Goal: Use online tool/utility: Utilize a website feature to perform a specific function

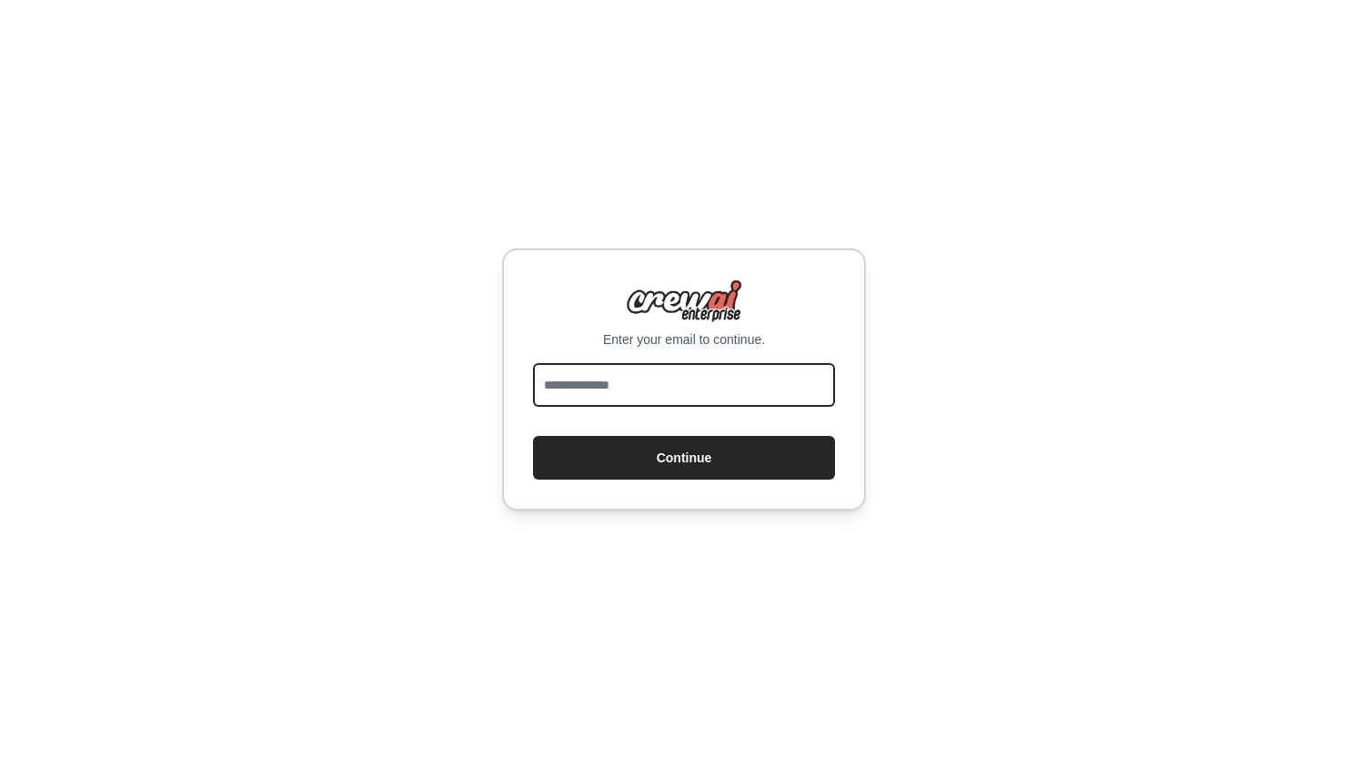
click at [673, 397] on input "email" at bounding box center [684, 385] width 302 height 44
type input "**********"
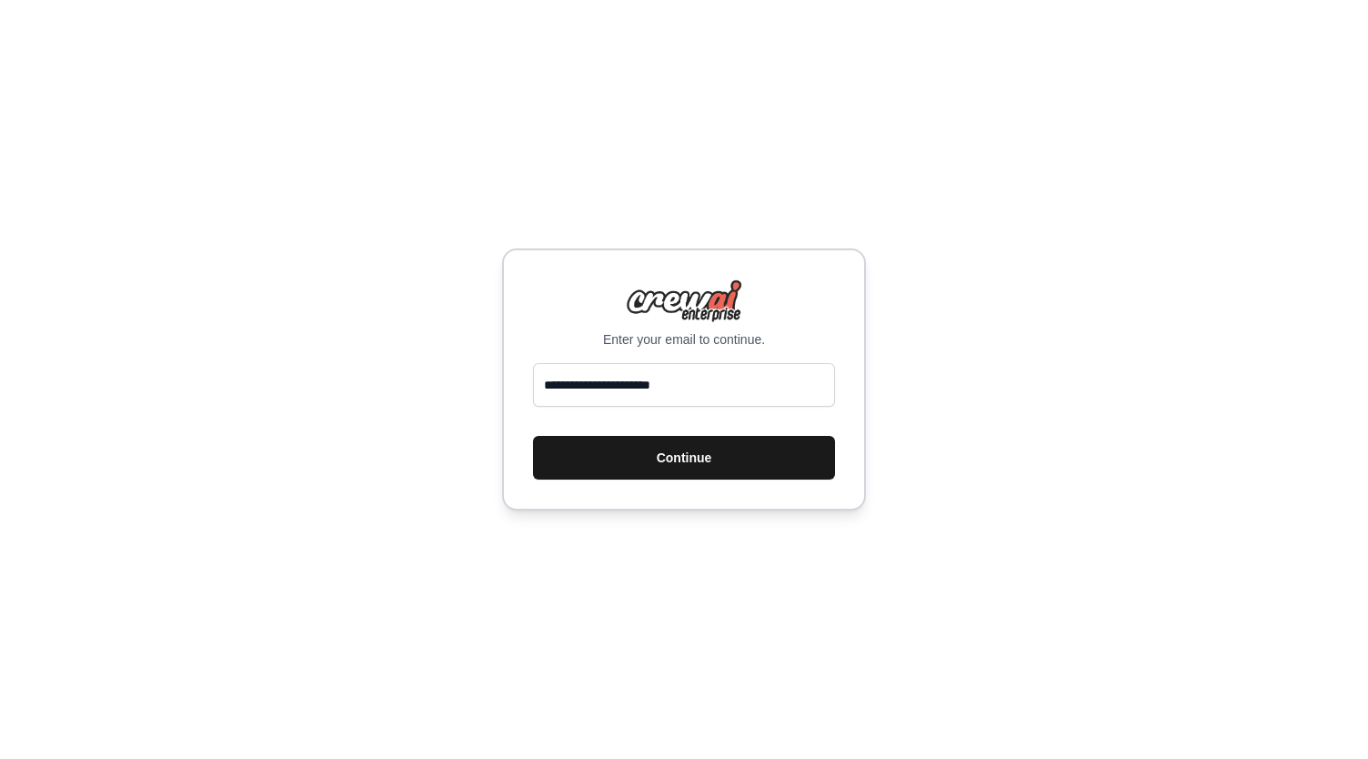
click at [709, 463] on button "Continue" at bounding box center [684, 458] width 302 height 44
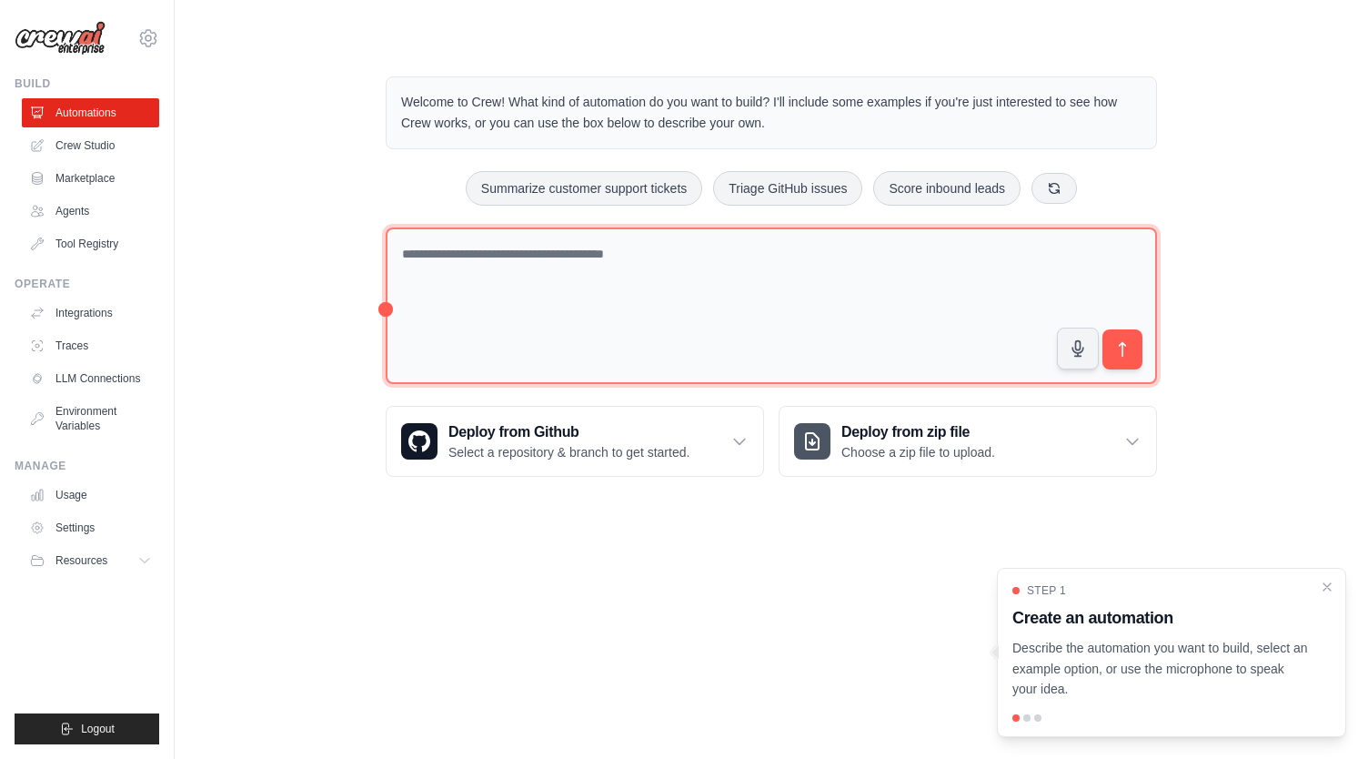
click at [463, 257] on textarea at bounding box center [771, 305] width 771 height 157
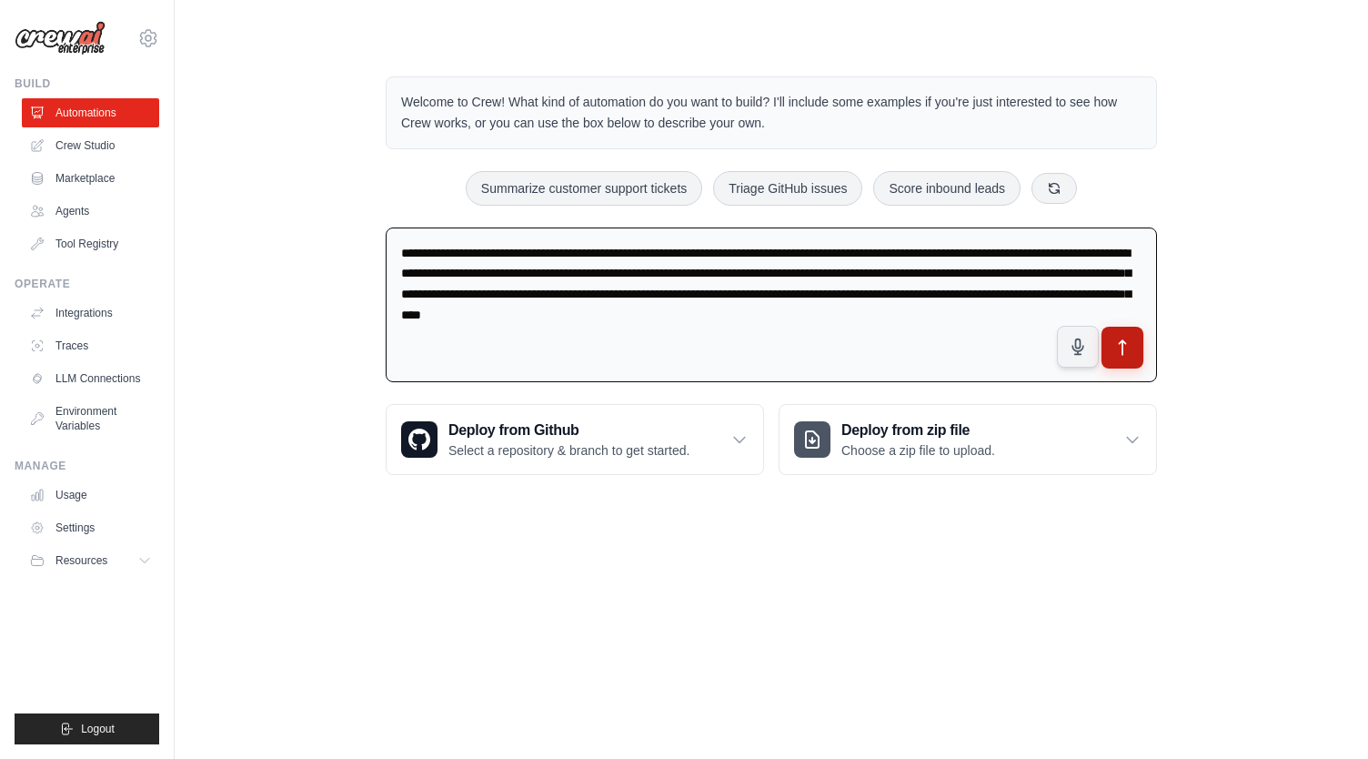
type textarea "**********"
click at [1122, 354] on icon "submit" at bounding box center [1122, 347] width 19 height 19
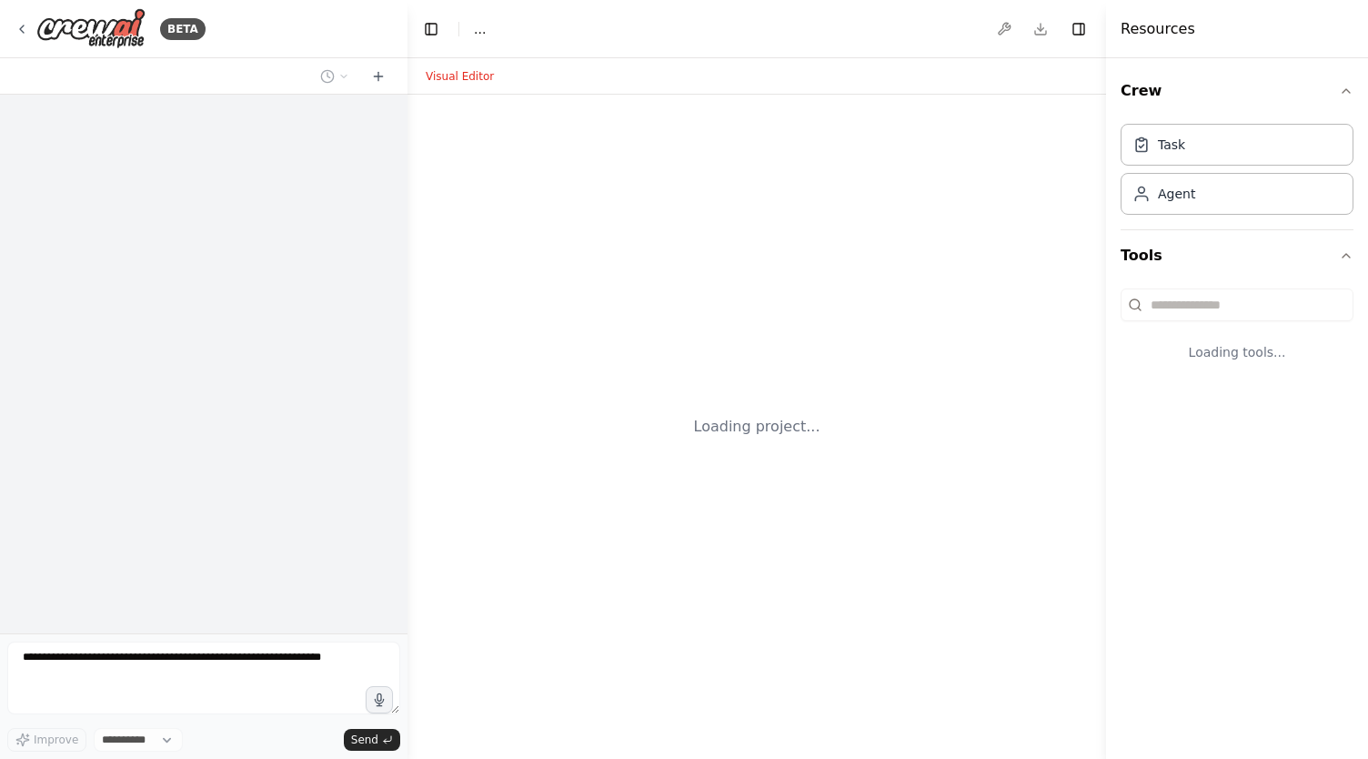
select select "****"
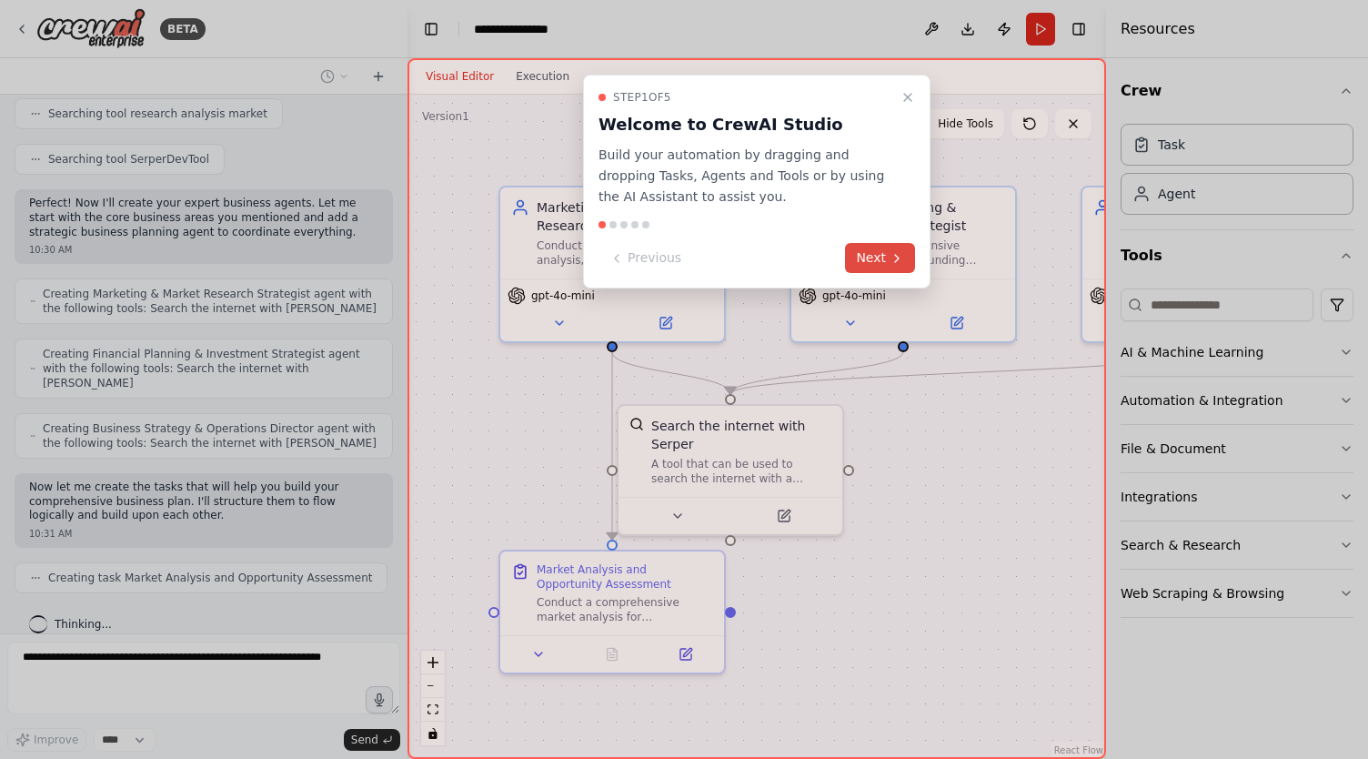
scroll to position [471, 0]
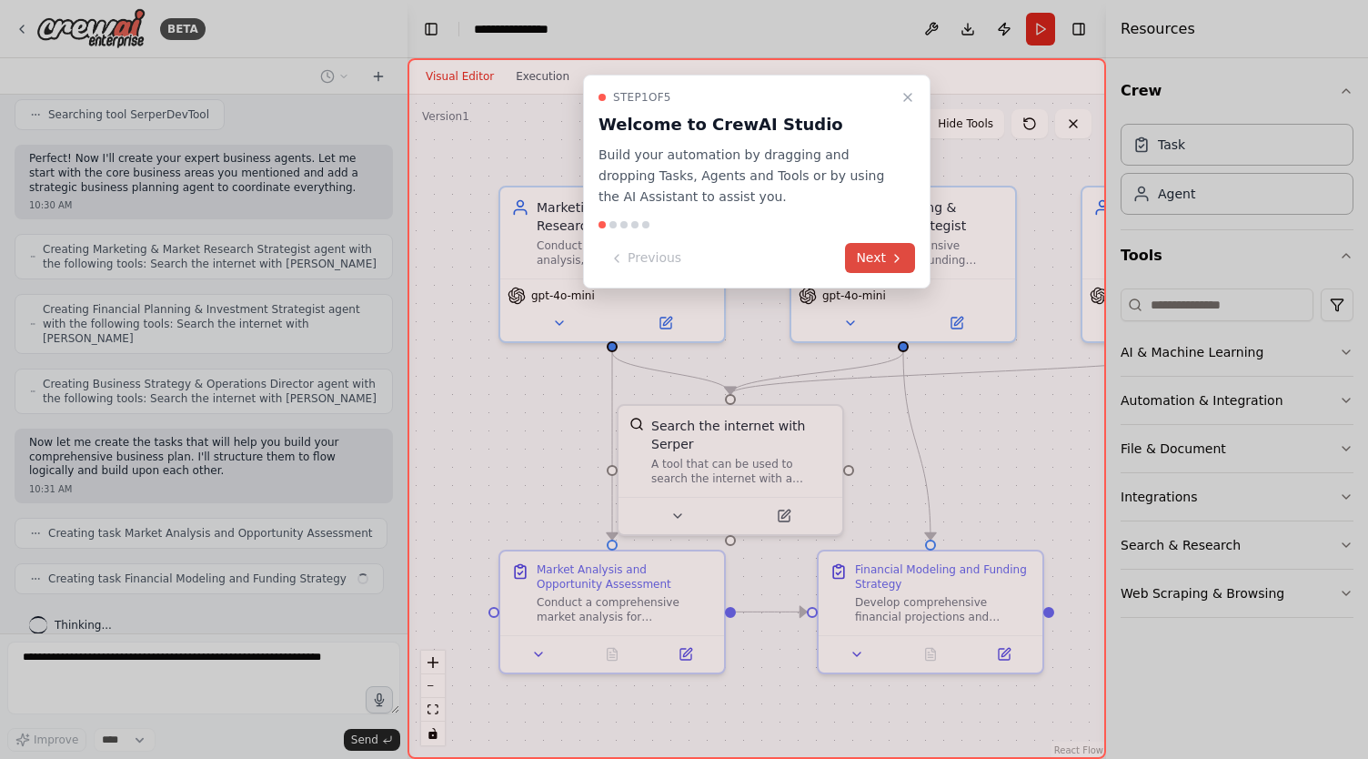
click at [884, 260] on button "Next" at bounding box center [880, 258] width 70 height 30
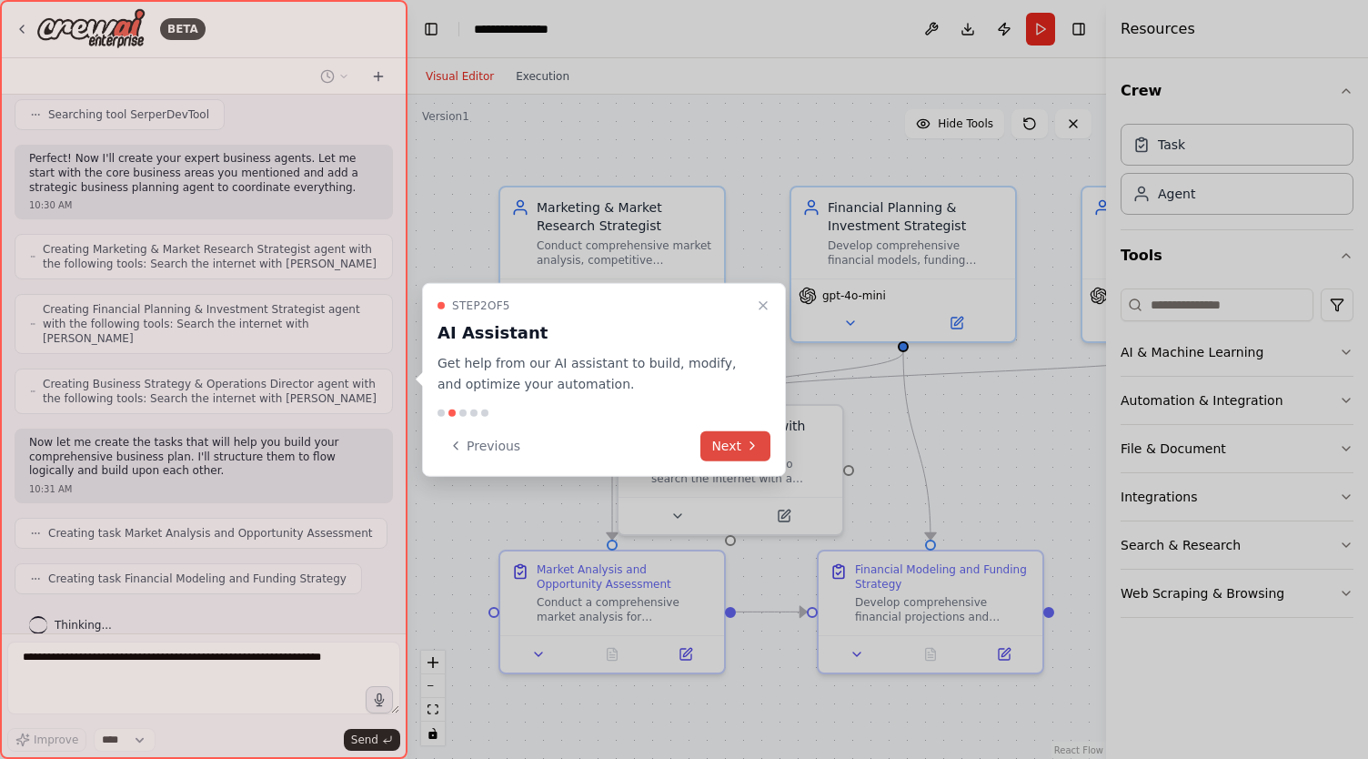
click at [731, 450] on button "Next" at bounding box center [735, 445] width 70 height 30
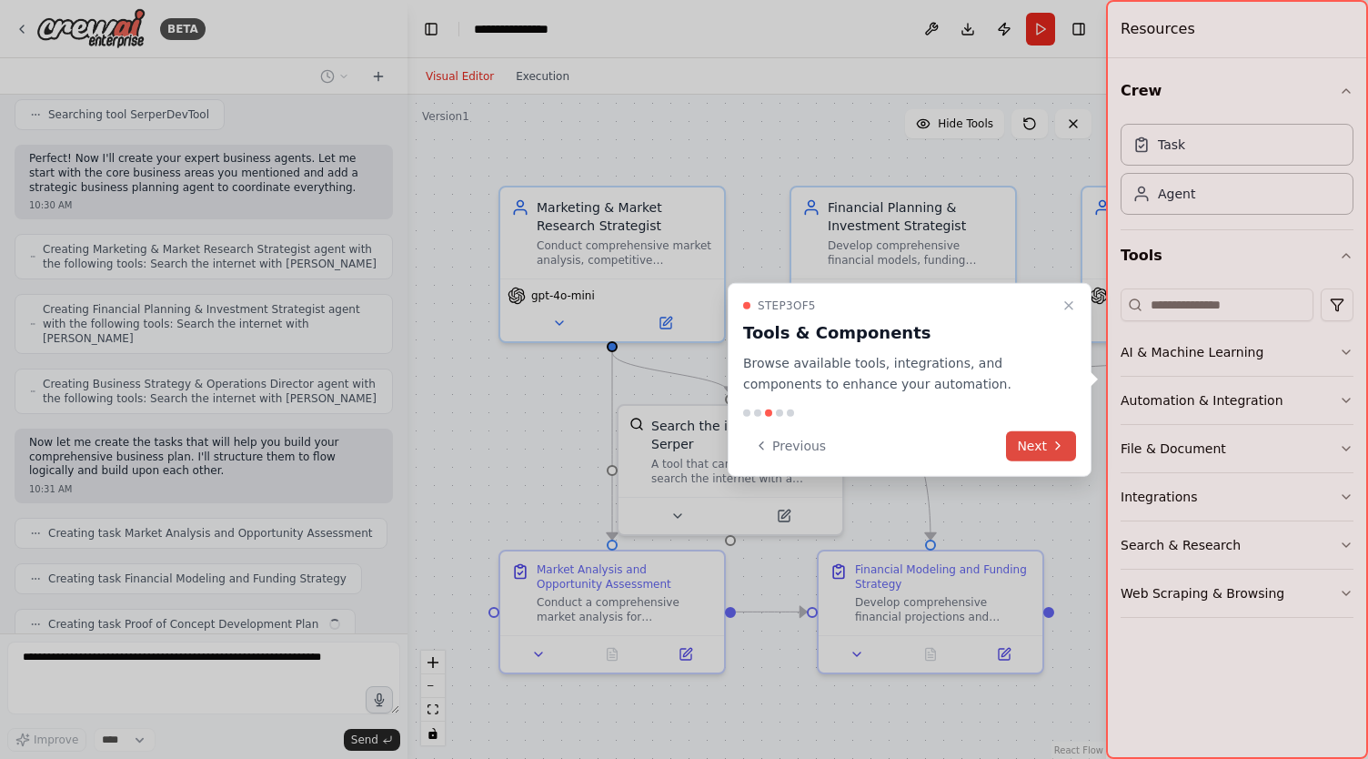
scroll to position [517, 0]
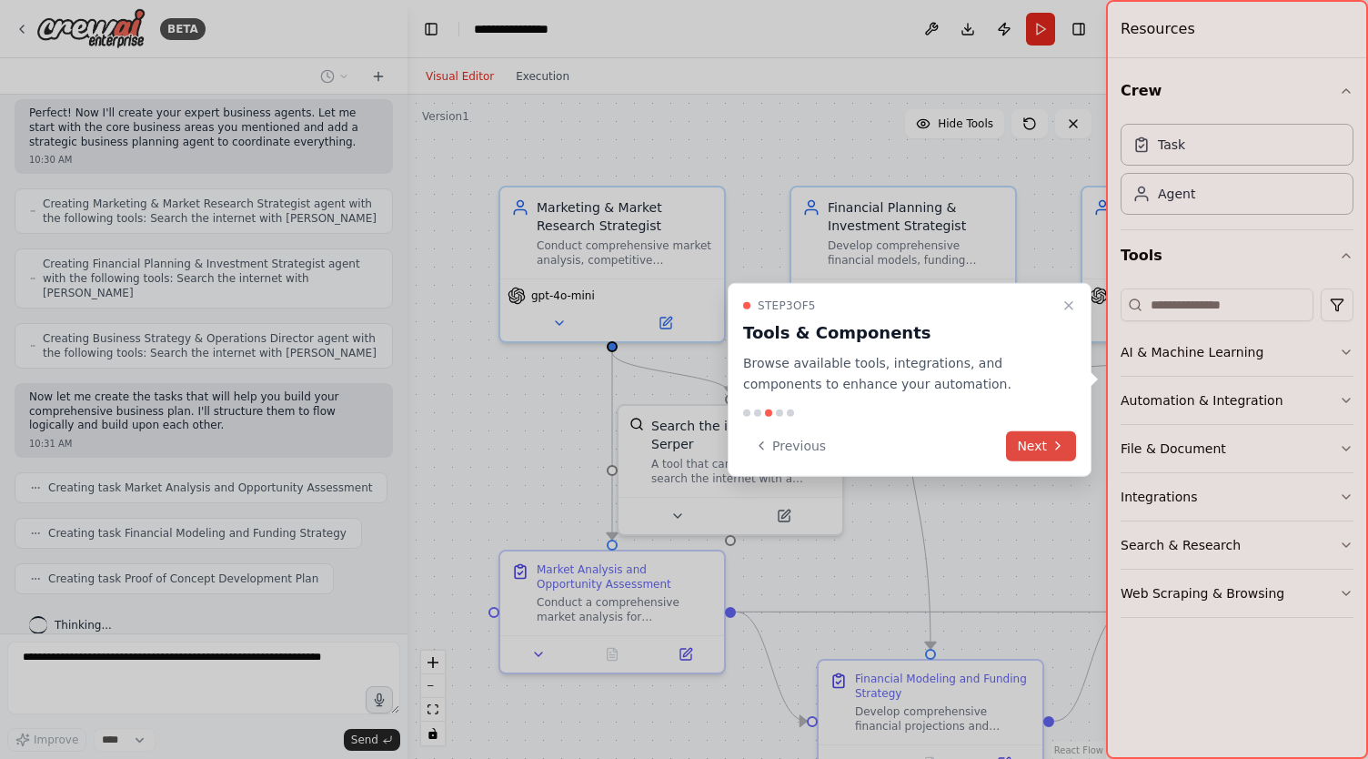
click at [1033, 445] on button "Next" at bounding box center [1041, 445] width 70 height 30
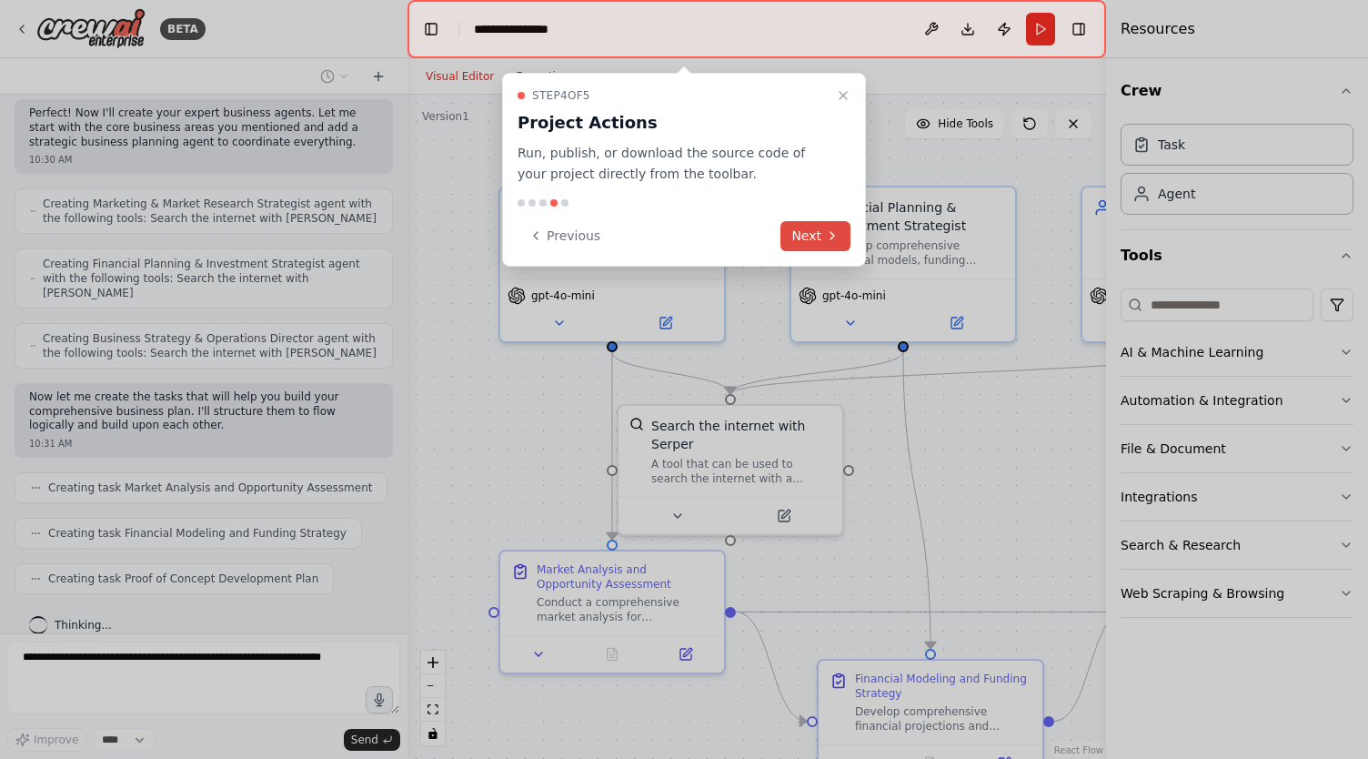
click at [815, 236] on button "Next" at bounding box center [815, 236] width 70 height 30
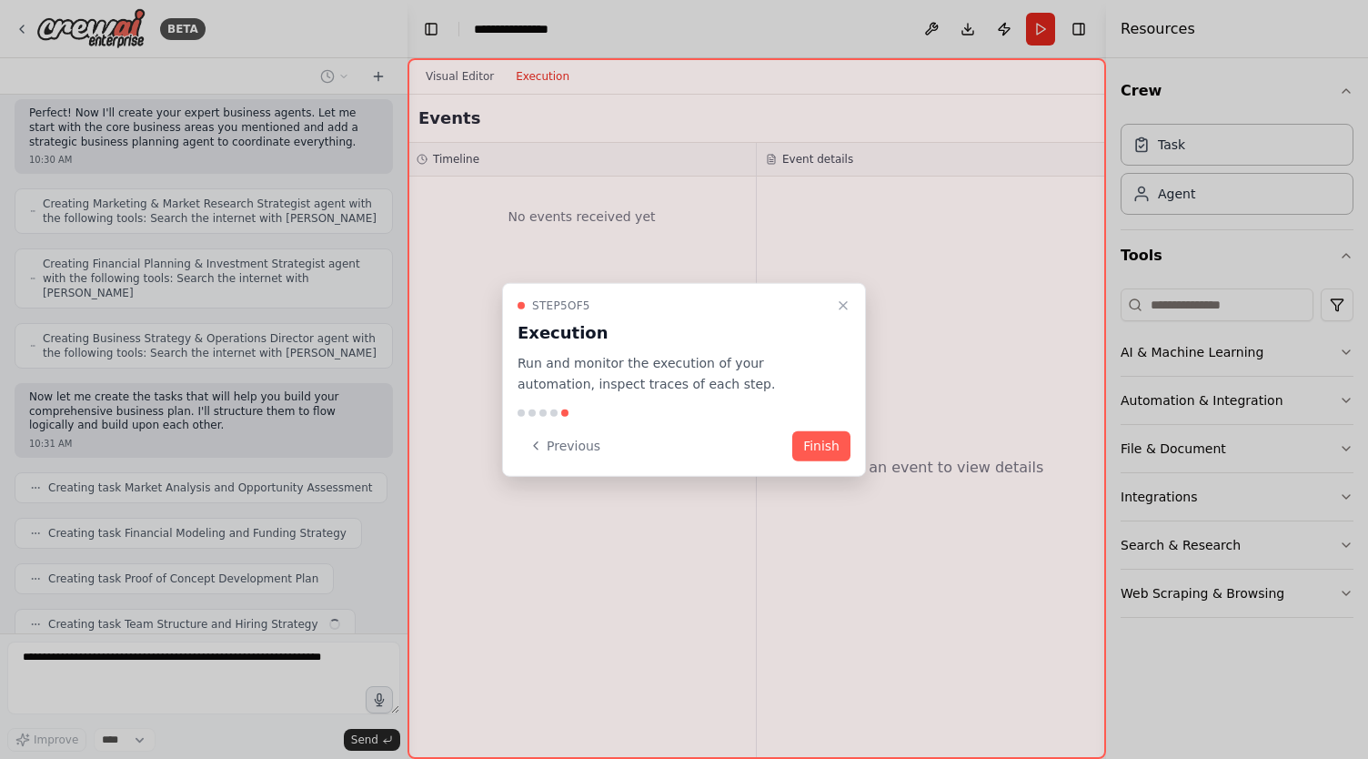
scroll to position [561, 0]
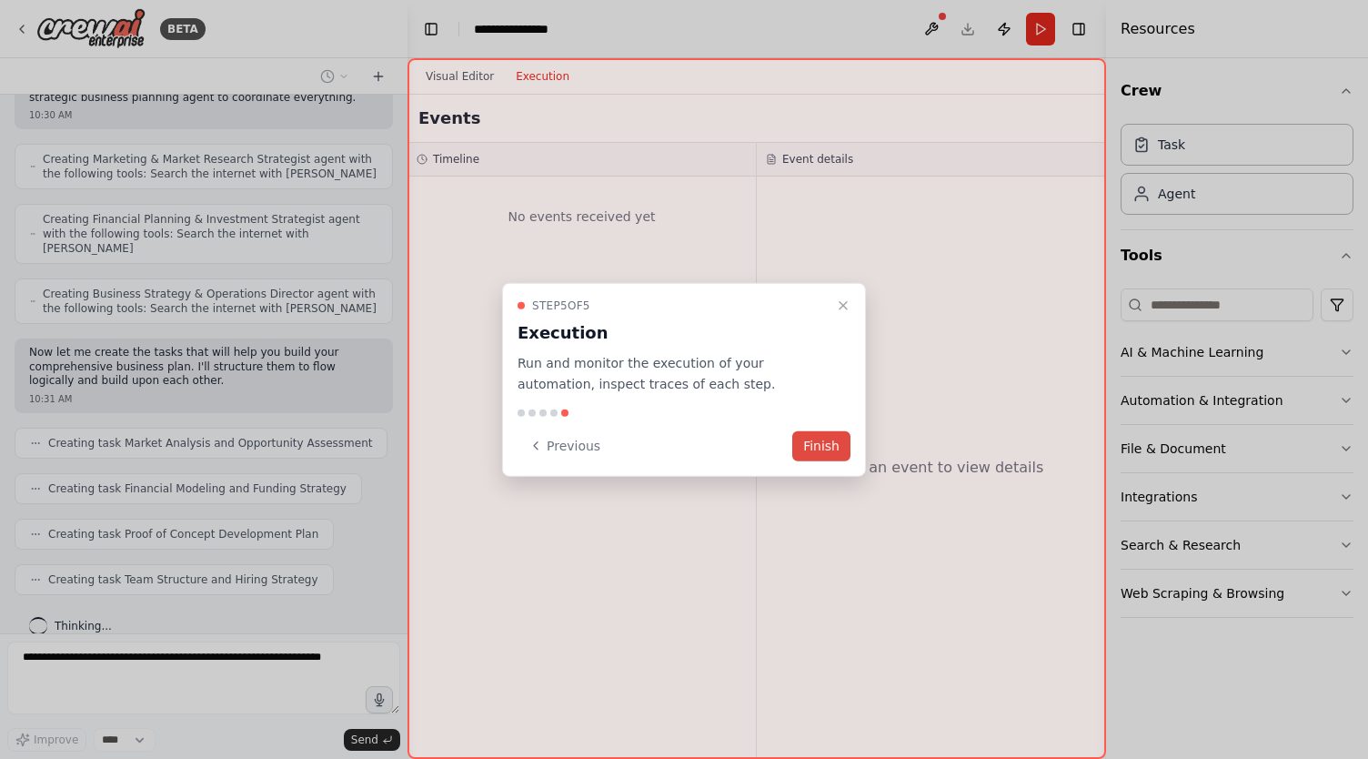
click at [822, 444] on button "Finish" at bounding box center [821, 445] width 58 height 30
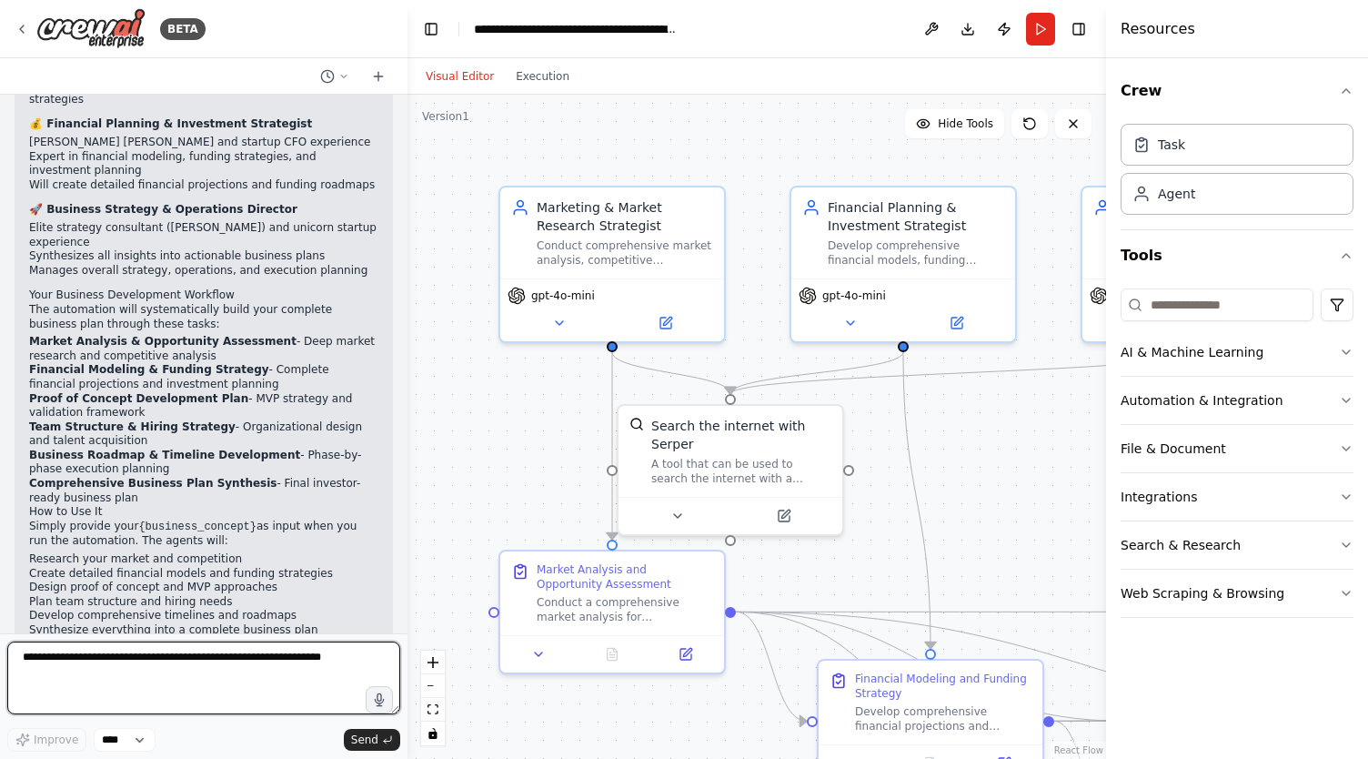
scroll to position [1523, 0]
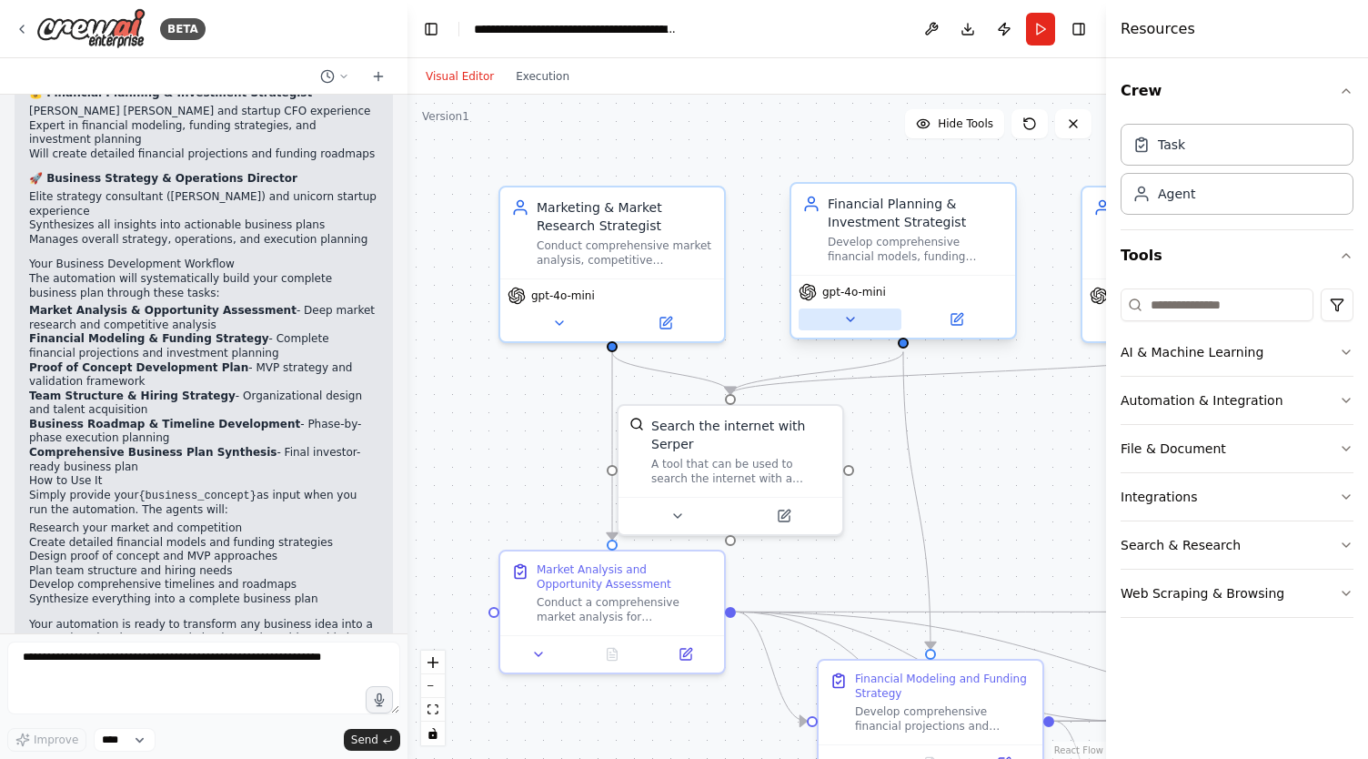
click at [850, 321] on icon at bounding box center [850, 319] width 15 height 15
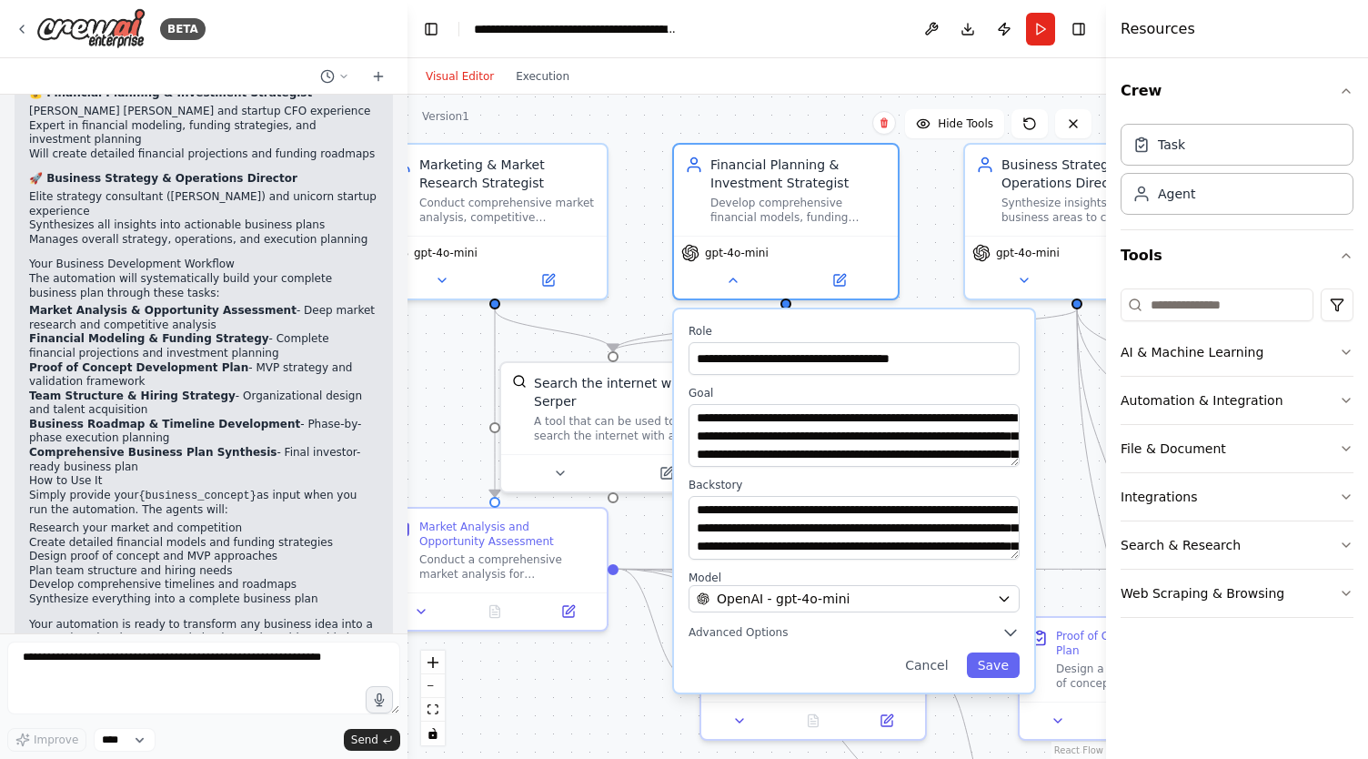
drag, startPoint x: 763, startPoint y: 243, endPoint x: 646, endPoint y: 200, distance: 124.9
click at [646, 200] on div ".deletable-edge-delete-btn { width: 20px; height: 20px; border: 0px solid #ffff…" at bounding box center [756, 427] width 699 height 664
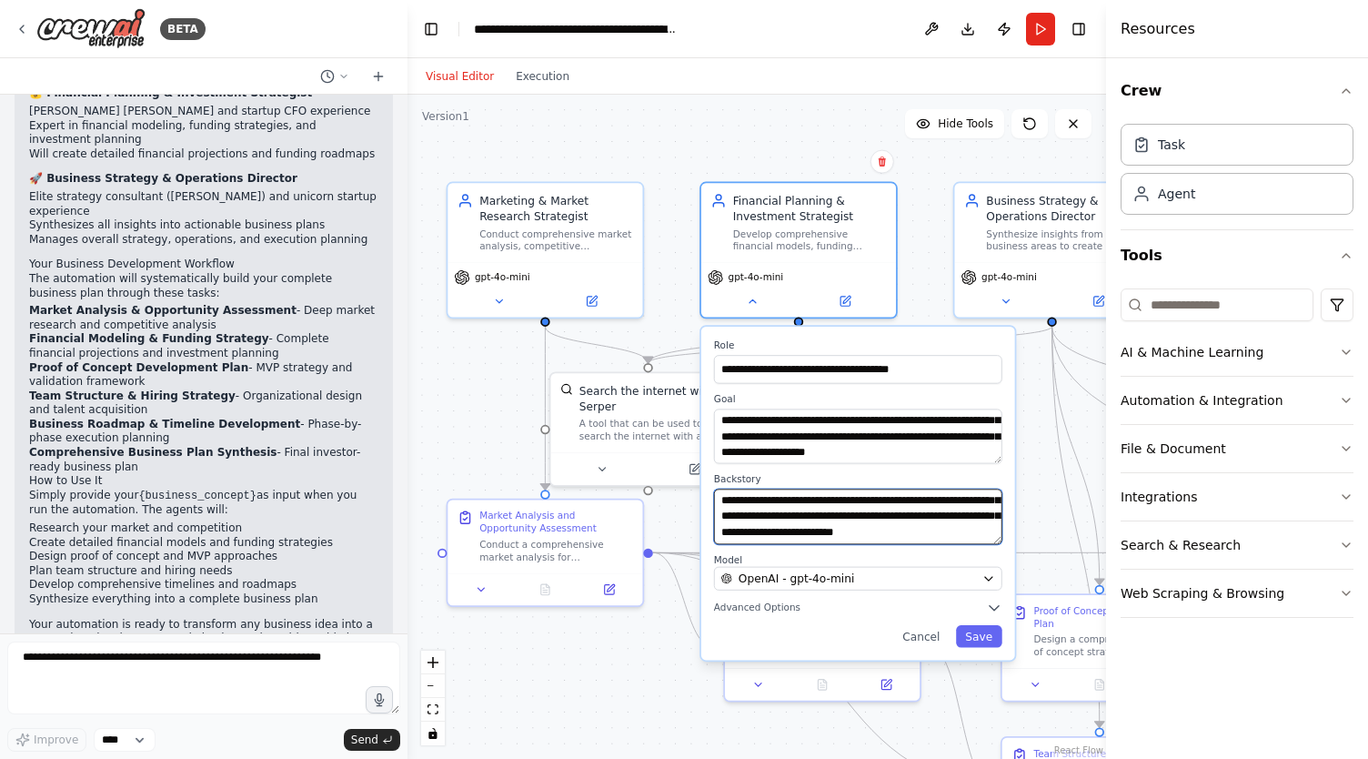
scroll to position [109, 0]
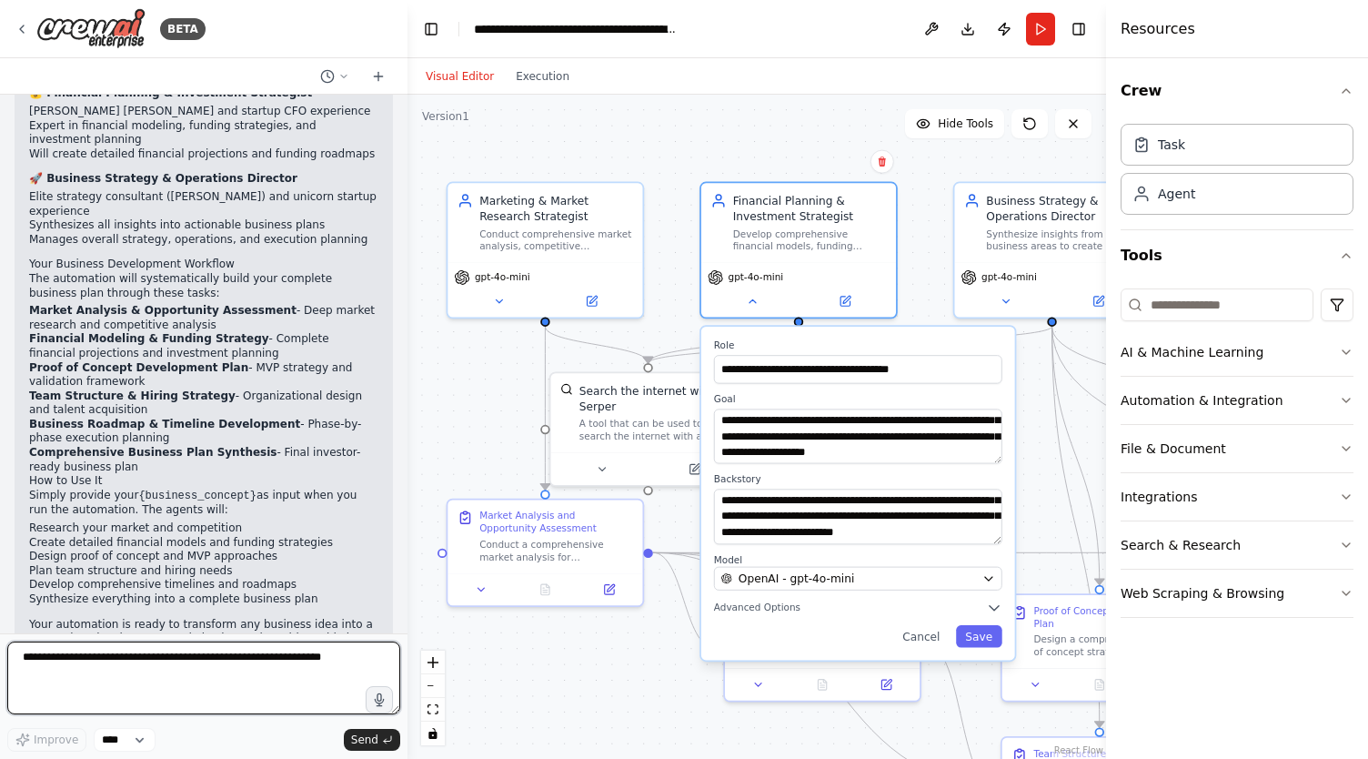
click at [89, 679] on textarea at bounding box center [203, 677] width 393 height 73
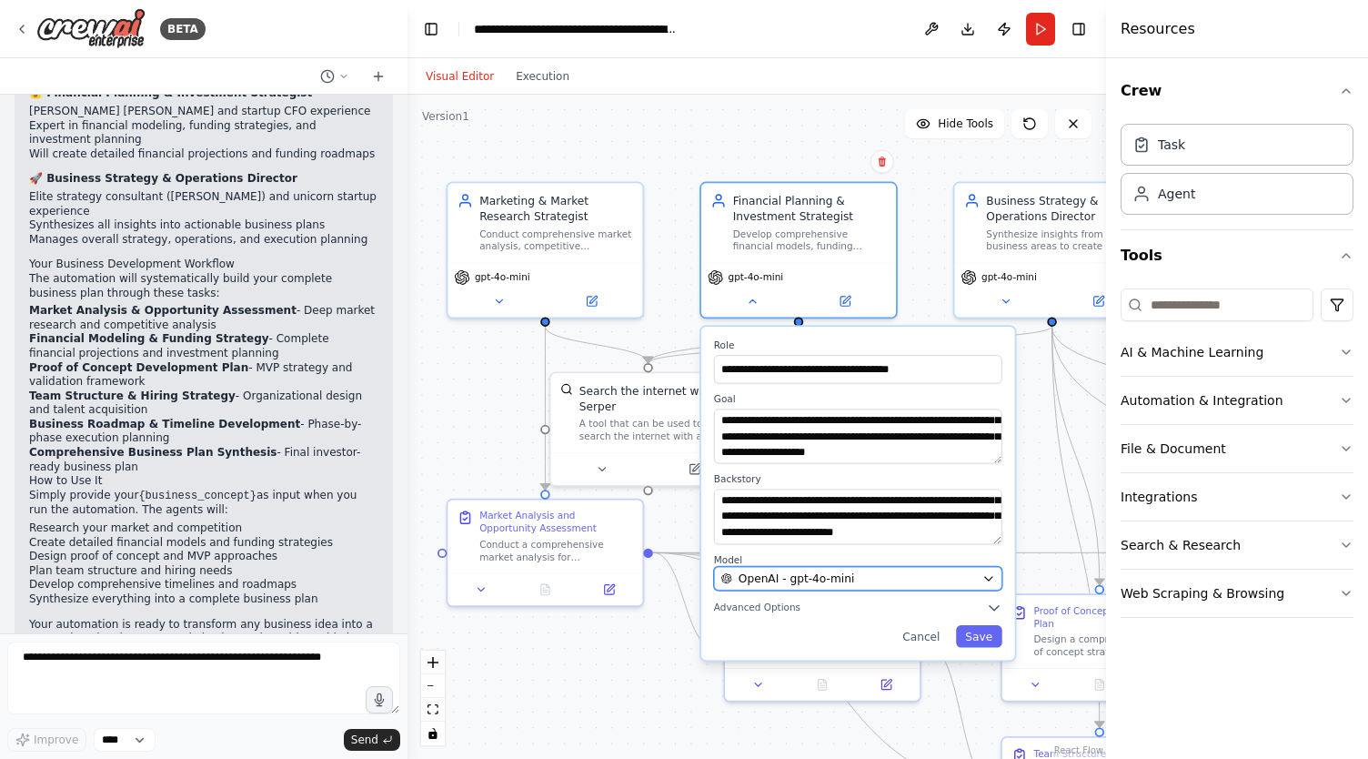
click at [931, 578] on div "OpenAI - gpt-4o-mini" at bounding box center [848, 577] width 255 height 15
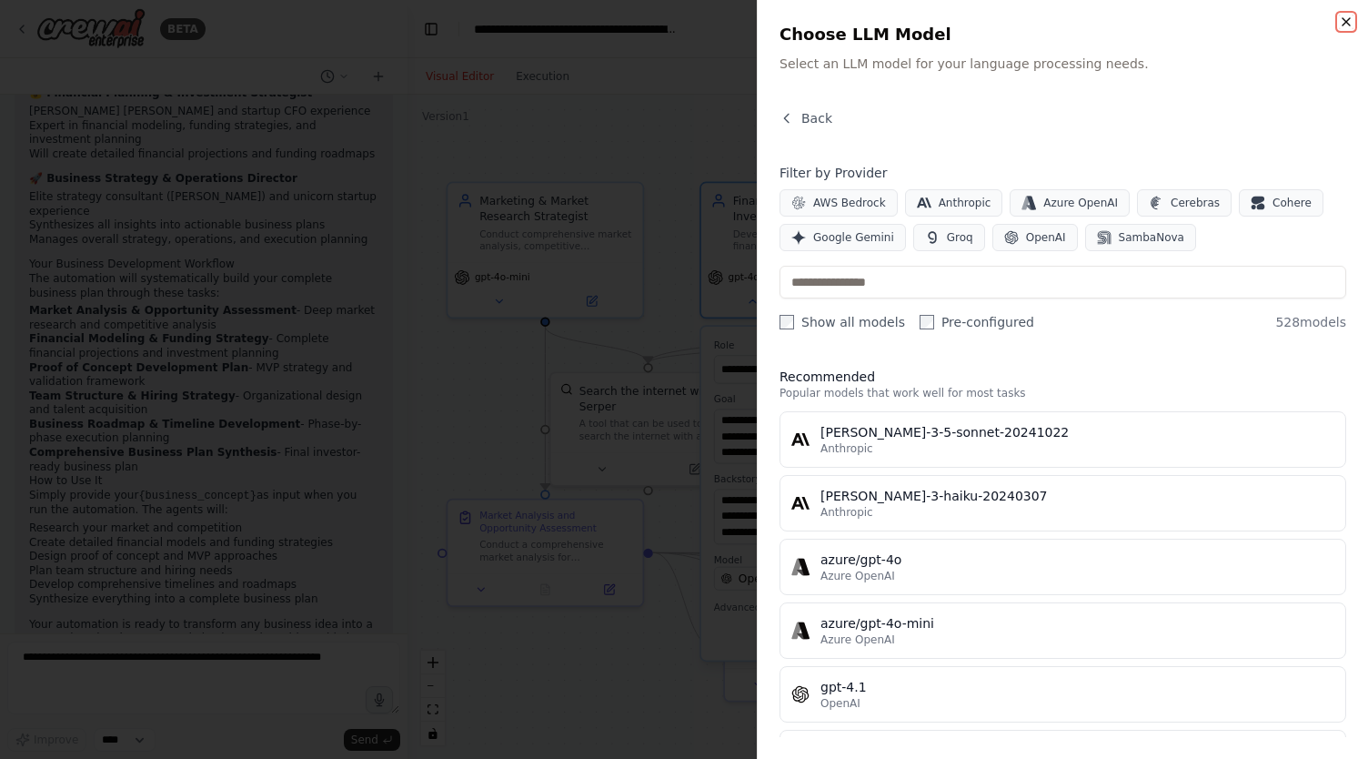
click at [1339, 19] on icon "button" at bounding box center [1346, 22] width 15 height 15
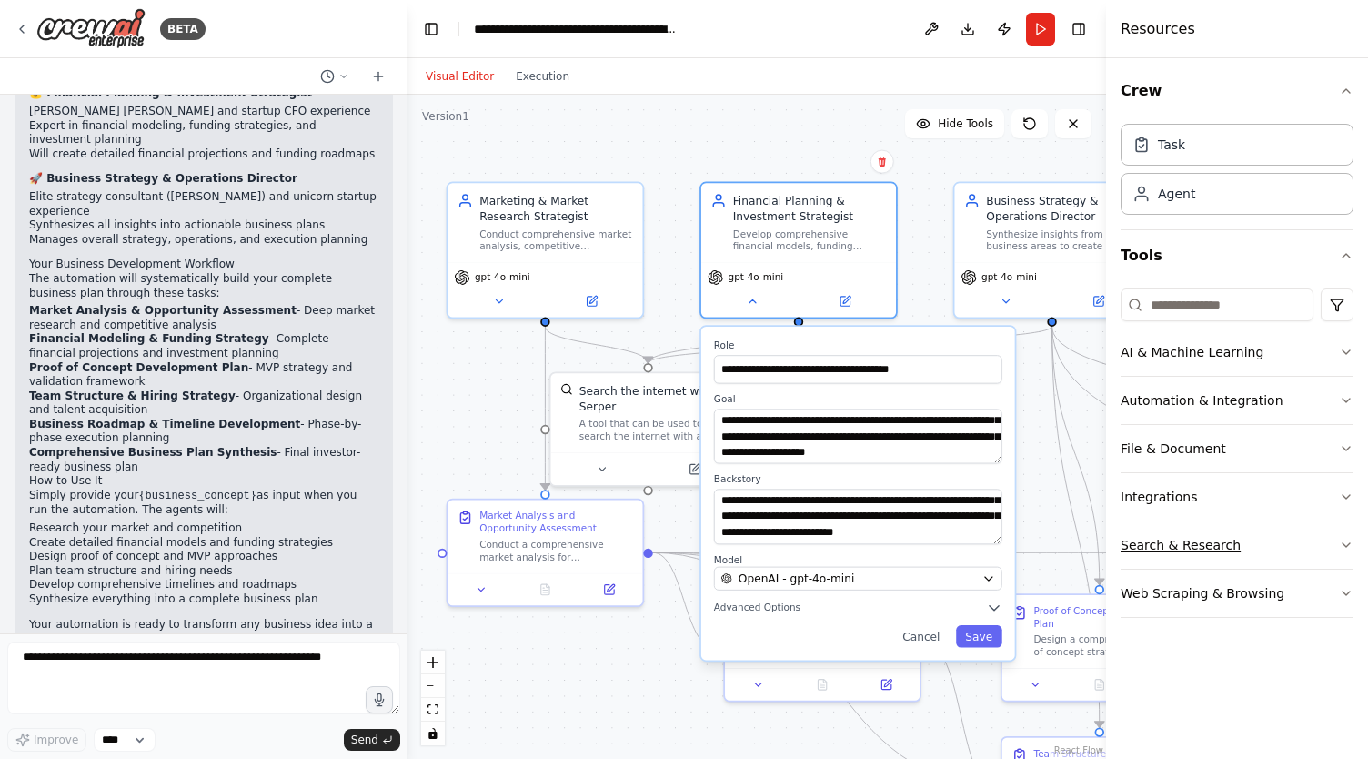
click at [1339, 538] on icon "button" at bounding box center [1346, 545] width 15 height 15
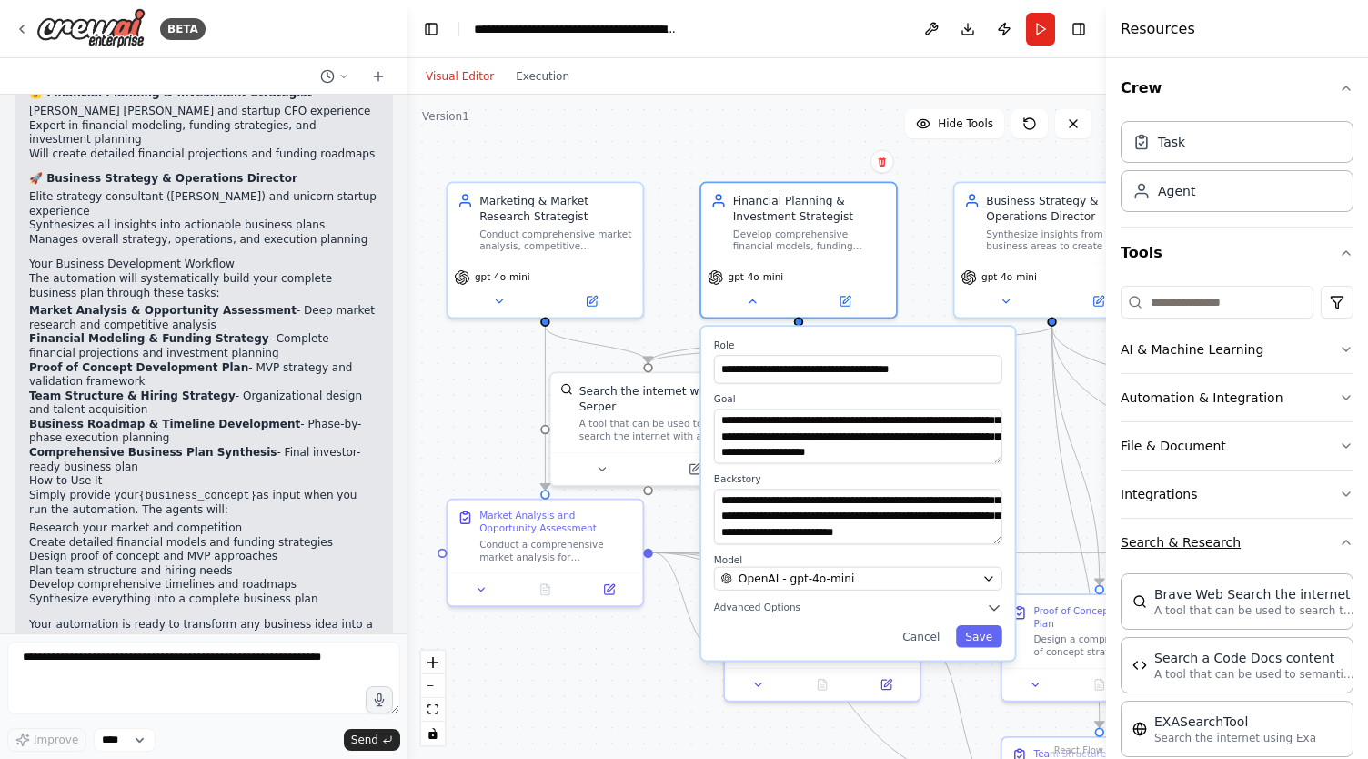
scroll to position [0, 0]
click at [1339, 538] on icon "button" at bounding box center [1346, 545] width 15 height 15
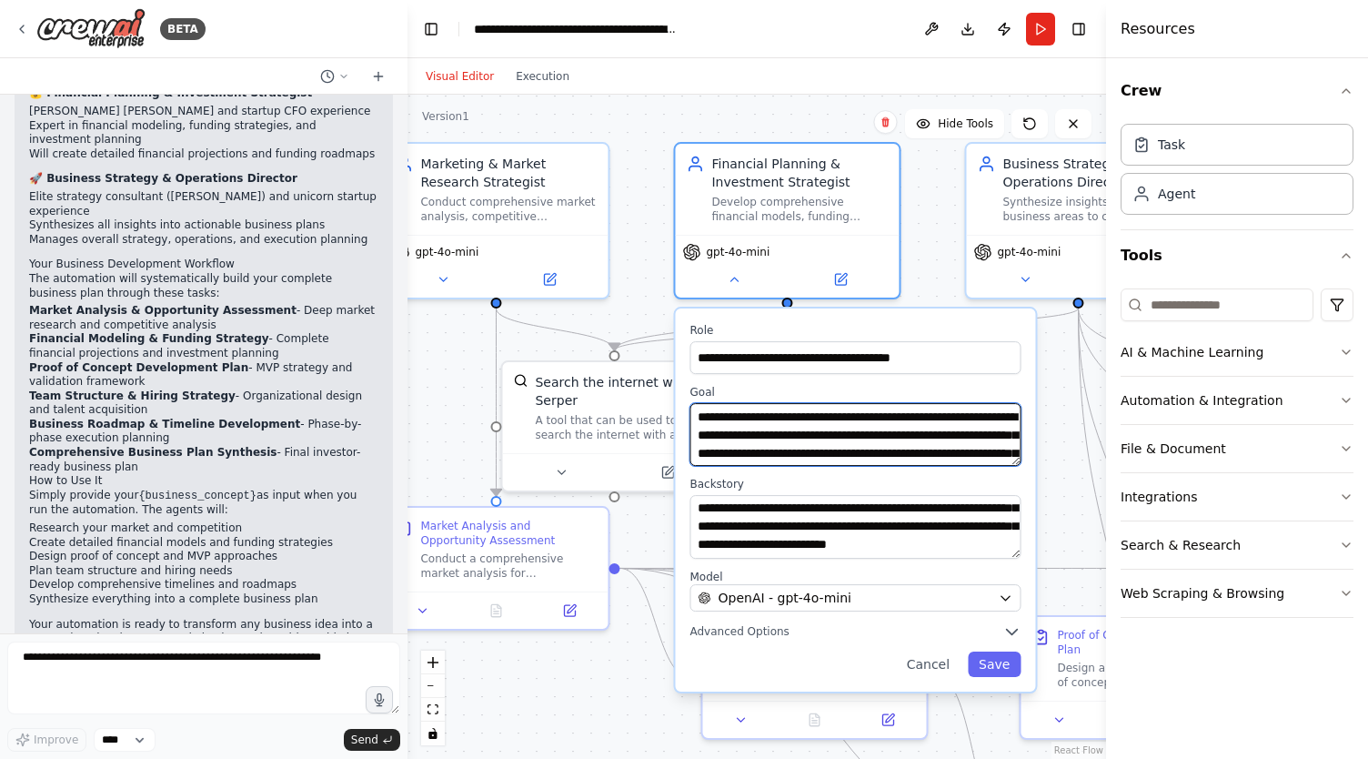
click at [756, 438] on textarea "**********" at bounding box center [854, 434] width 331 height 63
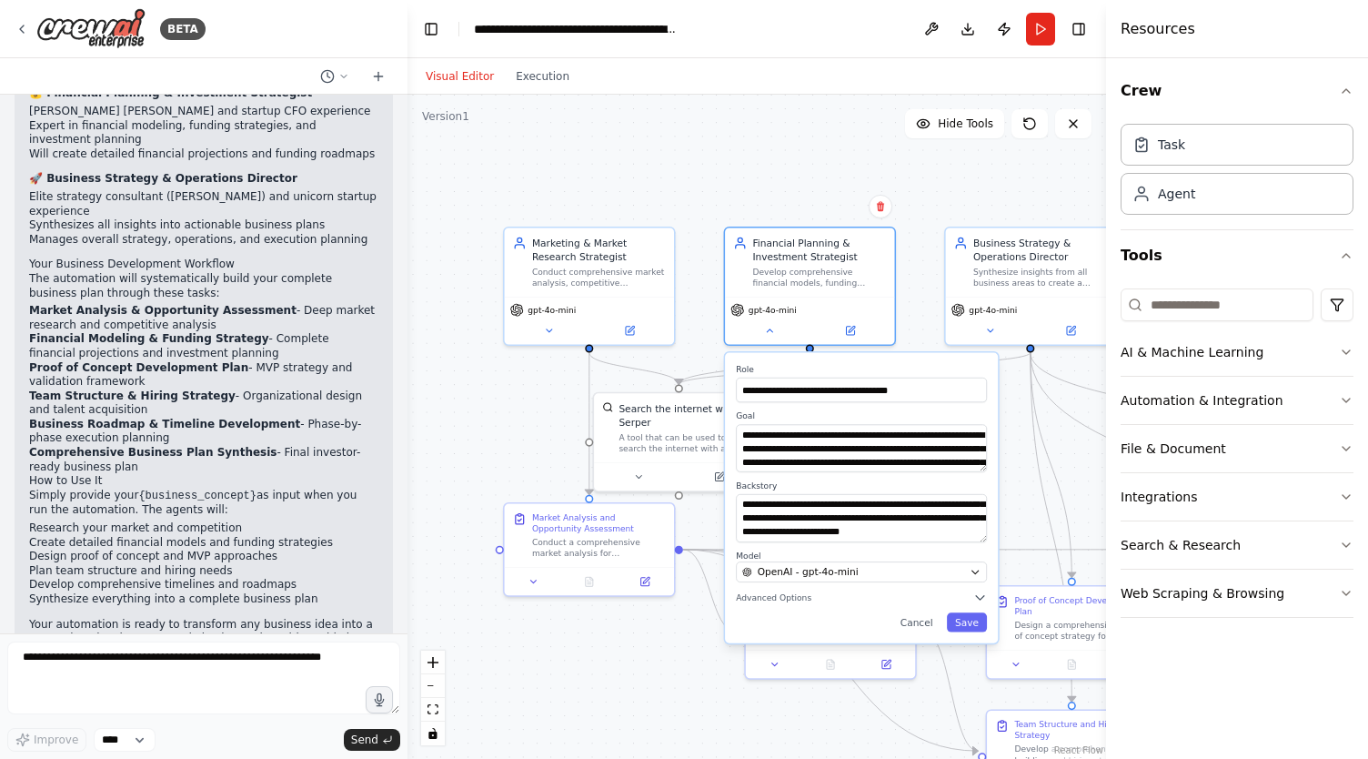
click at [535, 166] on div ".deletable-edge-delete-btn { width: 20px; height: 20px; border: 0px solid #ffff…" at bounding box center [756, 427] width 699 height 664
click at [970, 632] on div "**********" at bounding box center [861, 498] width 273 height 290
click at [970, 625] on button "Save" at bounding box center [967, 621] width 40 height 19
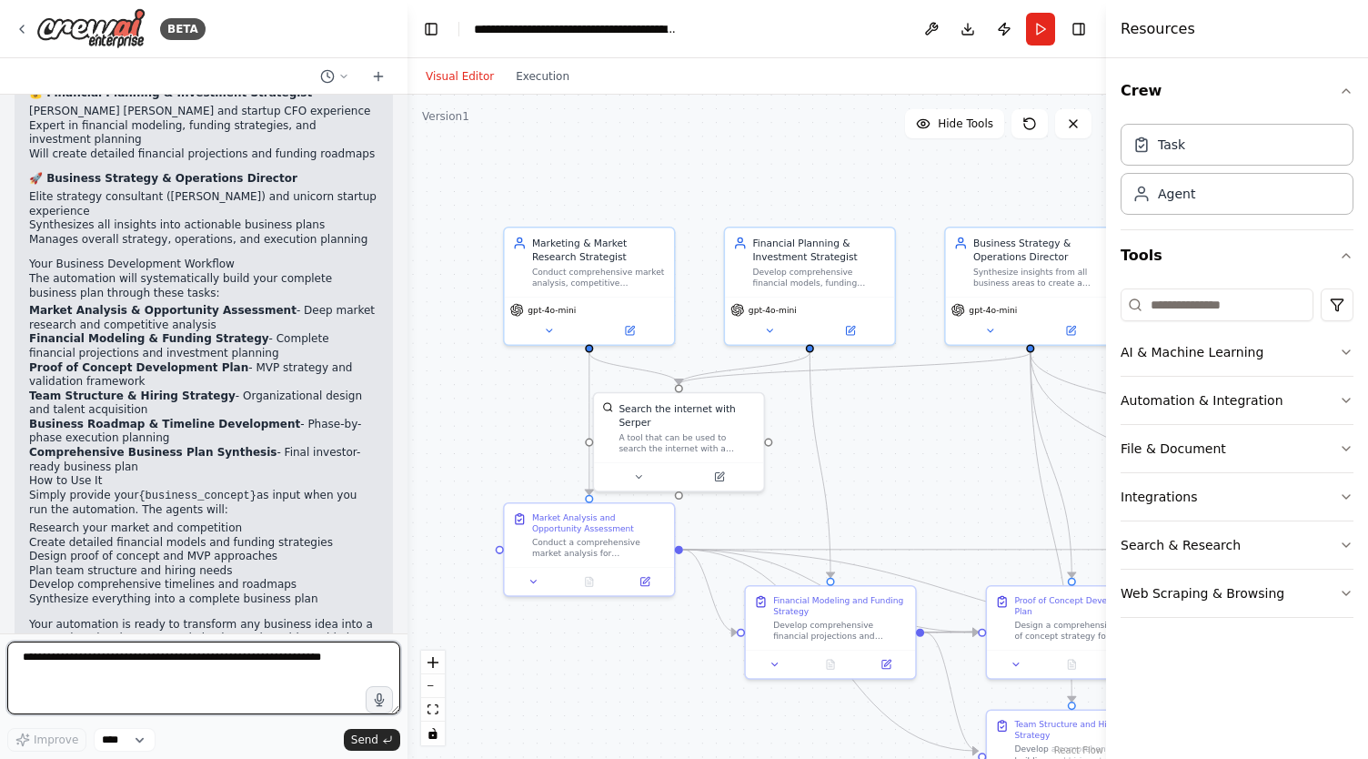
click at [151, 672] on textarea at bounding box center [203, 677] width 393 height 73
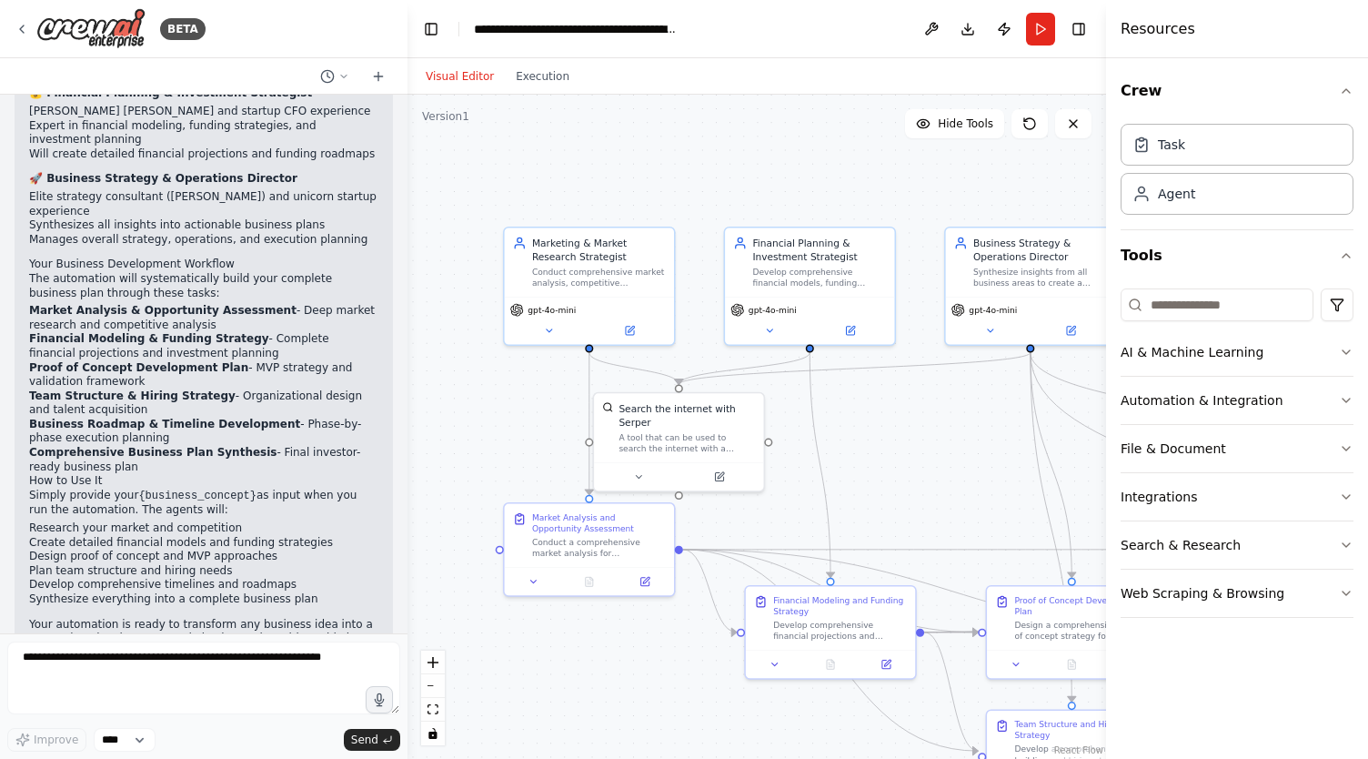
drag, startPoint x: 347, startPoint y: 588, endPoint x: 27, endPoint y: 590, distance: 320.2
click at [27, 590] on div "Perfect! I've created your comprehensive business planning automation system wi…" at bounding box center [204, 325] width 378 height 783
copy p "What business concept would you like to run through this system?"
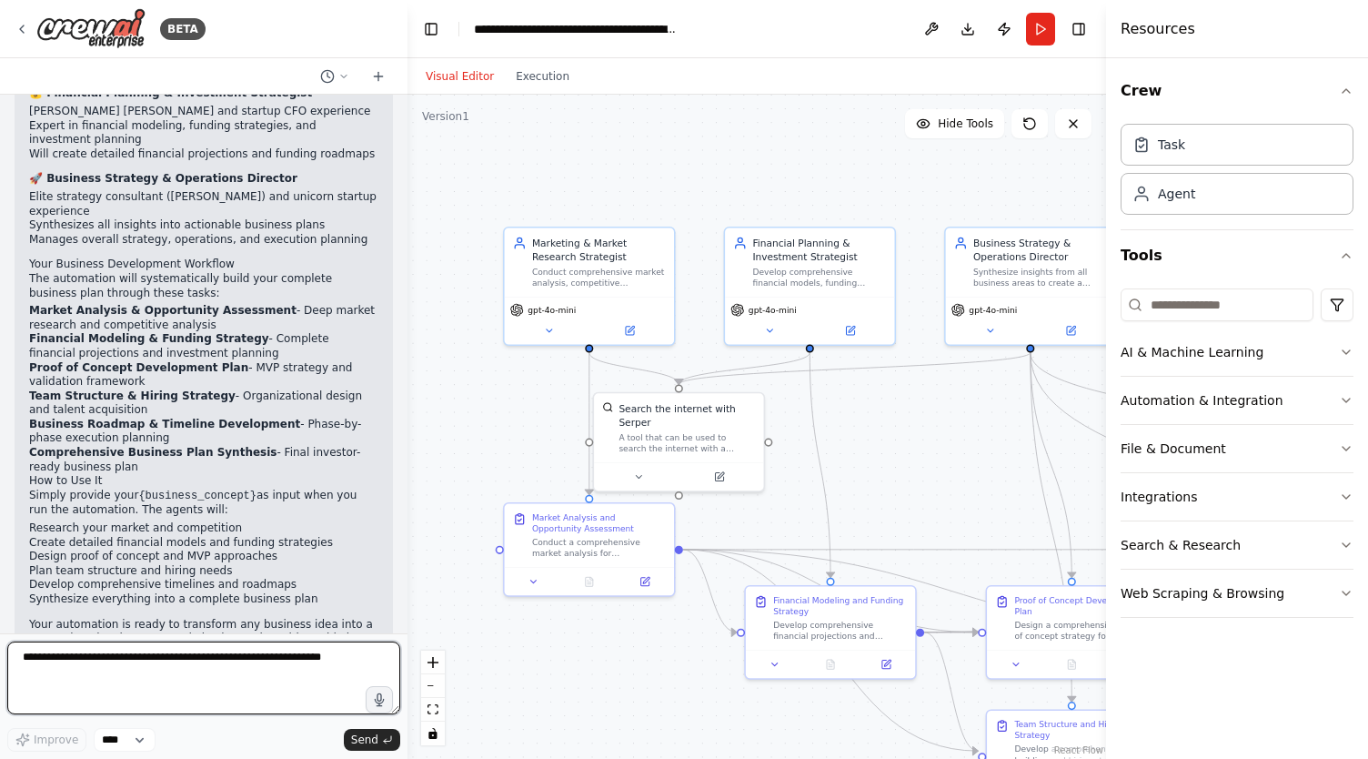
click at [40, 659] on textarea at bounding box center [203, 677] width 393 height 73
paste textarea "**********"
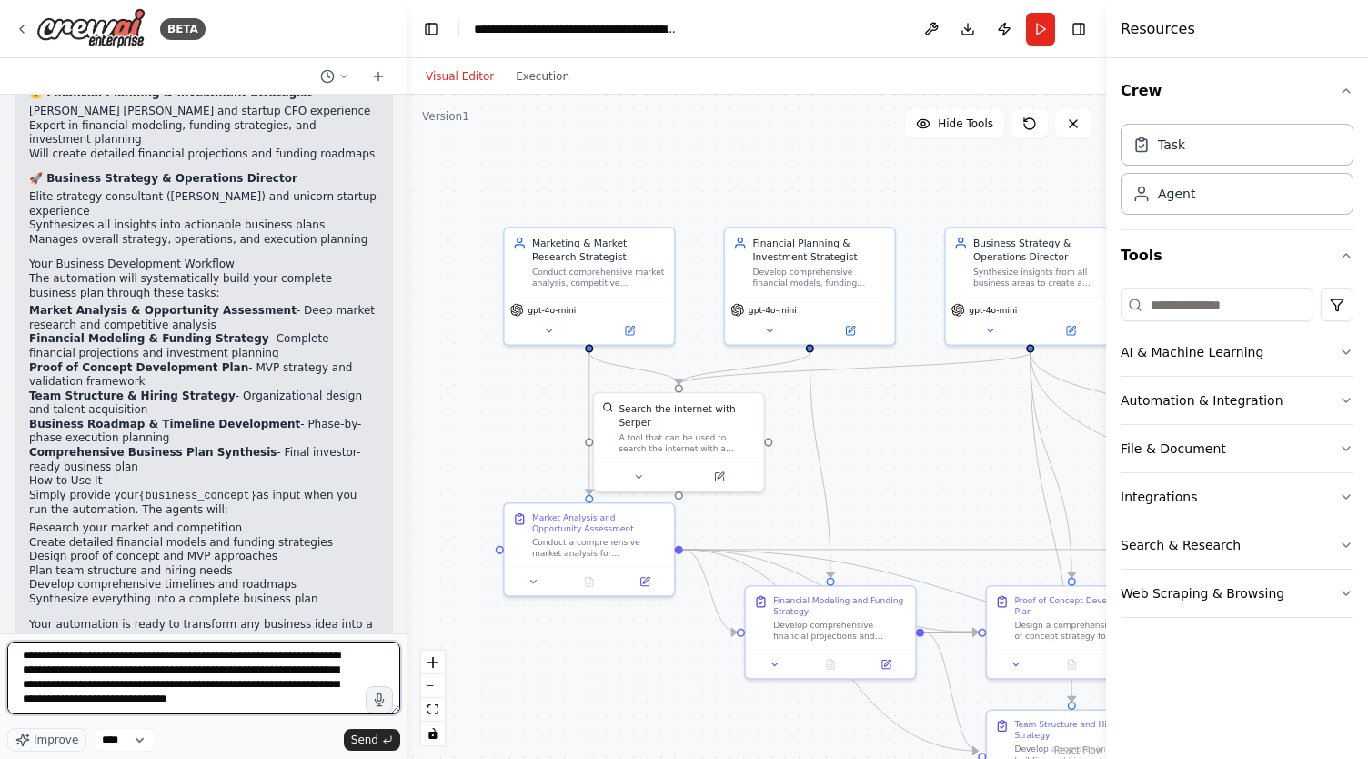
scroll to position [2650, 0]
type textarea "**********"
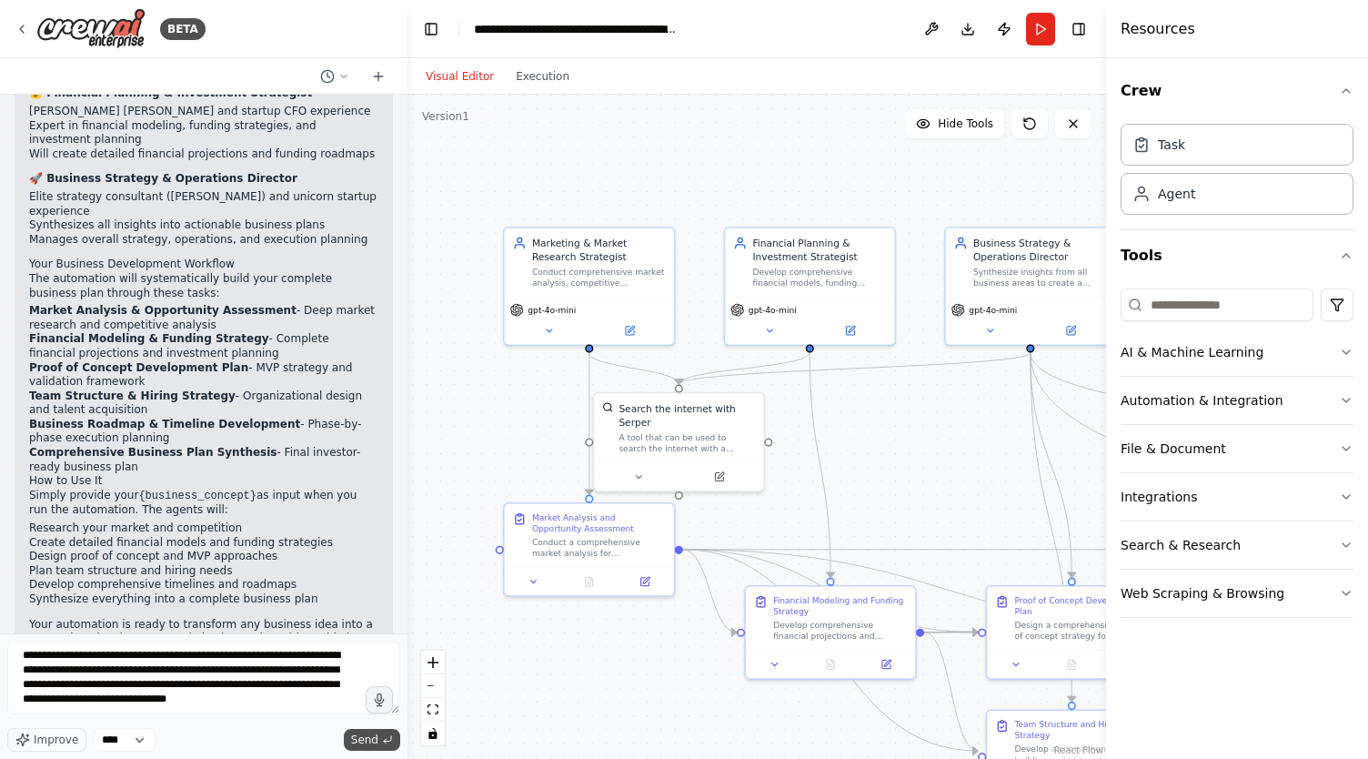
click at [367, 739] on span "Send" at bounding box center [364, 739] width 27 height 15
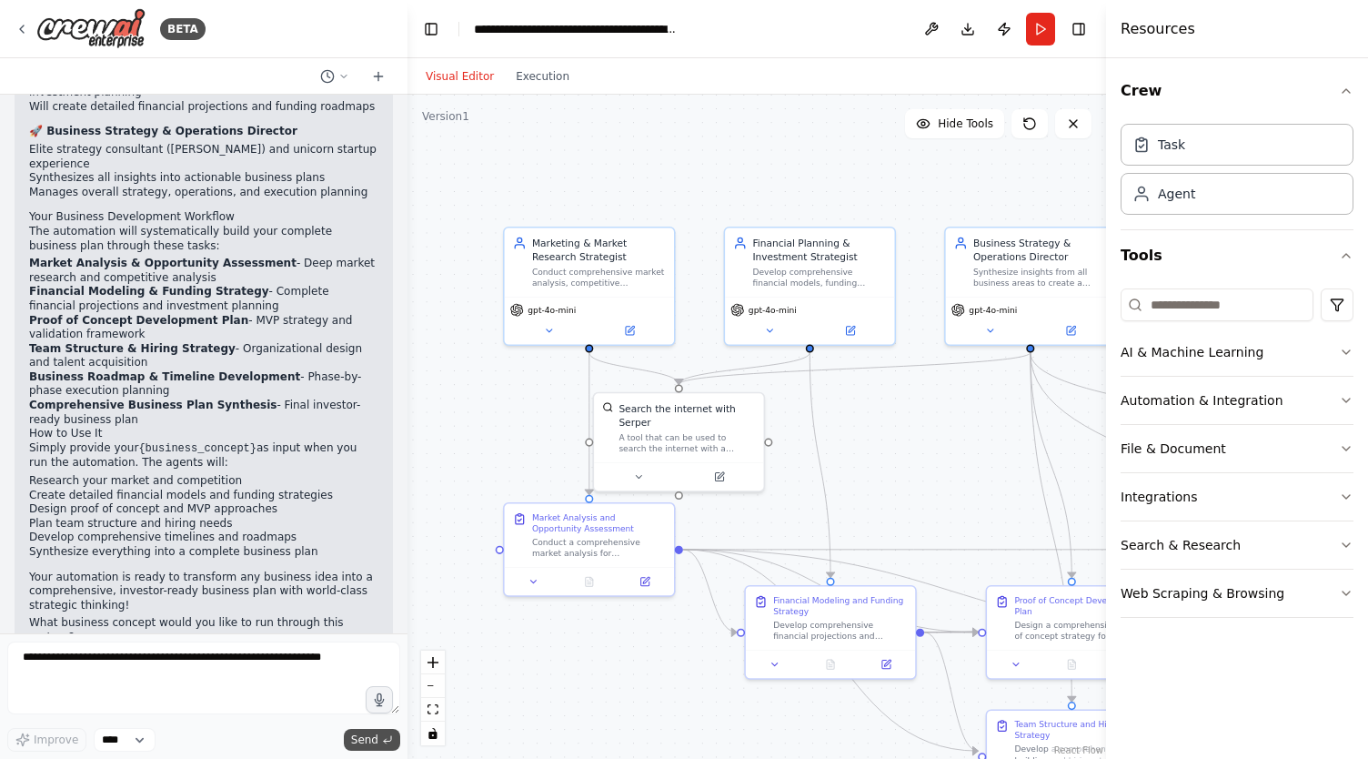
scroll to position [4057, 0]
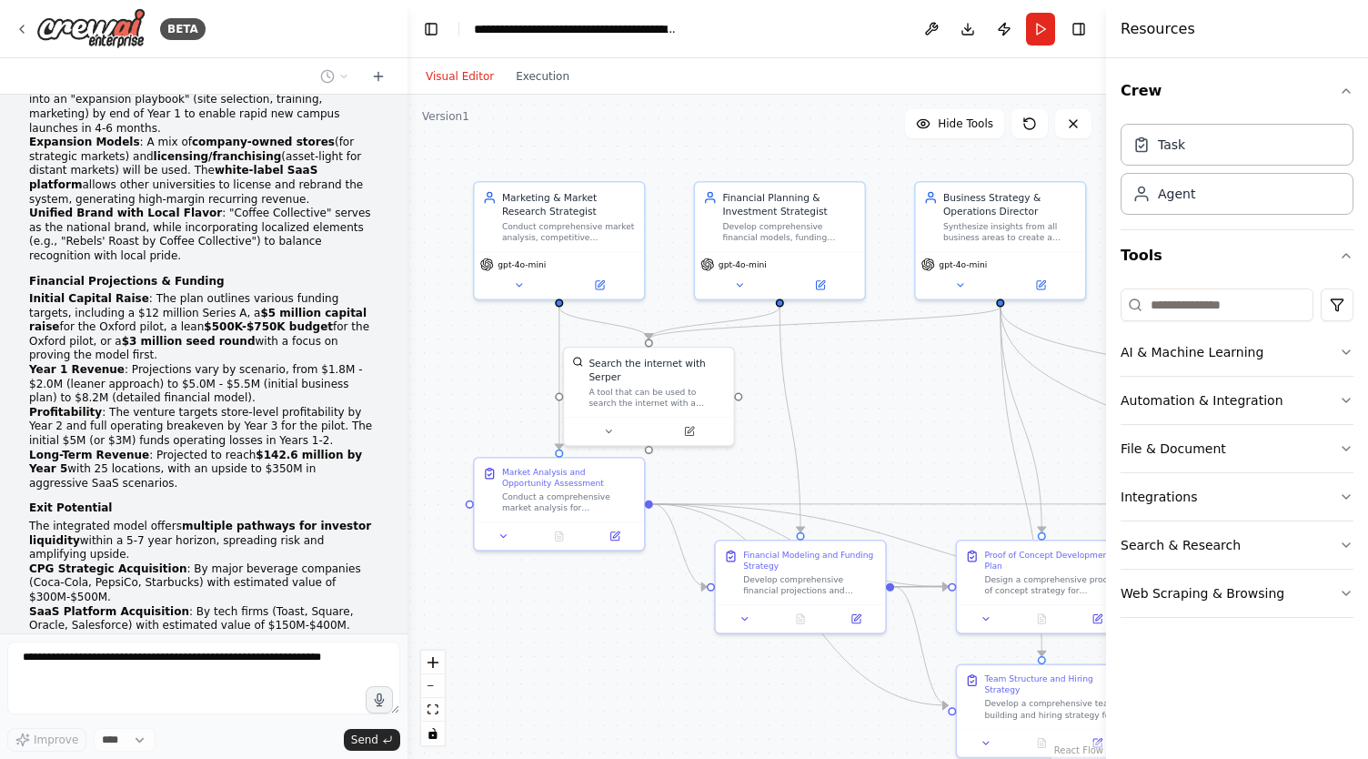
drag, startPoint x: 449, startPoint y: 325, endPoint x: 419, endPoint y: 277, distance: 56.0
click at [419, 277] on div ".deletable-edge-delete-btn { width: 20px; height: 20px; border: 0px solid #ffff…" at bounding box center [756, 427] width 699 height 664
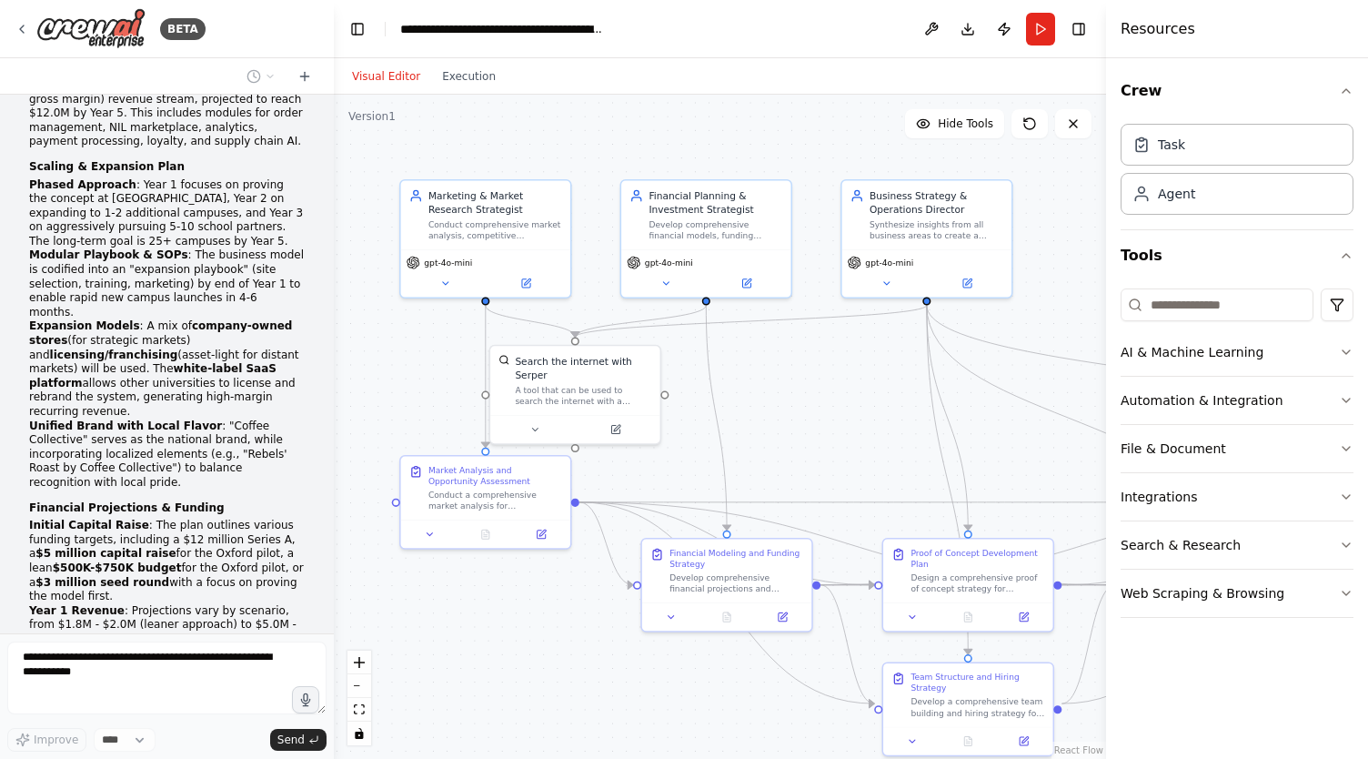
scroll to position [4825, 0]
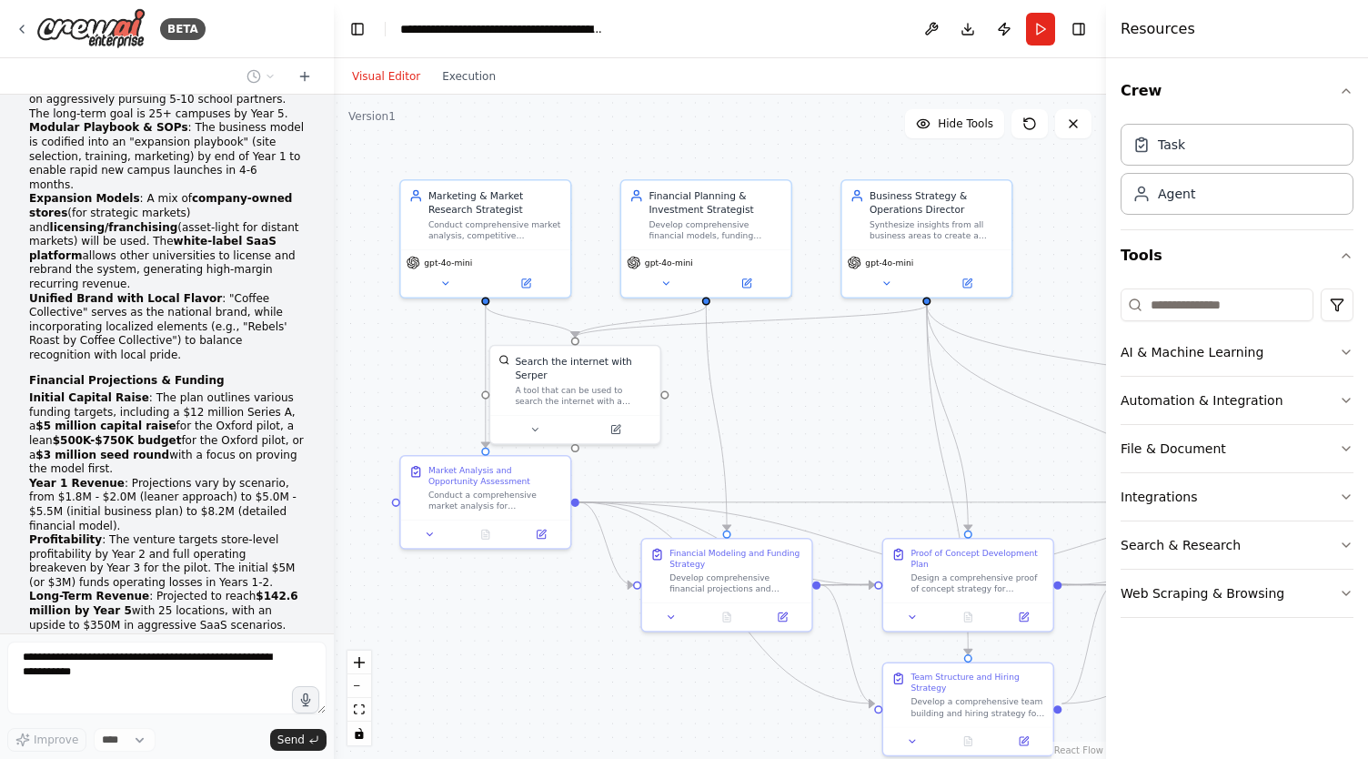
drag, startPoint x: 404, startPoint y: 283, endPoint x: 334, endPoint y: 279, distance: 70.1
click at [334, 279] on div "BETA i want to build a business. this business is broken down into areas such a…" at bounding box center [684, 379] width 1368 height 759
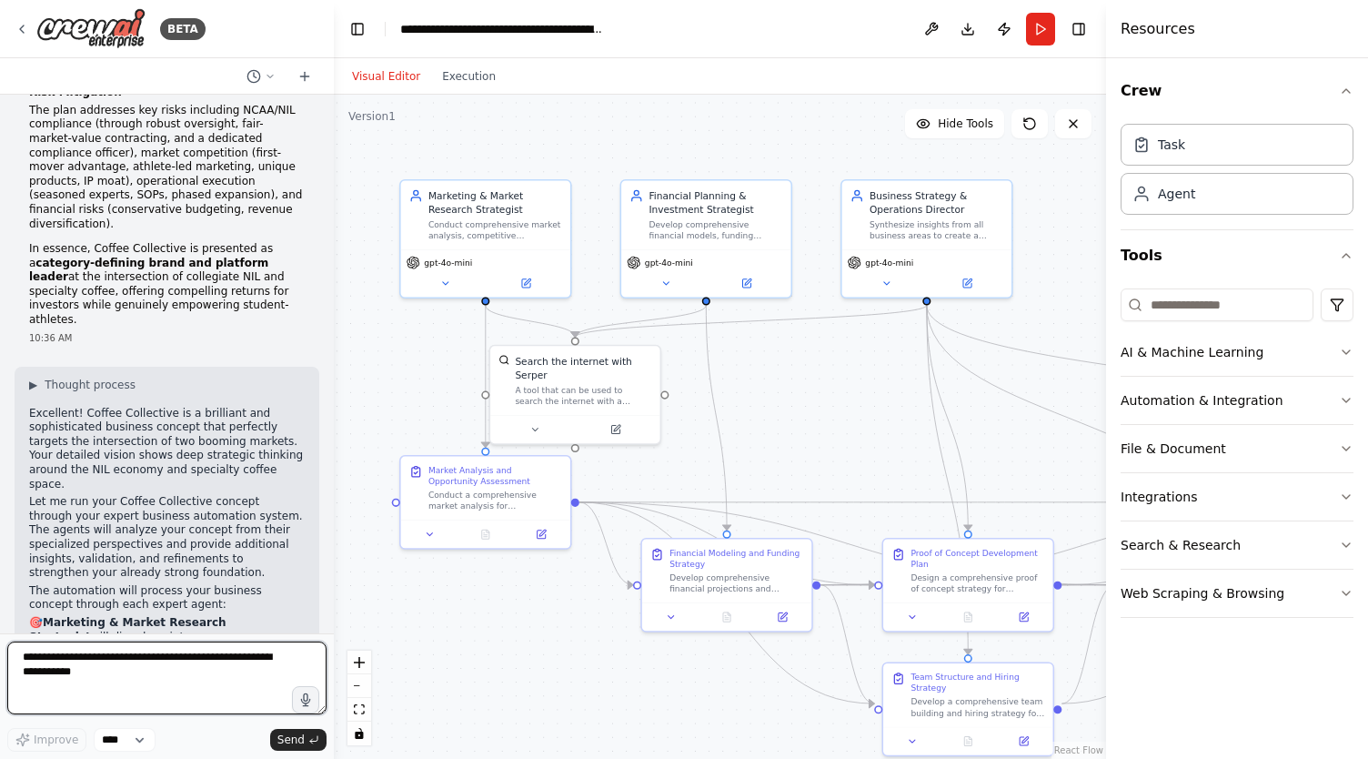
scroll to position [5625, 0]
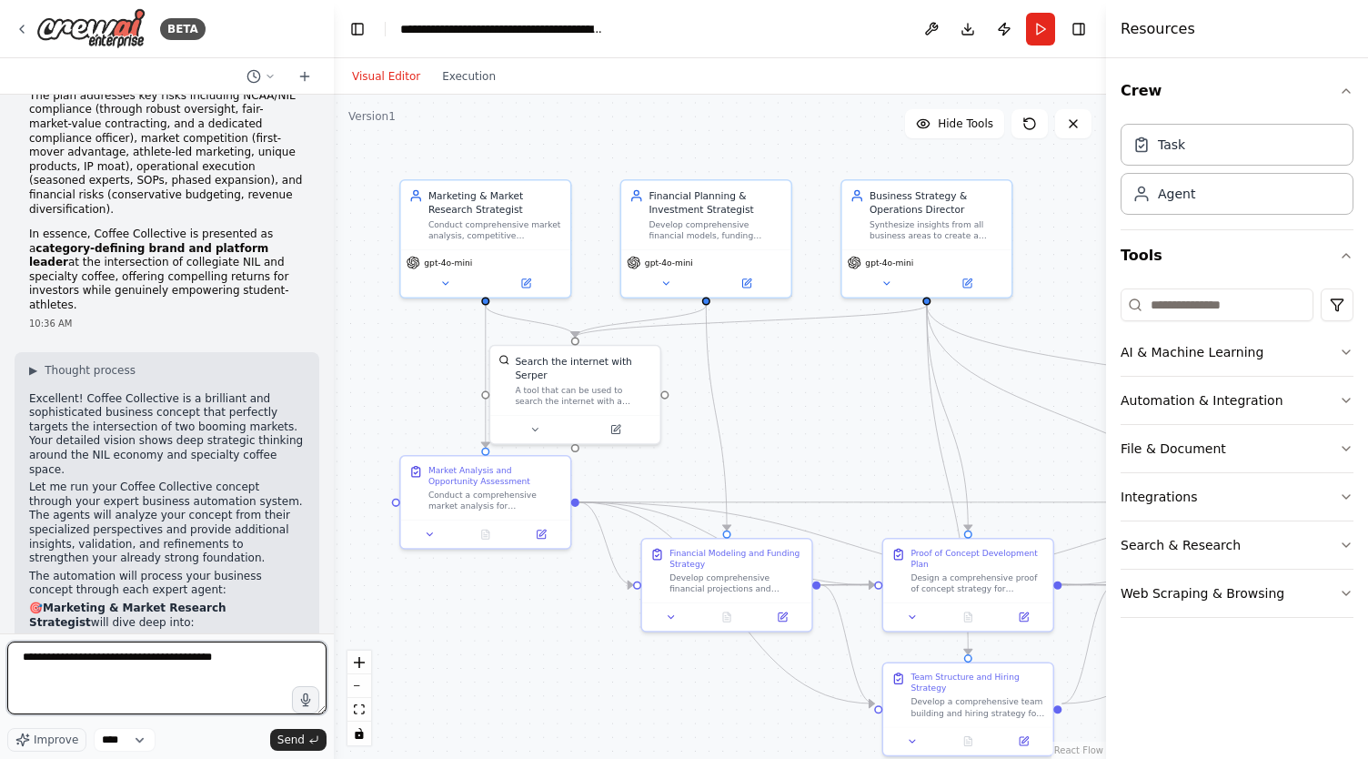
type textarea "**********"
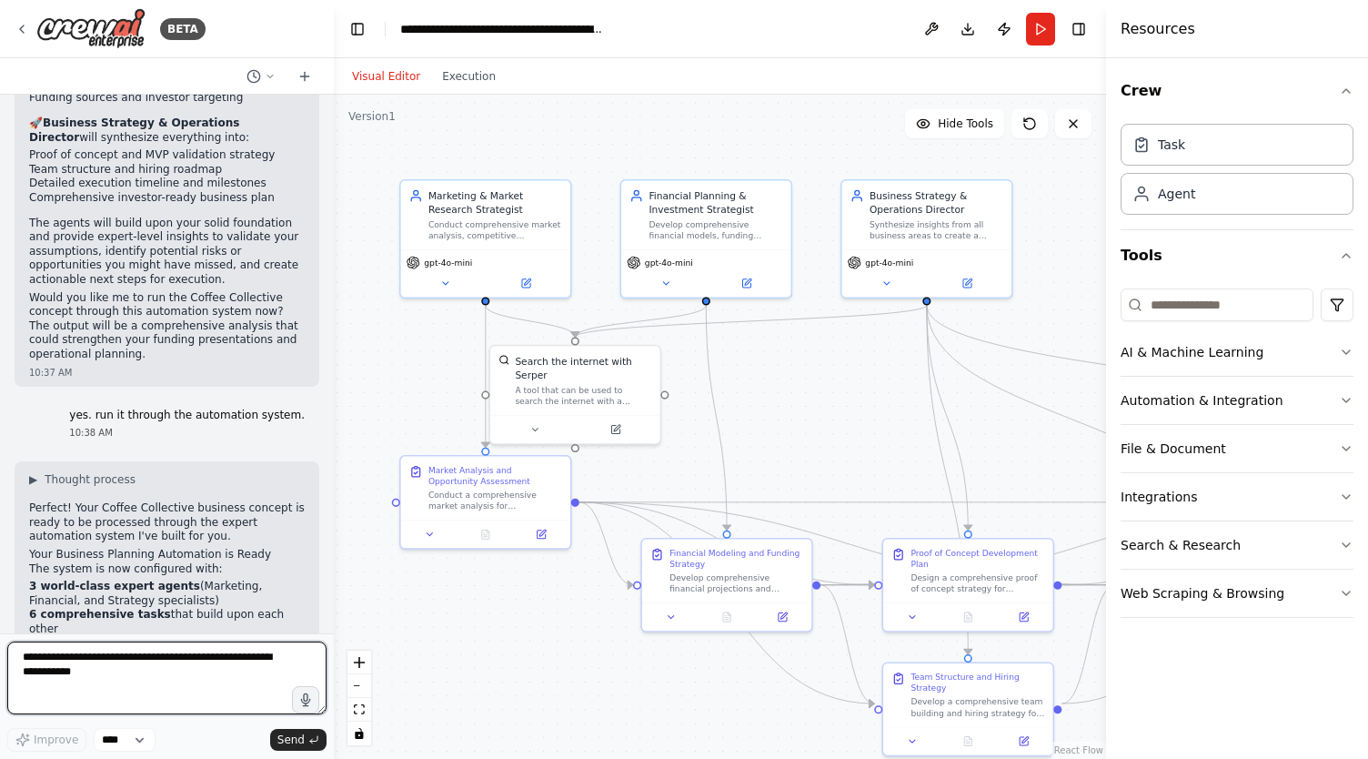
scroll to position [6398, 0]
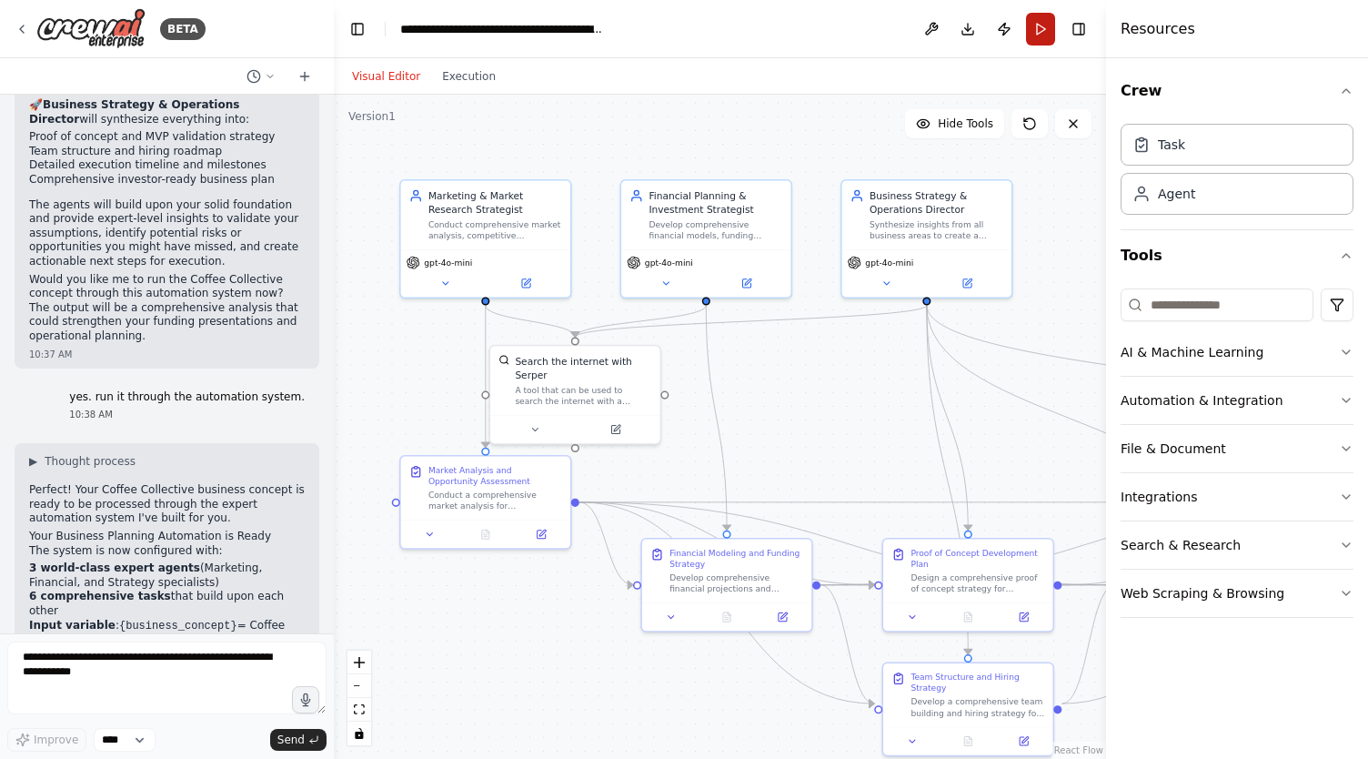
click at [1040, 28] on button "Run" at bounding box center [1040, 29] width 29 height 33
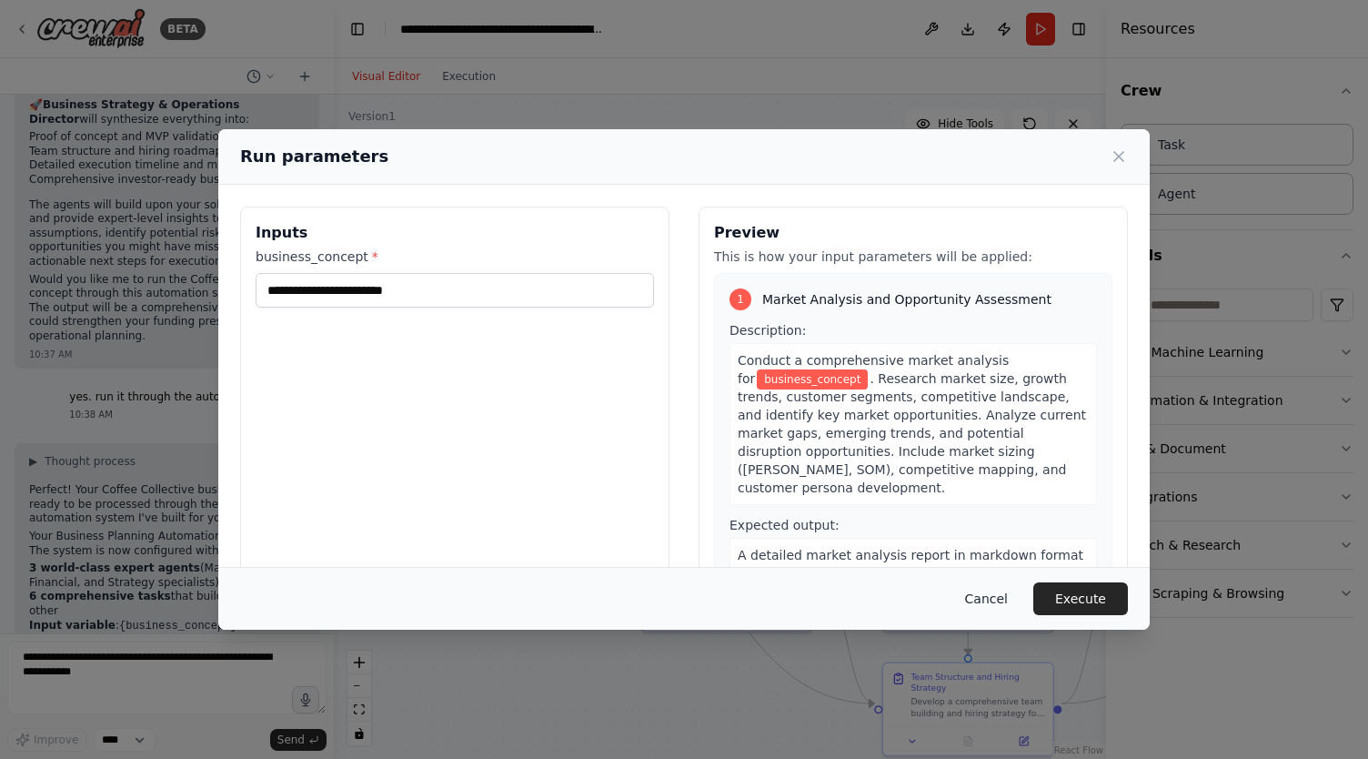
click at [992, 601] on button "Cancel" at bounding box center [987, 598] width 72 height 33
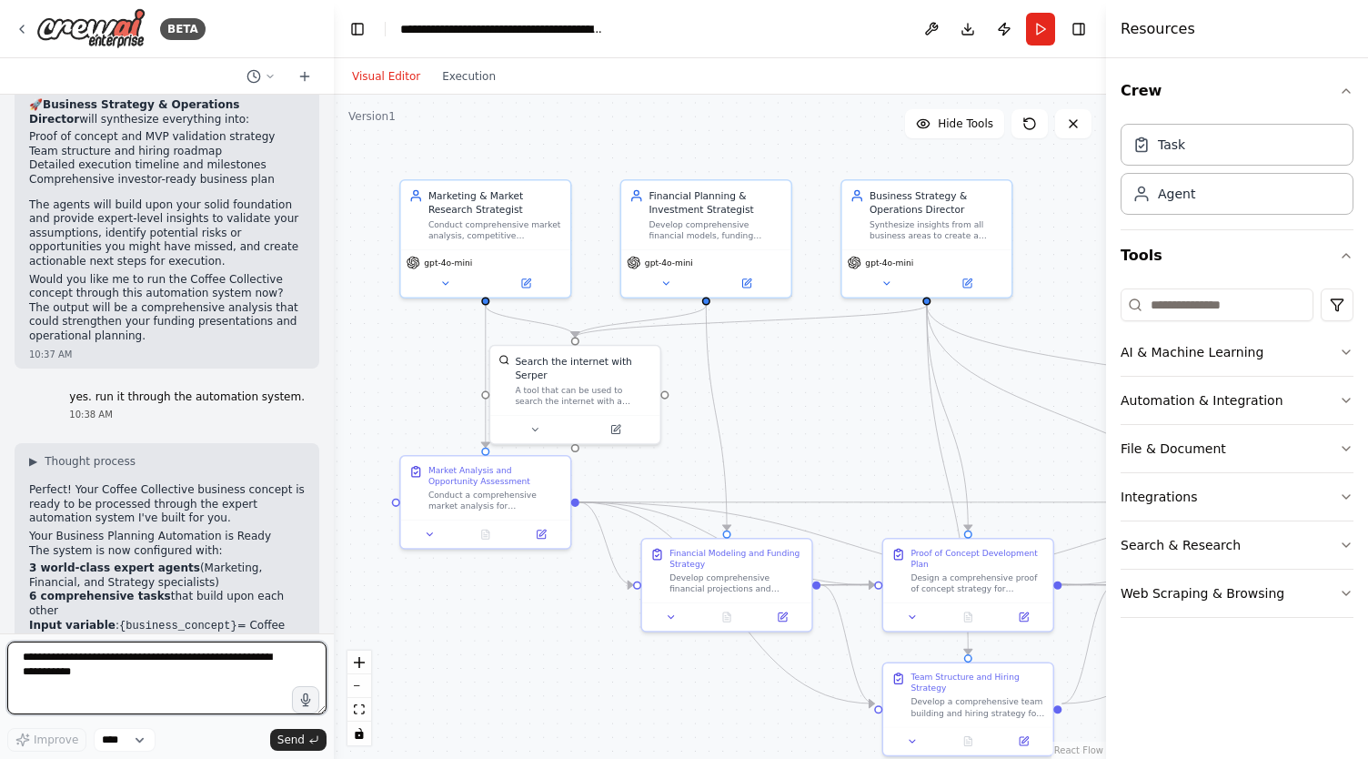
click at [167, 696] on textarea at bounding box center [166, 677] width 319 height 73
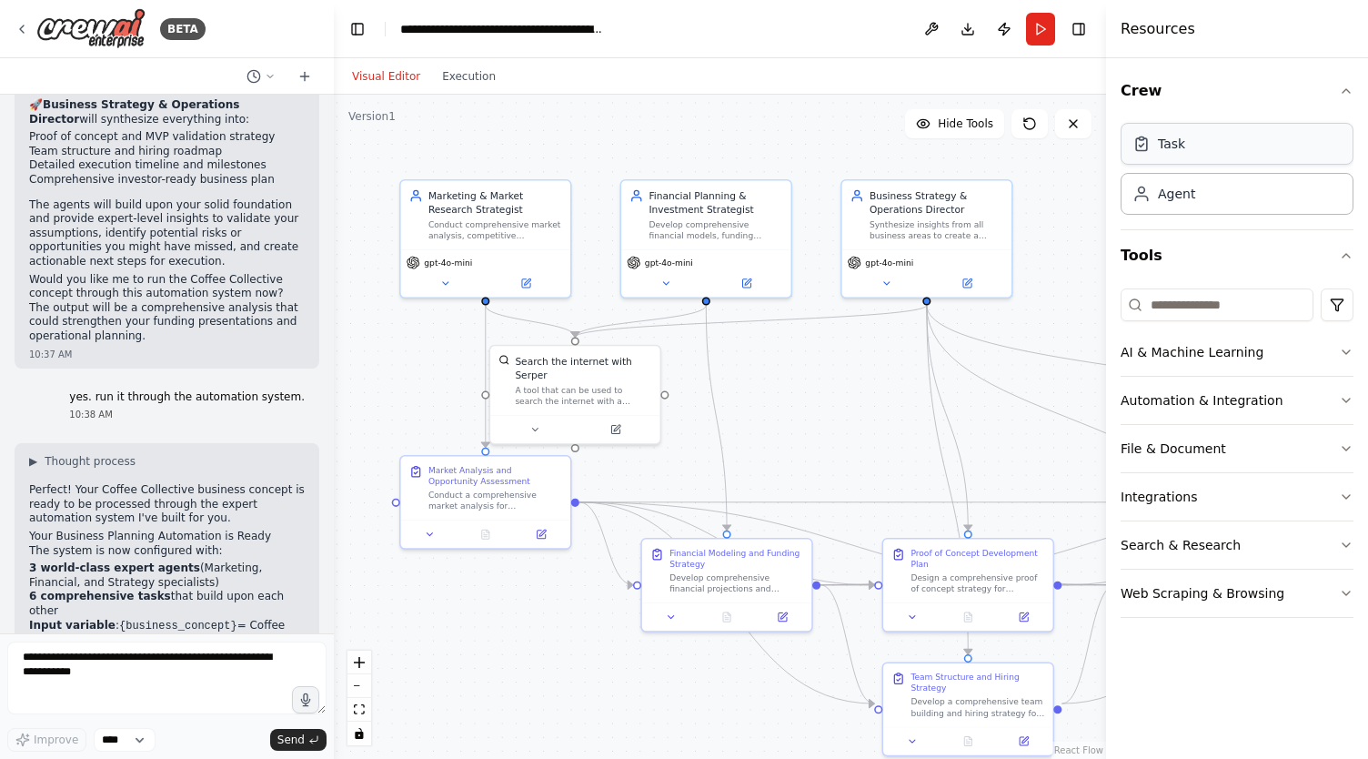
click at [1210, 155] on div "Task" at bounding box center [1237, 144] width 233 height 42
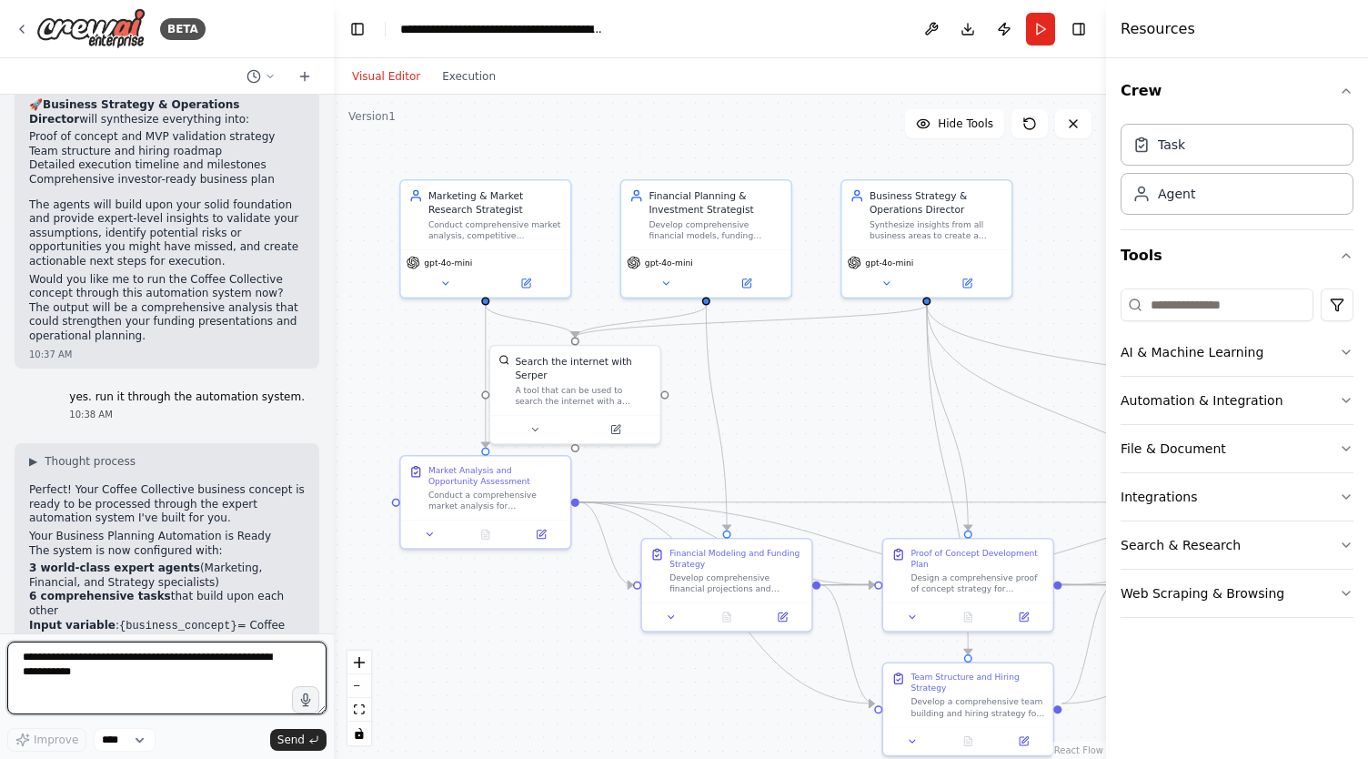
click at [208, 698] on textarea at bounding box center [166, 677] width 319 height 73
type textarea "***"
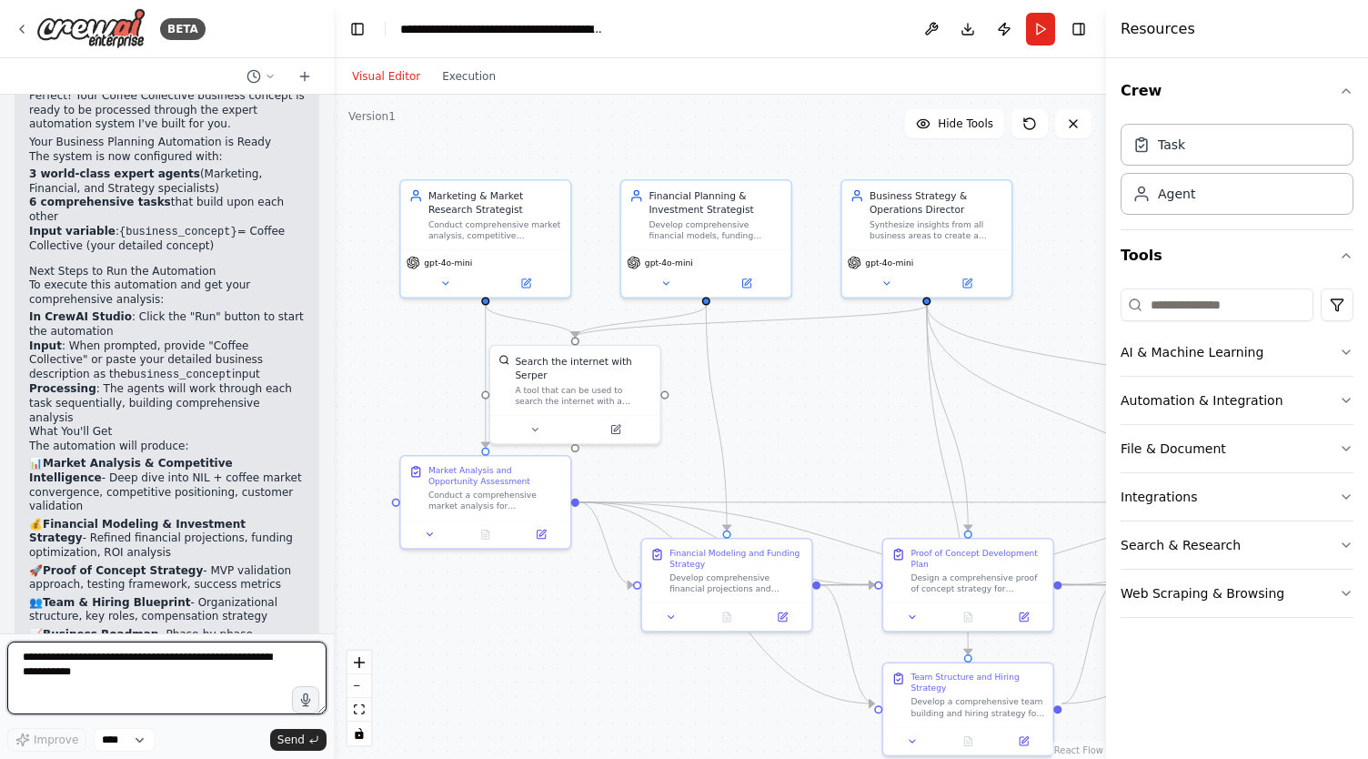
scroll to position [6791, 0]
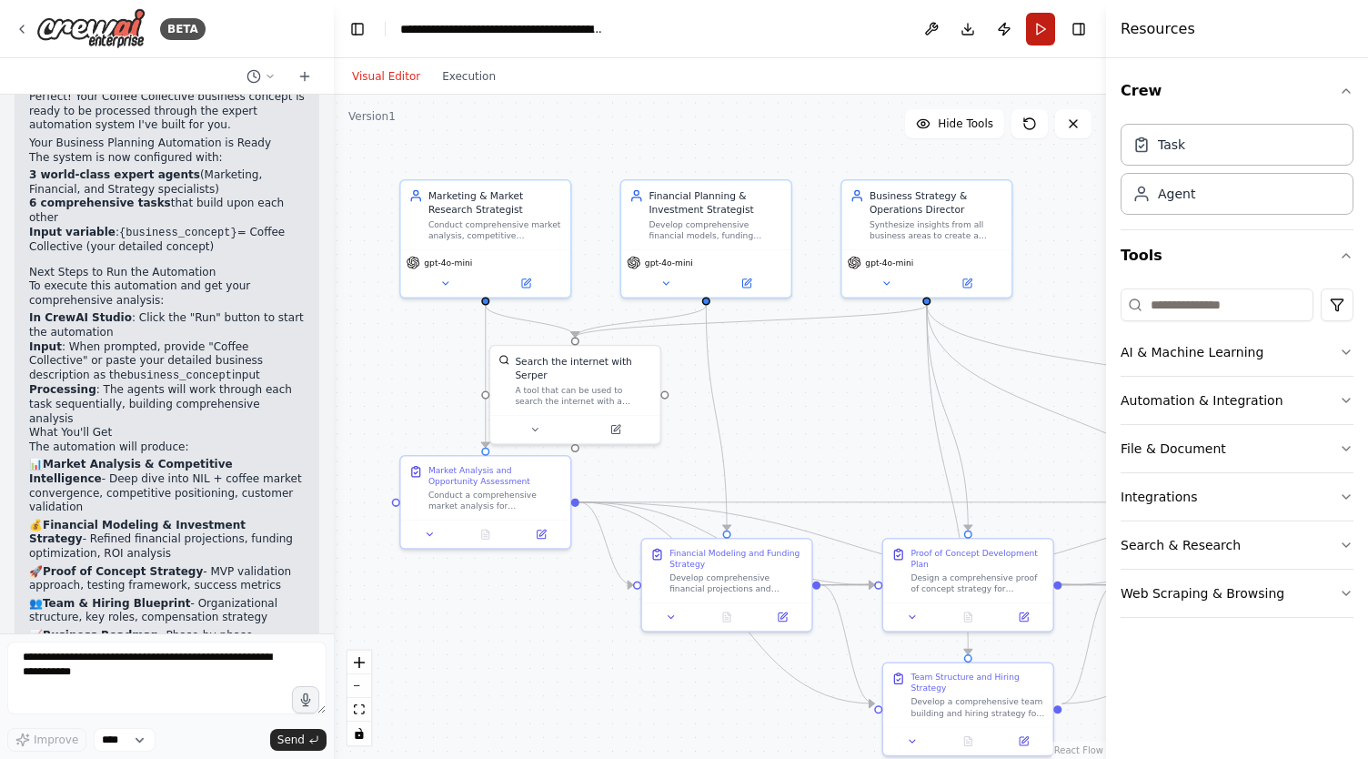
click at [1039, 30] on button "Run" at bounding box center [1040, 29] width 29 height 33
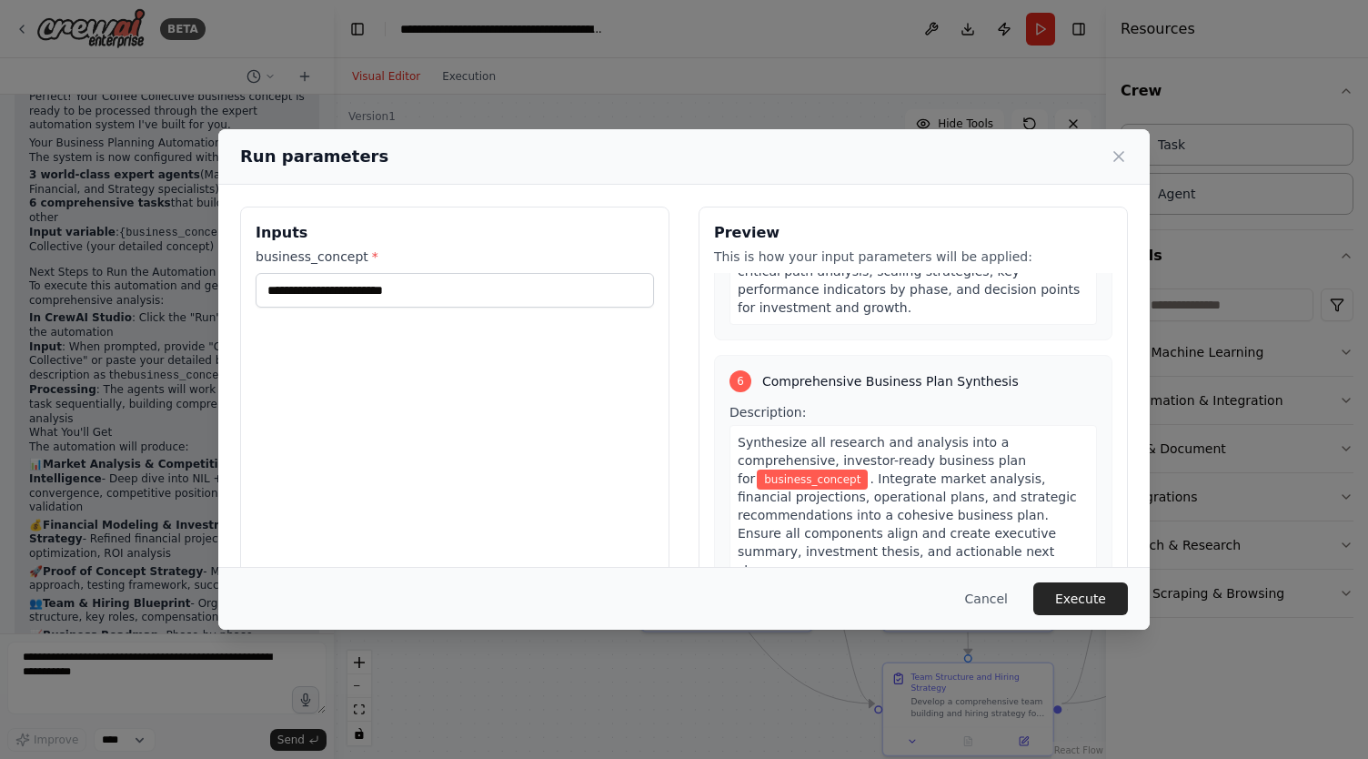
scroll to position [91, 0]
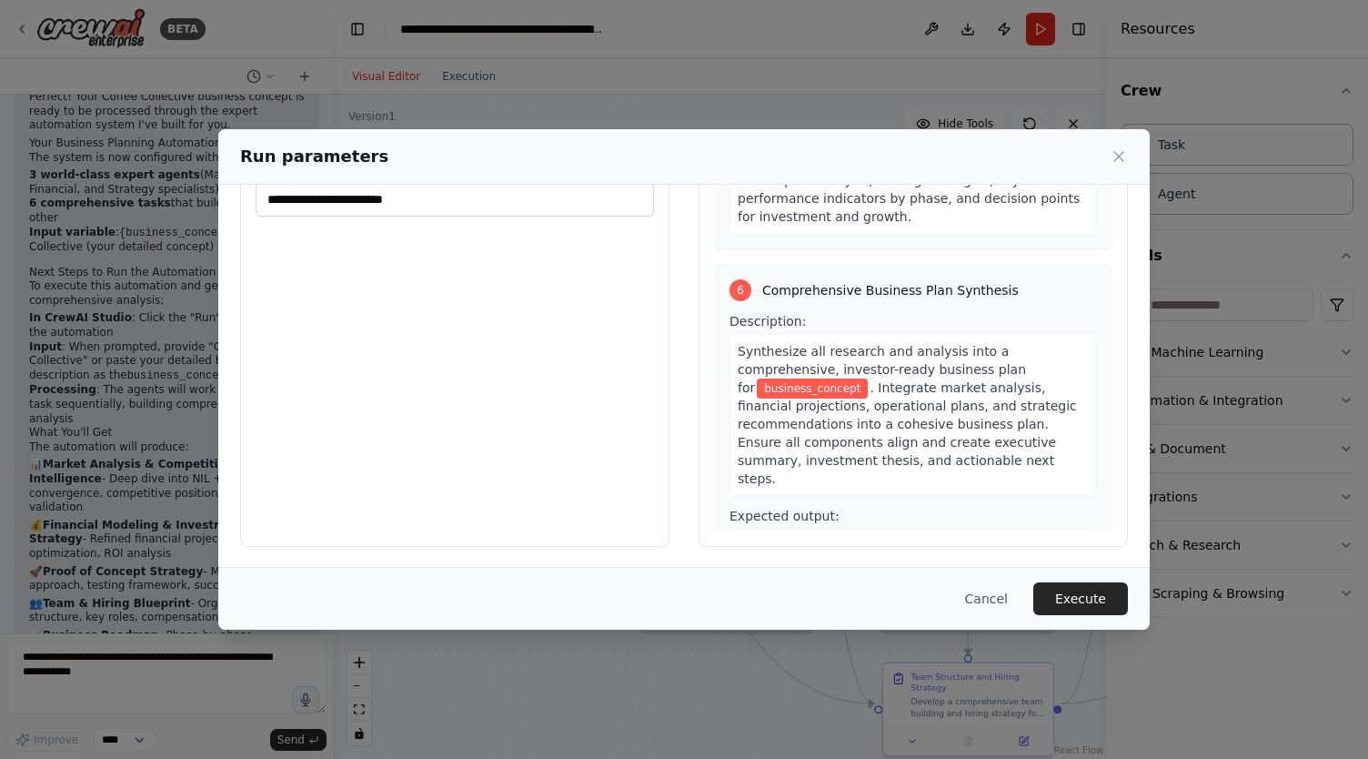
click at [360, 259] on div "Inputs business_concept *" at bounding box center [454, 331] width 429 height 431
click at [487, 197] on input "business_concept *" at bounding box center [455, 199] width 398 height 35
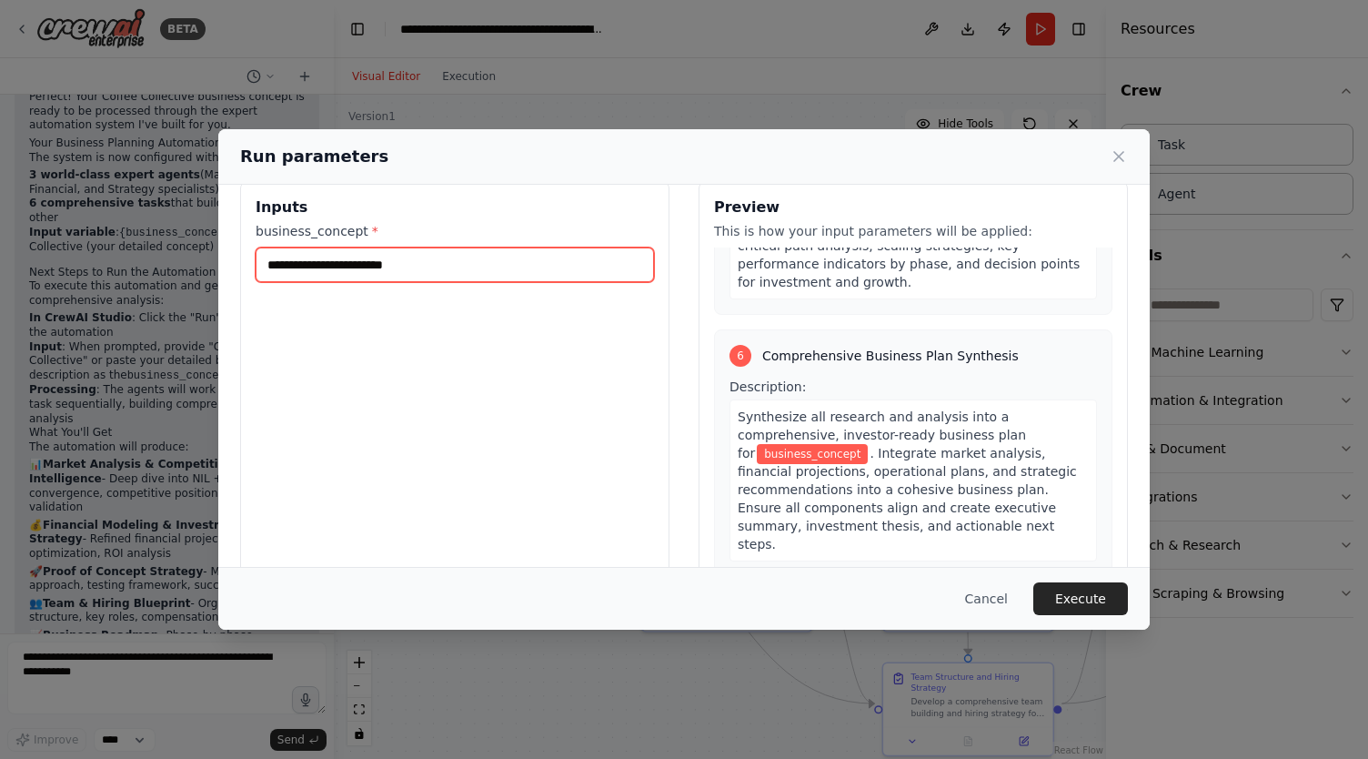
scroll to position [0, 0]
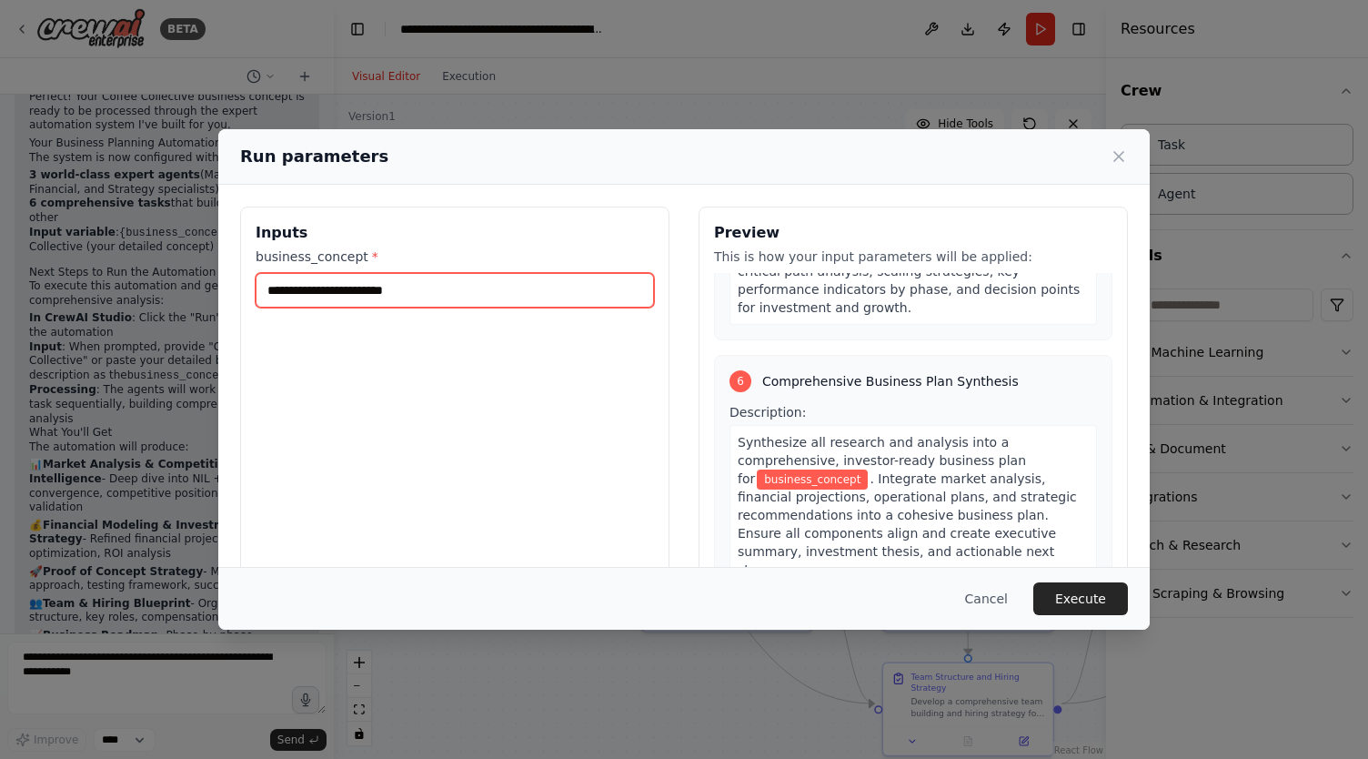
paste input "**********"
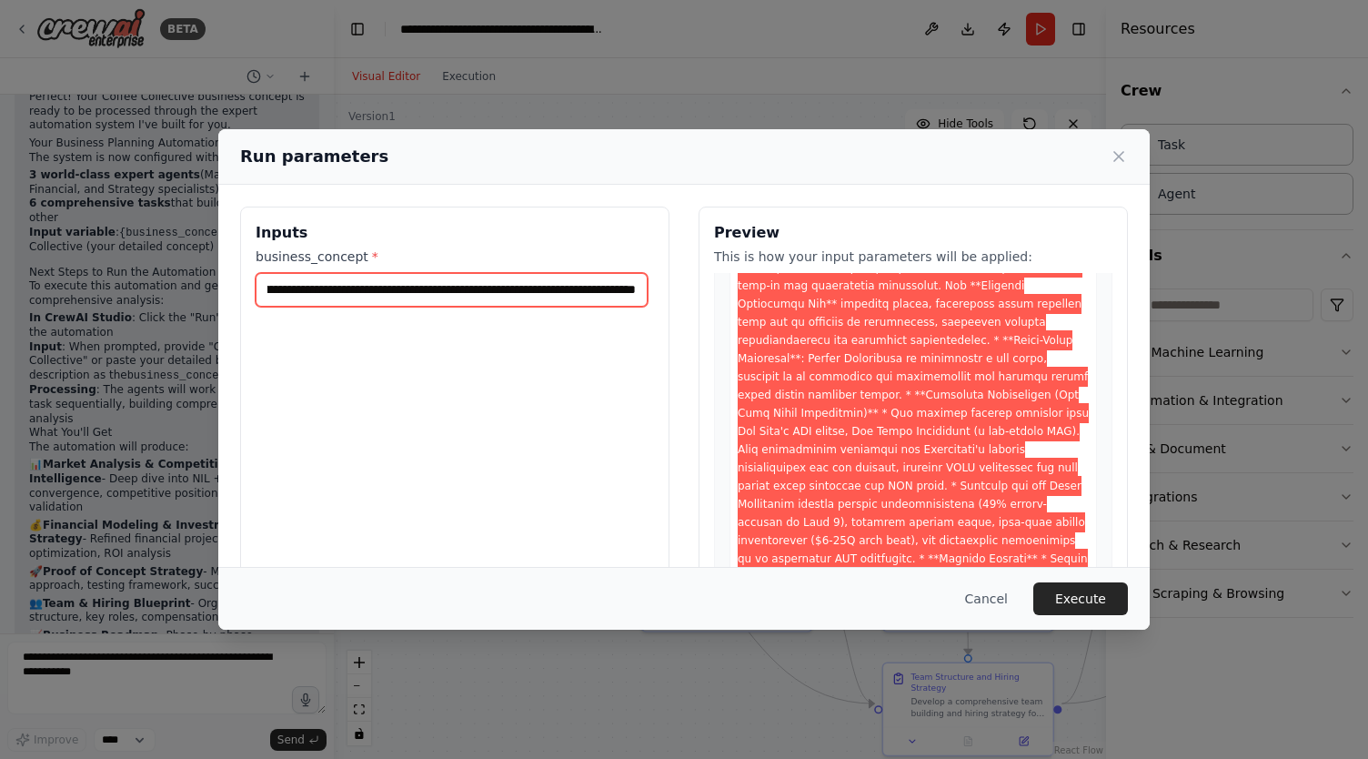
scroll to position [18228, 0]
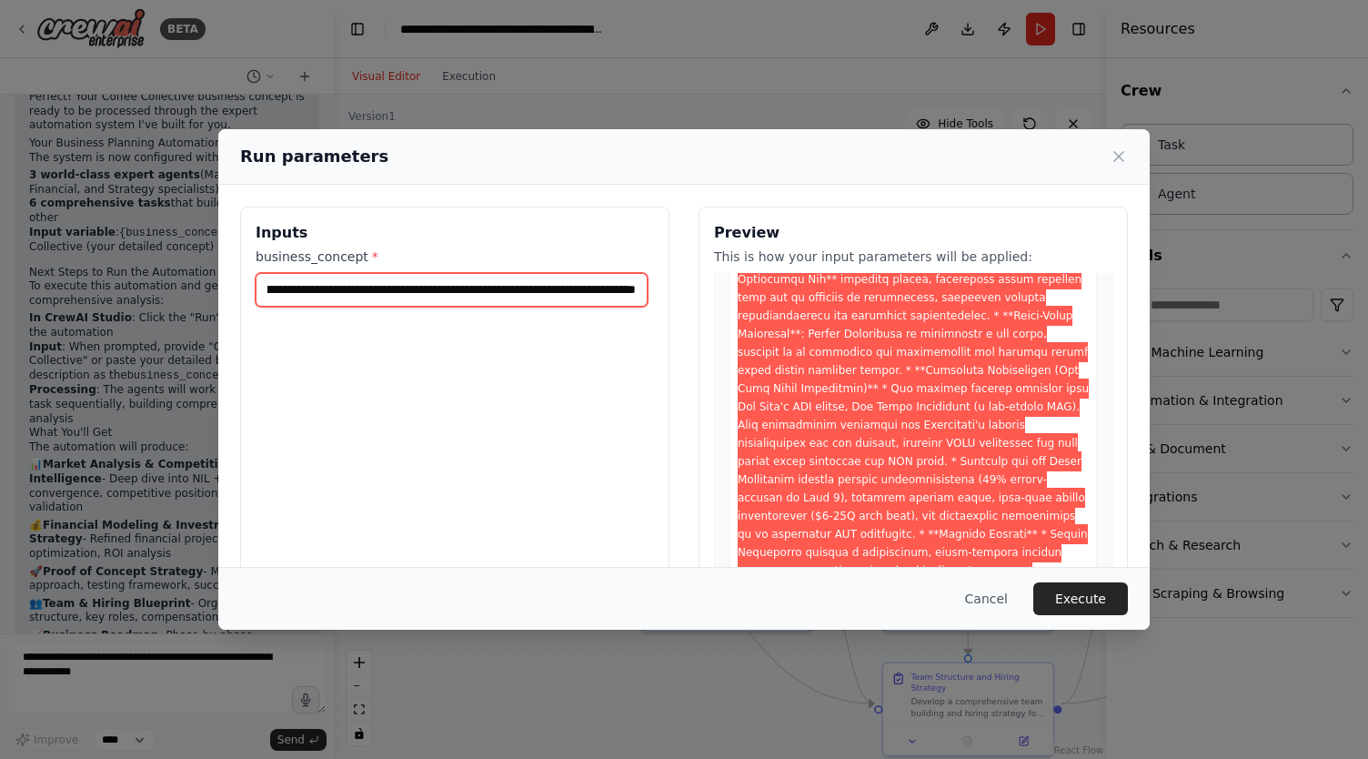
type input "**********"
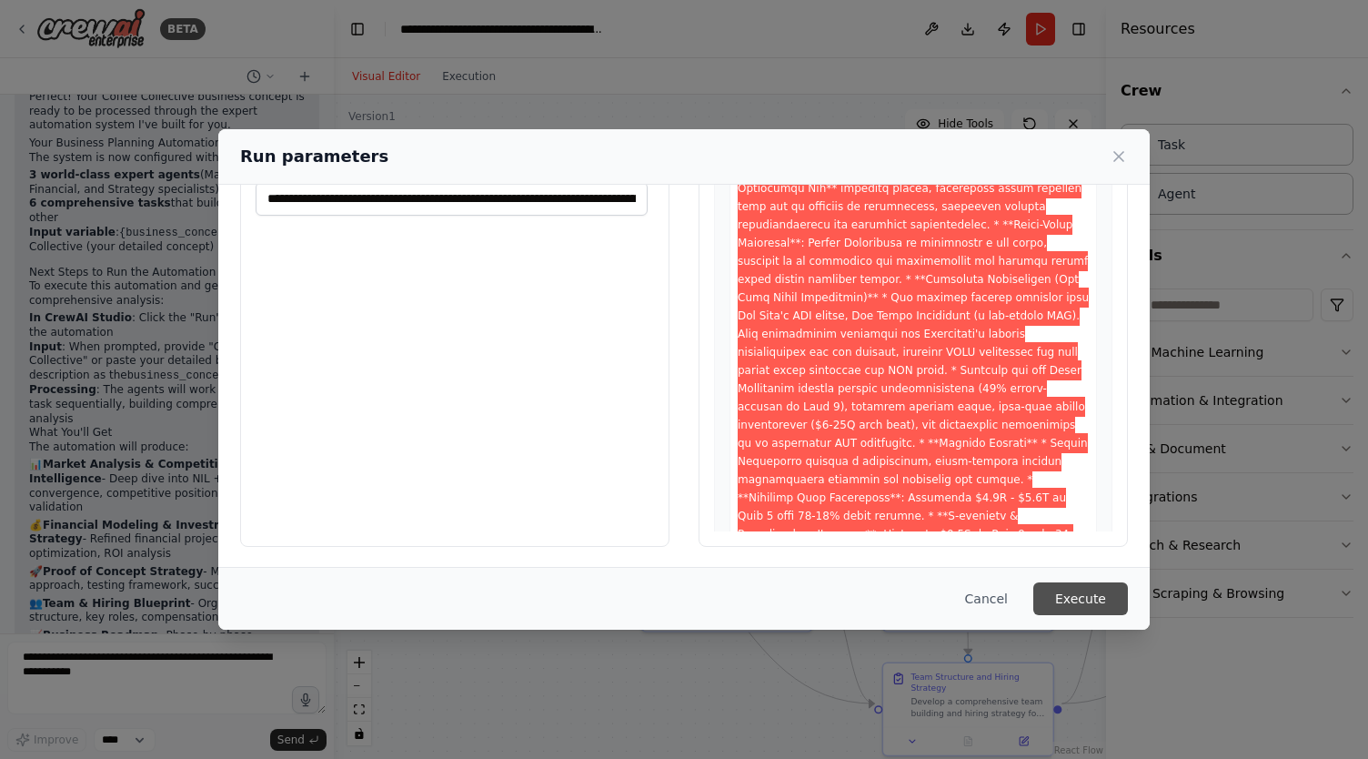
click at [1077, 597] on button "Execute" at bounding box center [1080, 598] width 95 height 33
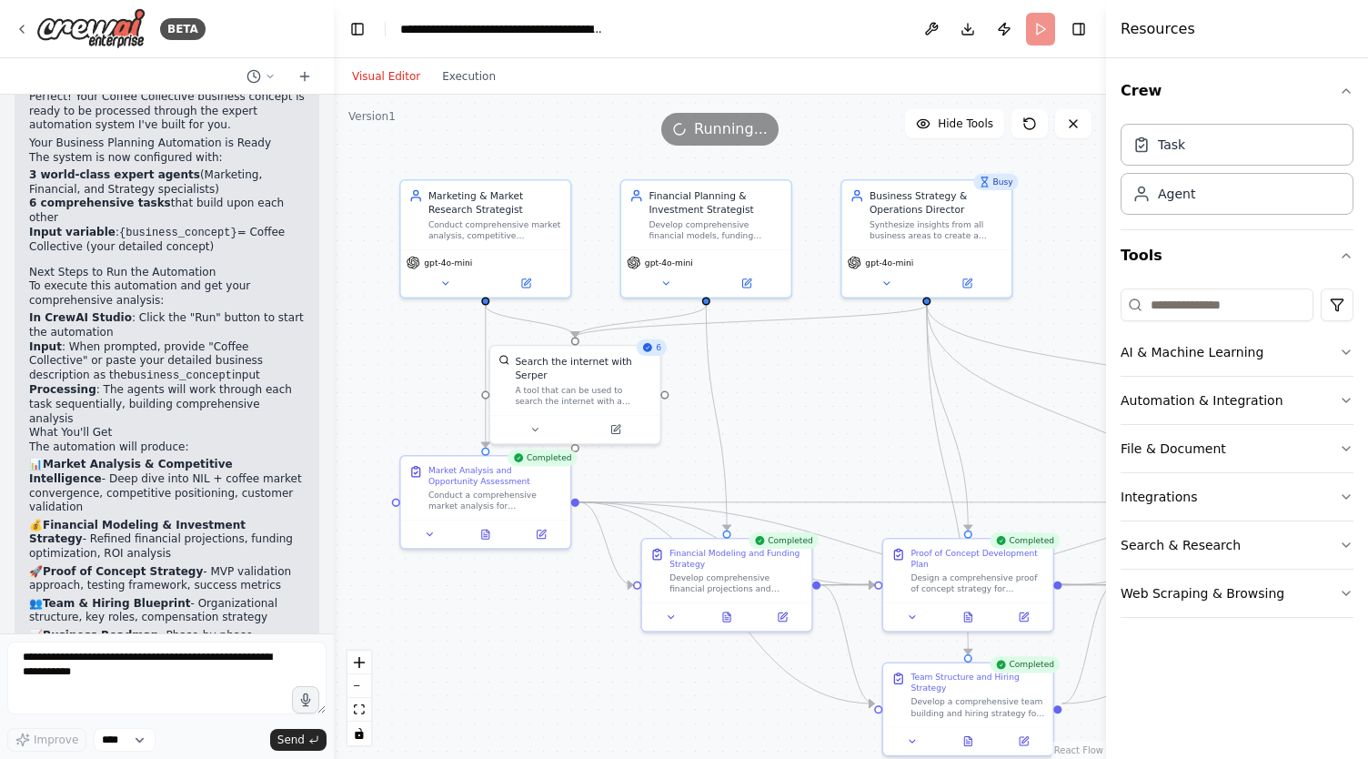
click at [808, 423] on div ".deletable-edge-delete-btn { width: 20px; height: 20px; border: 0px solid #ffff…" at bounding box center [720, 427] width 772 height 664
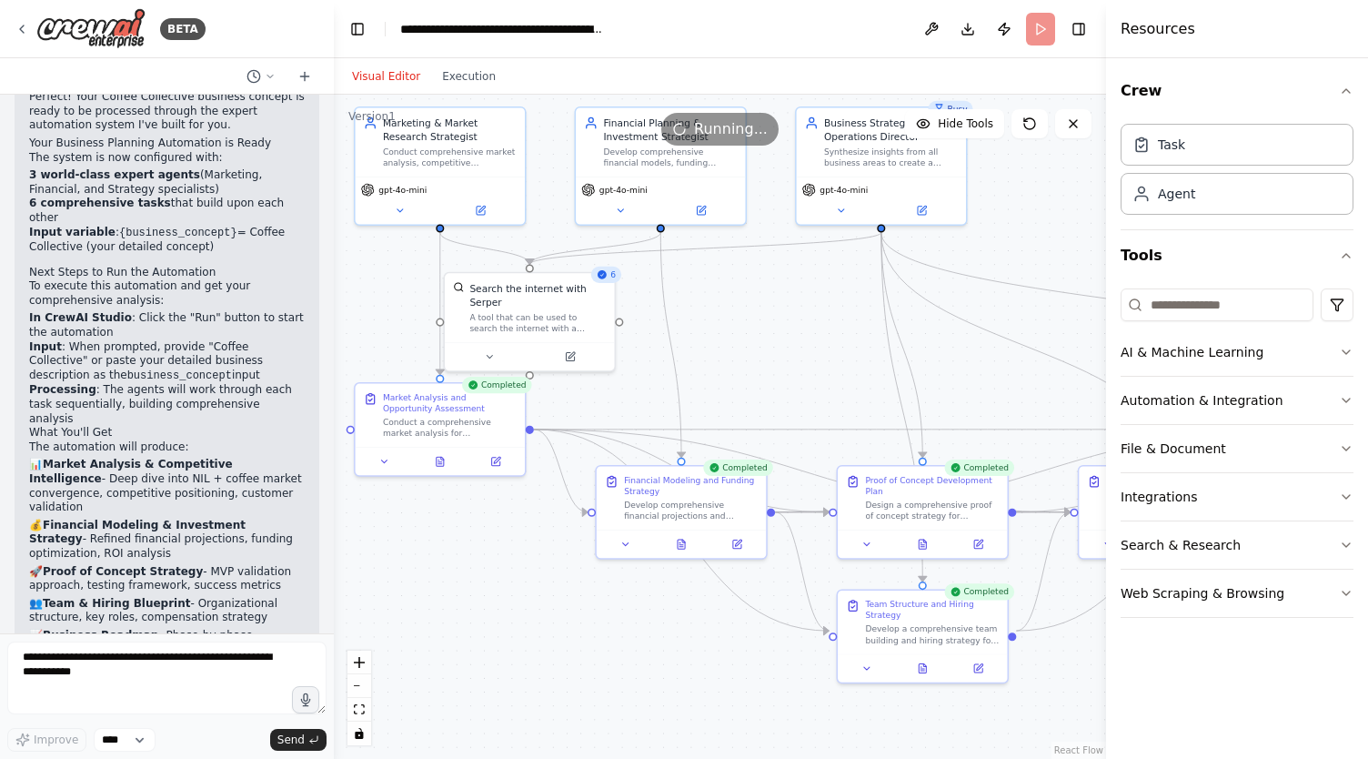
drag, startPoint x: 808, startPoint y: 423, endPoint x: 761, endPoint y: 349, distance: 87.1
click at [761, 350] on div ".deletable-edge-delete-btn { width: 20px; height: 20px; border: 0px solid #ffff…" at bounding box center [720, 427] width 772 height 664
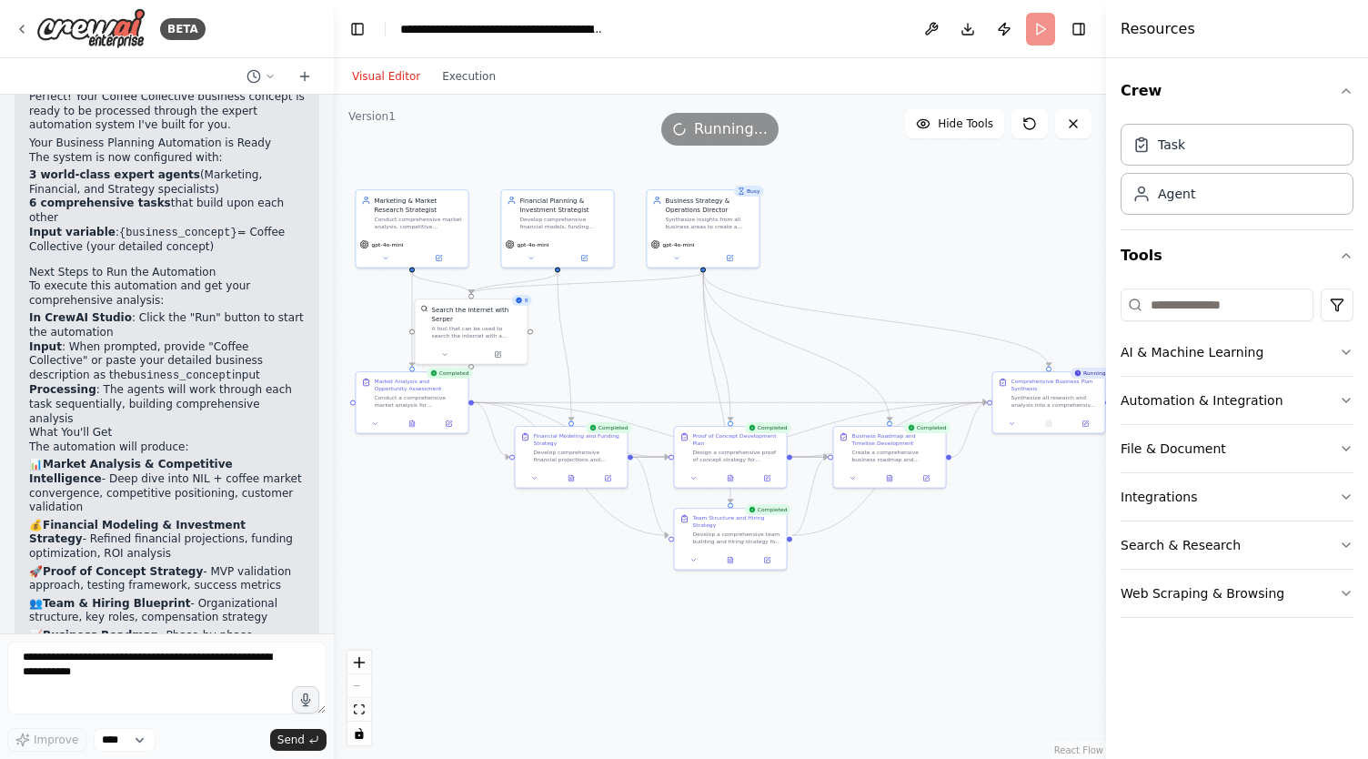
drag, startPoint x: 637, startPoint y: 609, endPoint x: 504, endPoint y: 610, distance: 132.8
click at [504, 610] on div ".deletable-edge-delete-btn { width: 20px; height: 20px; border: 0px solid #ffff…" at bounding box center [720, 427] width 772 height 664
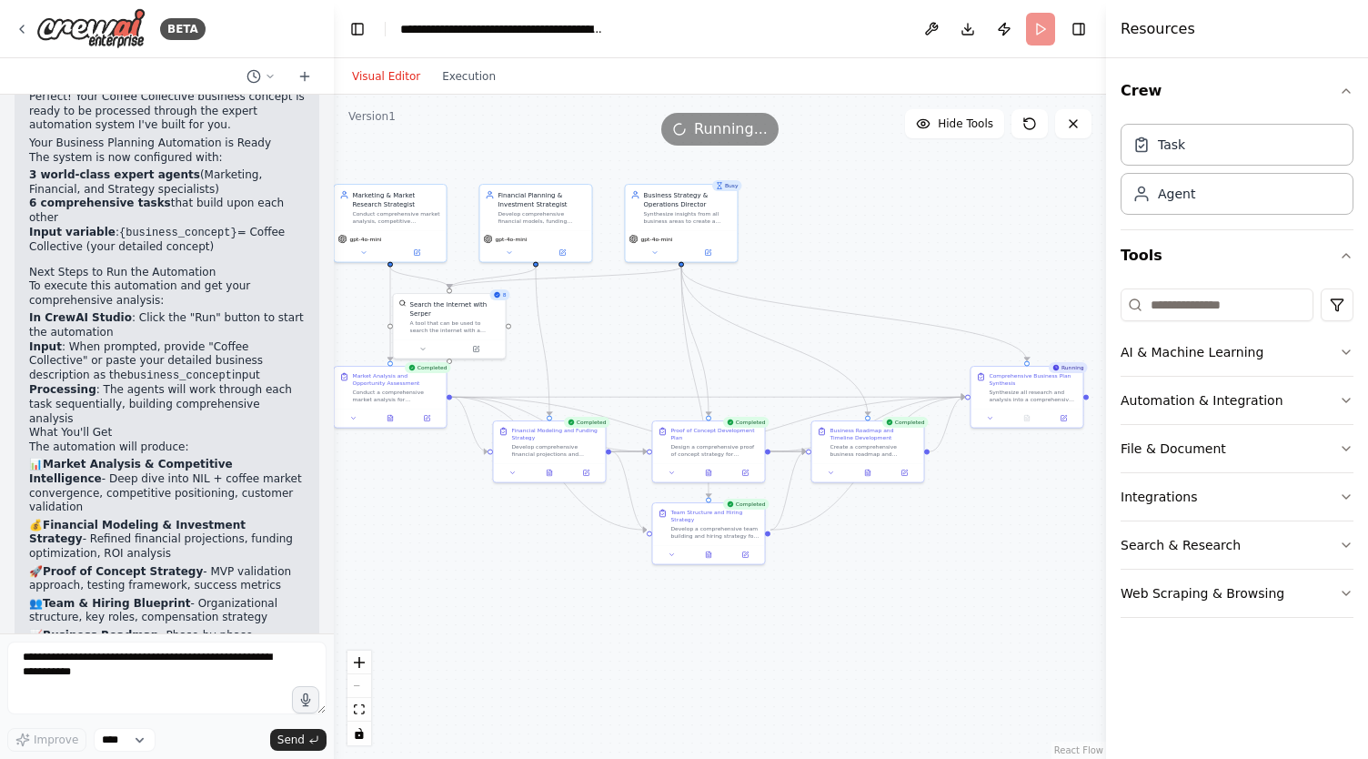
click at [966, 620] on div ".deletable-edge-delete-btn { width: 20px; height: 20px; border: 0px solid #ffff…" at bounding box center [720, 427] width 772 height 664
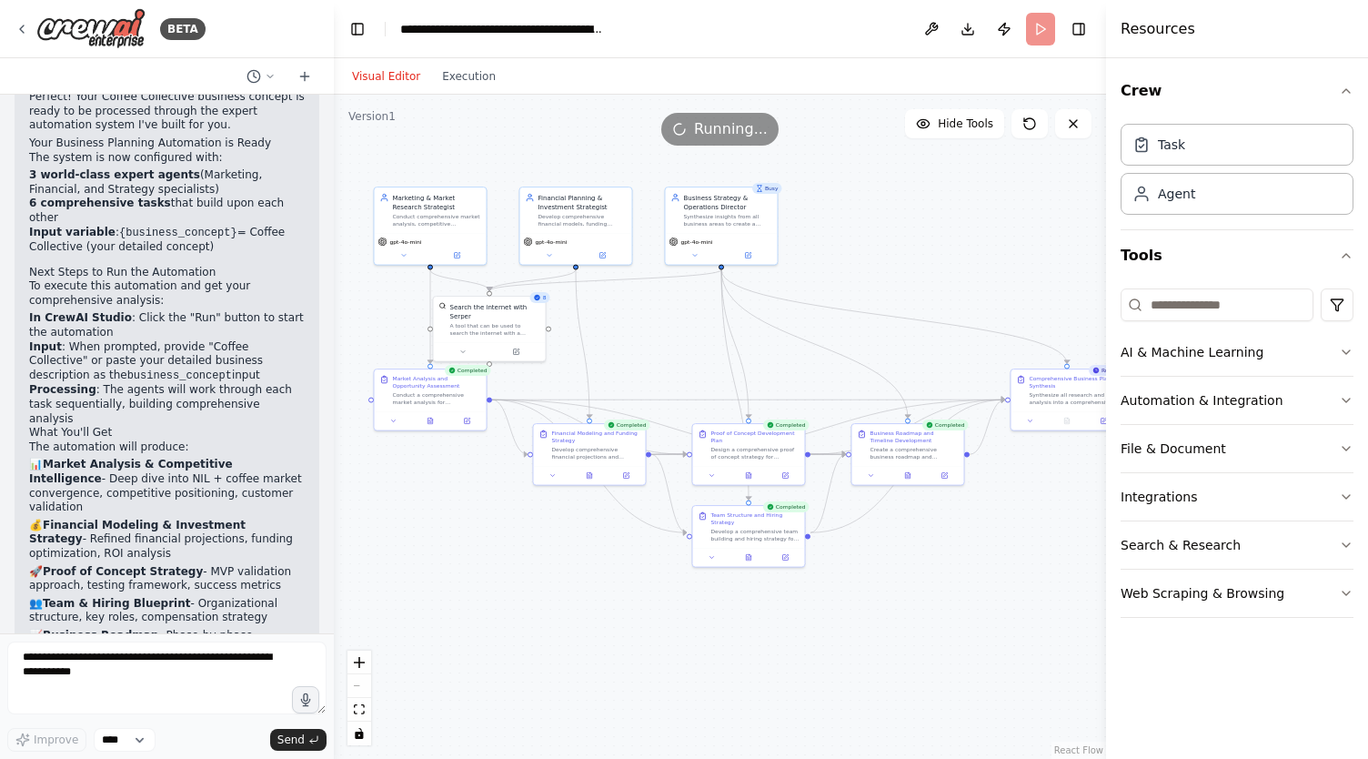
drag, startPoint x: 907, startPoint y: 599, endPoint x: 947, endPoint y: 602, distance: 40.1
click at [948, 602] on div ".deletable-edge-delete-btn { width: 20px; height: 20px; border: 0px solid #ffff…" at bounding box center [720, 427] width 772 height 664
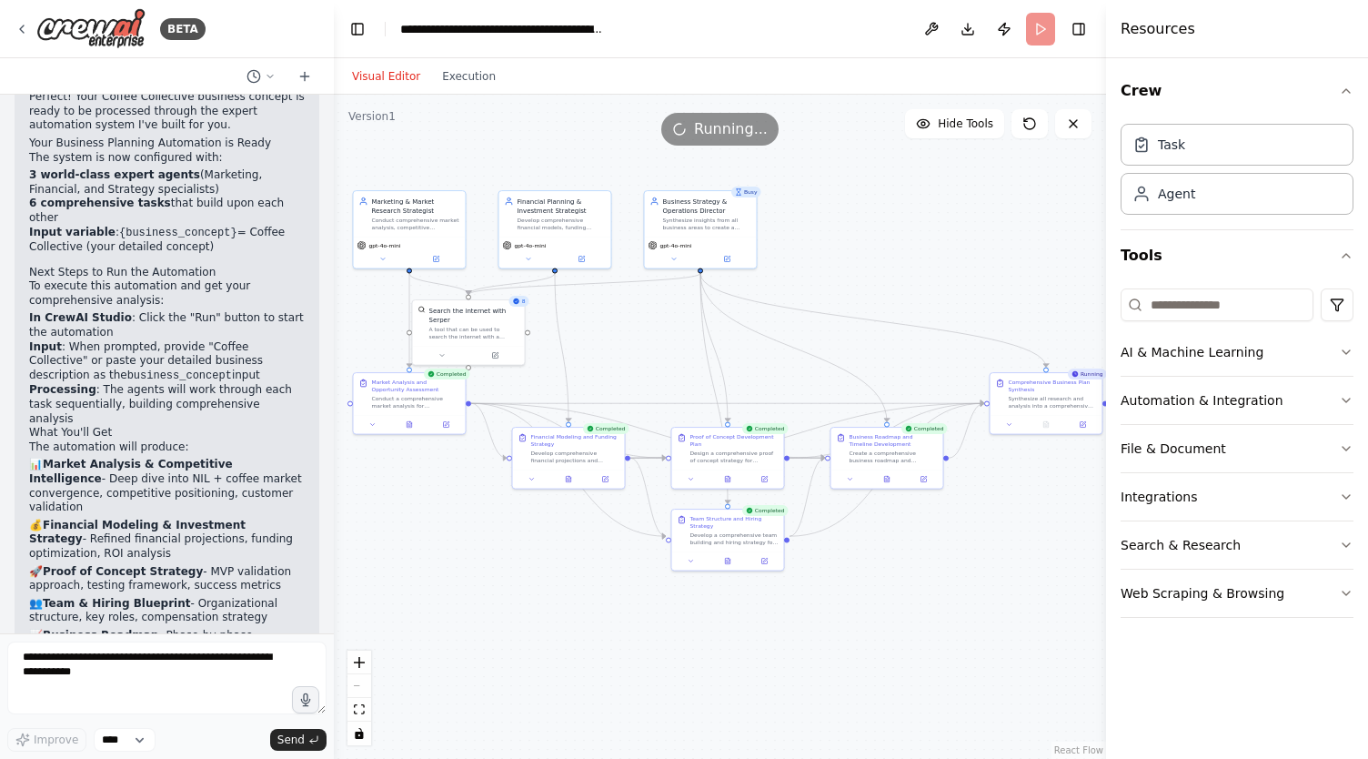
drag, startPoint x: 947, startPoint y: 602, endPoint x: 926, endPoint y: 606, distance: 21.2
click at [926, 606] on div ".deletable-edge-delete-btn { width: 20px; height: 20px; border: 0px solid #ffff…" at bounding box center [720, 427] width 772 height 664
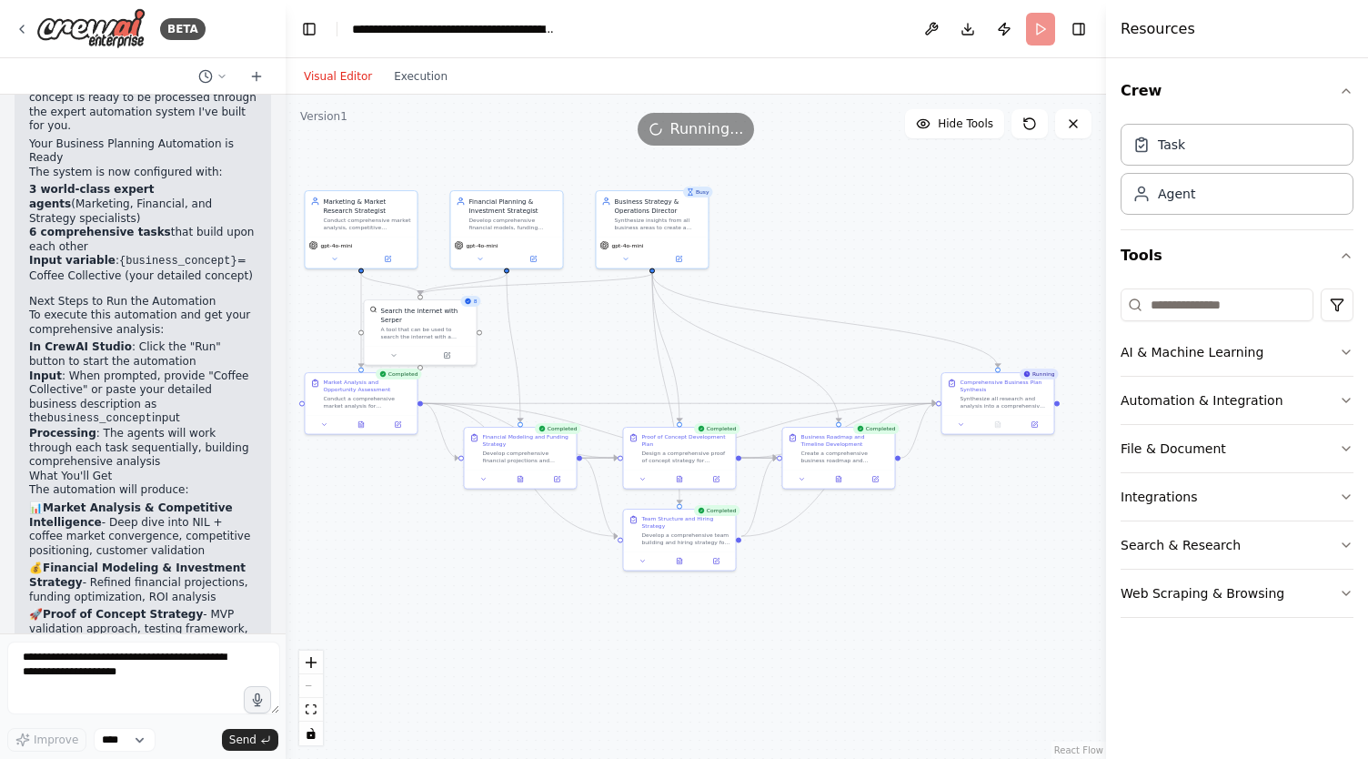
scroll to position [8026, 0]
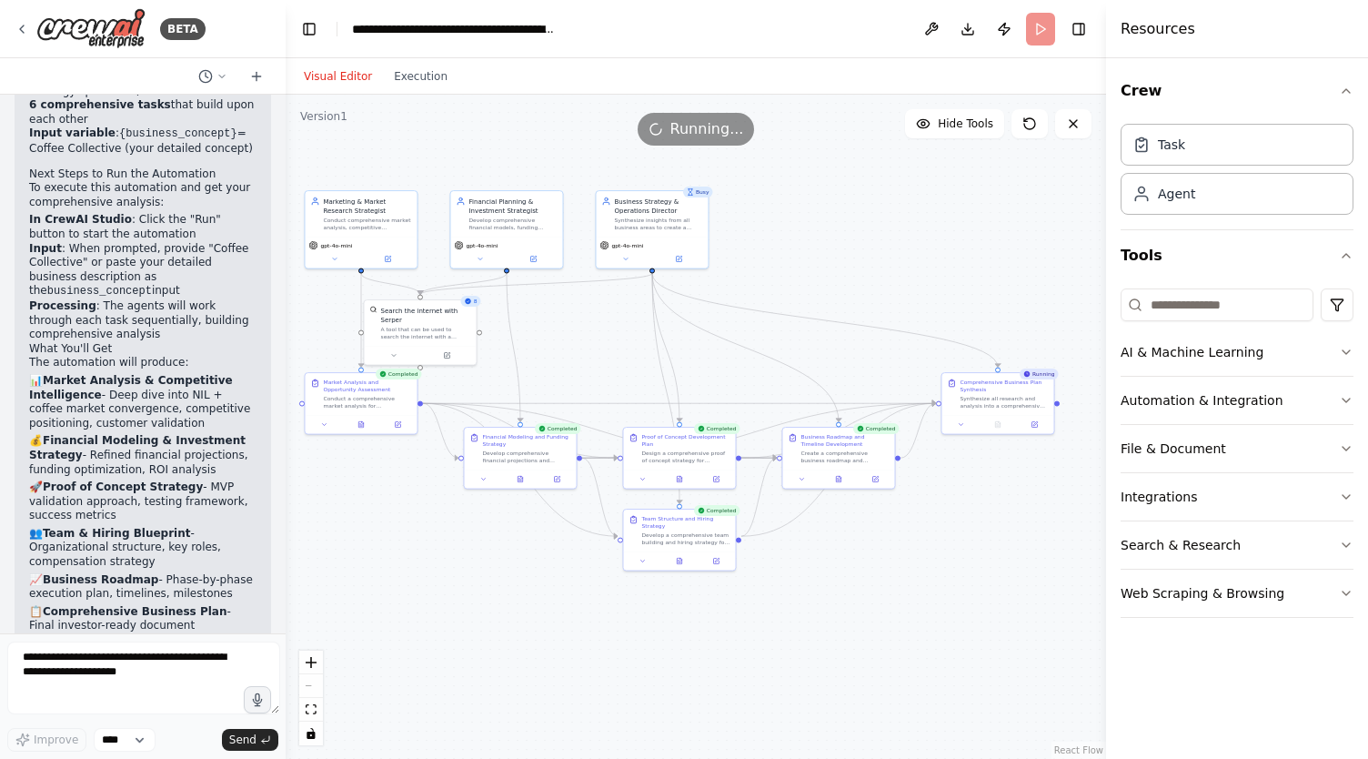
drag, startPoint x: 330, startPoint y: 531, endPoint x: 284, endPoint y: 529, distance: 46.4
click at [284, 529] on div "BETA i want to build a business. this business is broken down into areas such a…" at bounding box center [684, 379] width 1368 height 759
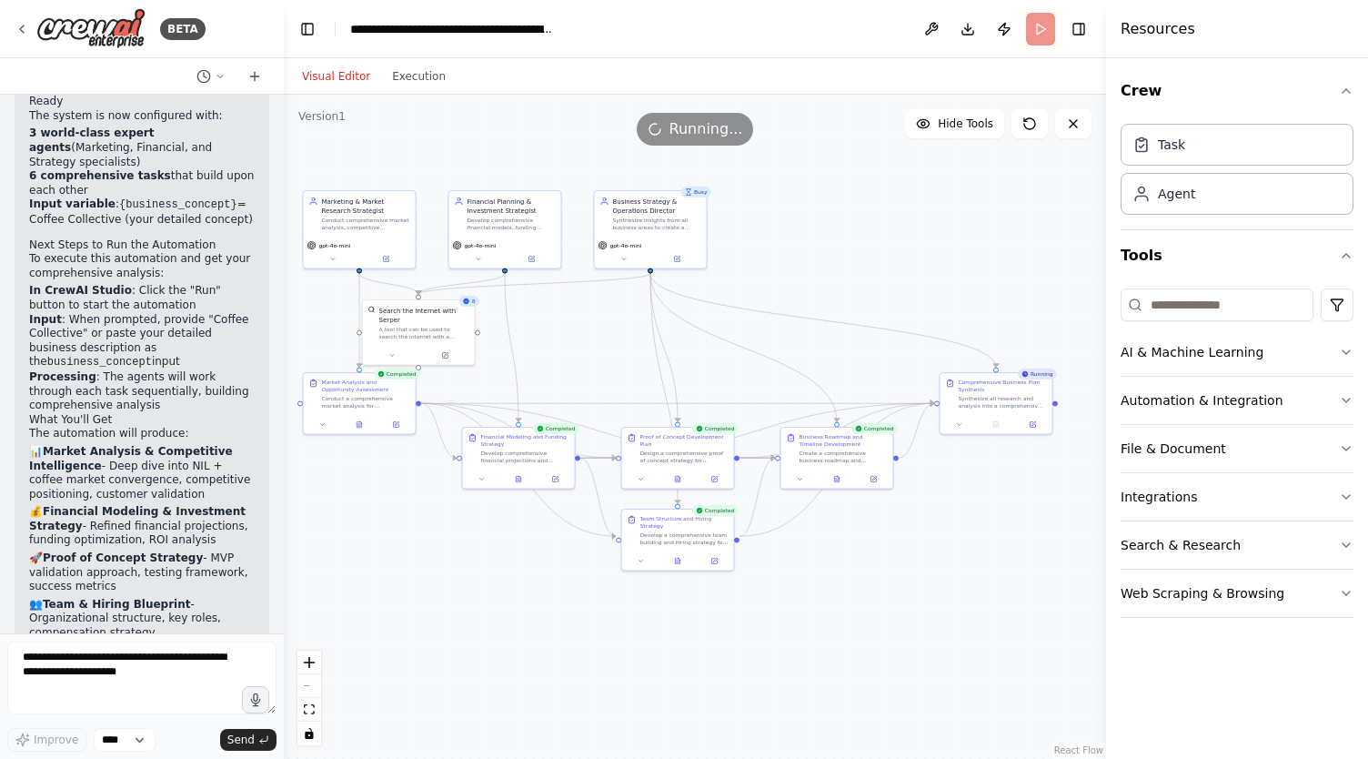
click at [1107, 232] on div at bounding box center [1109, 379] width 7 height 759
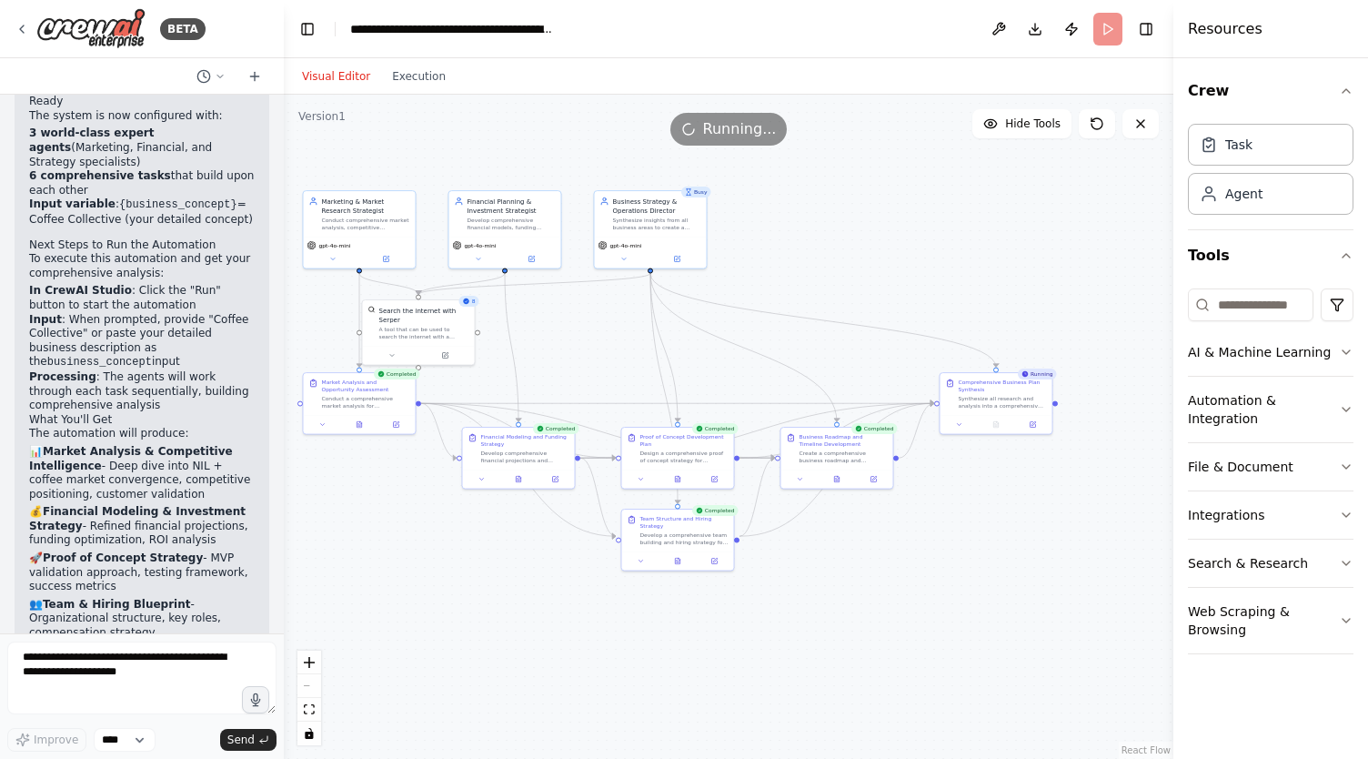
drag, startPoint x: 1137, startPoint y: 234, endPoint x: 1173, endPoint y: 237, distance: 36.6
click at [1173, 237] on div at bounding box center [1176, 379] width 7 height 759
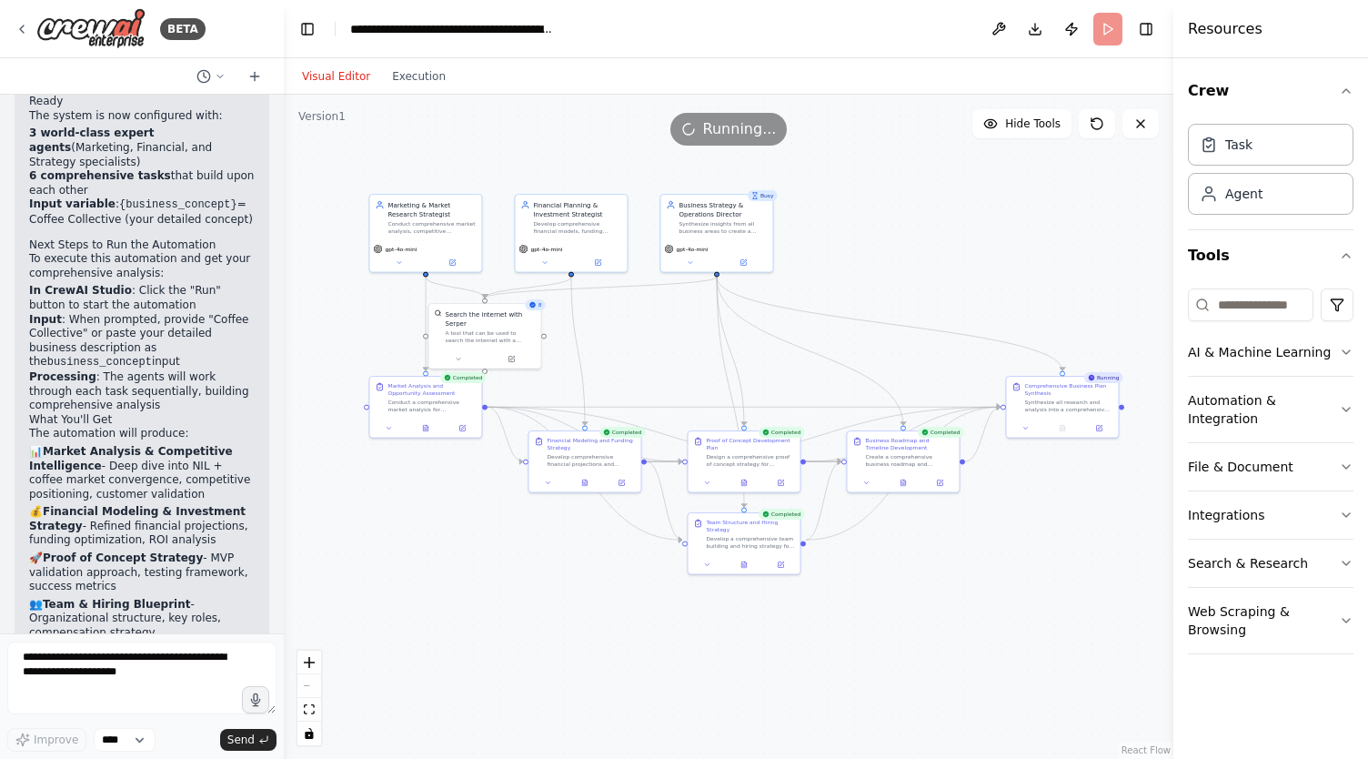
drag, startPoint x: 920, startPoint y: 212, endPoint x: 986, endPoint y: 216, distance: 66.5
click at [986, 216] on div ".deletable-edge-delete-btn { width: 20px; height: 20px; border: 0px solid #ffff…" at bounding box center [729, 427] width 890 height 664
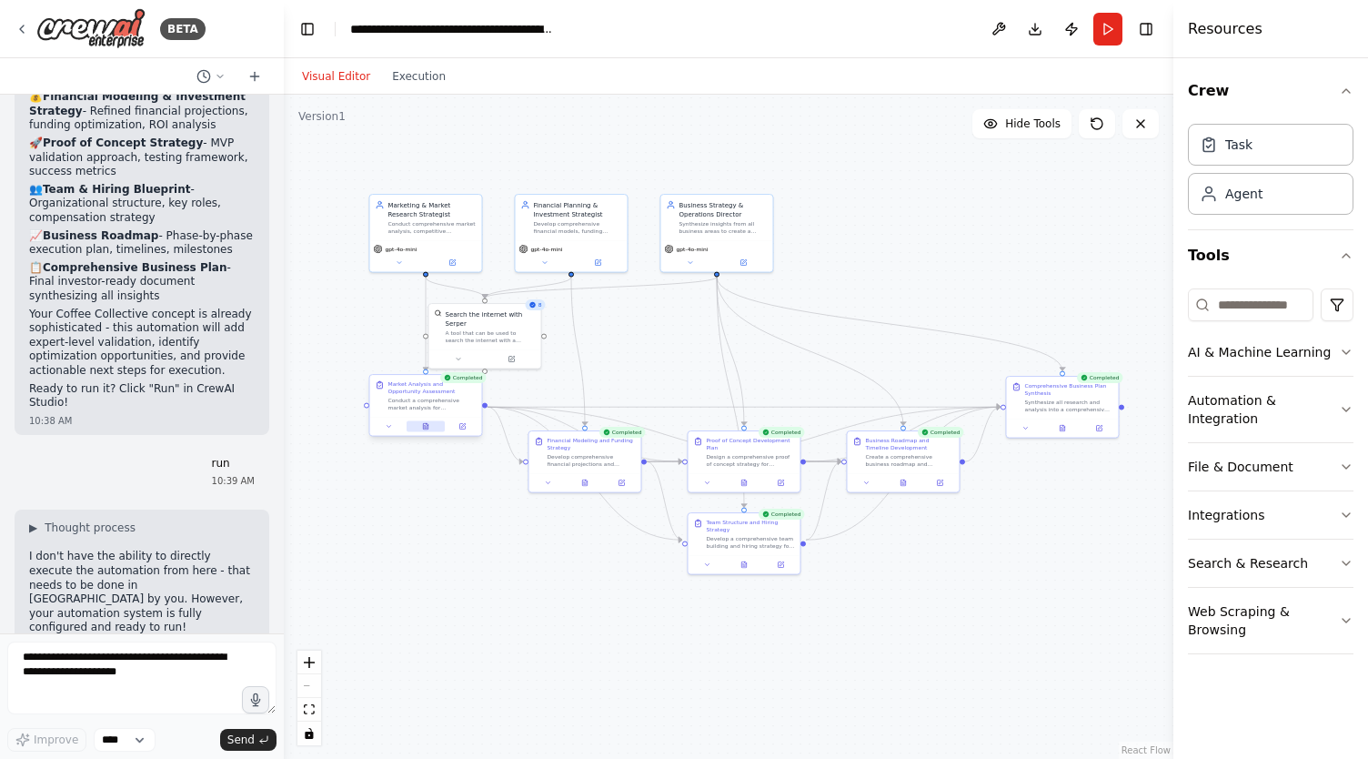
click at [425, 428] on icon at bounding box center [425, 426] width 5 height 6
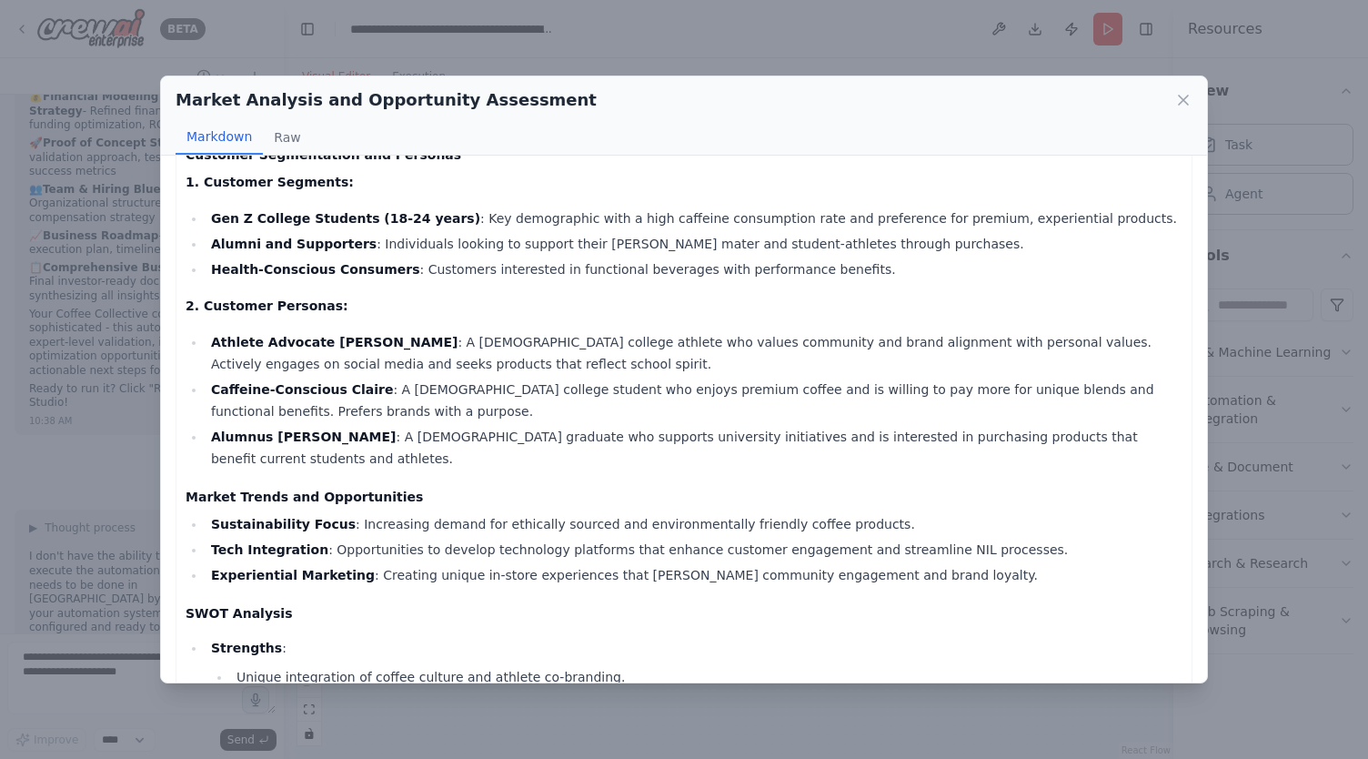
scroll to position [518, 0]
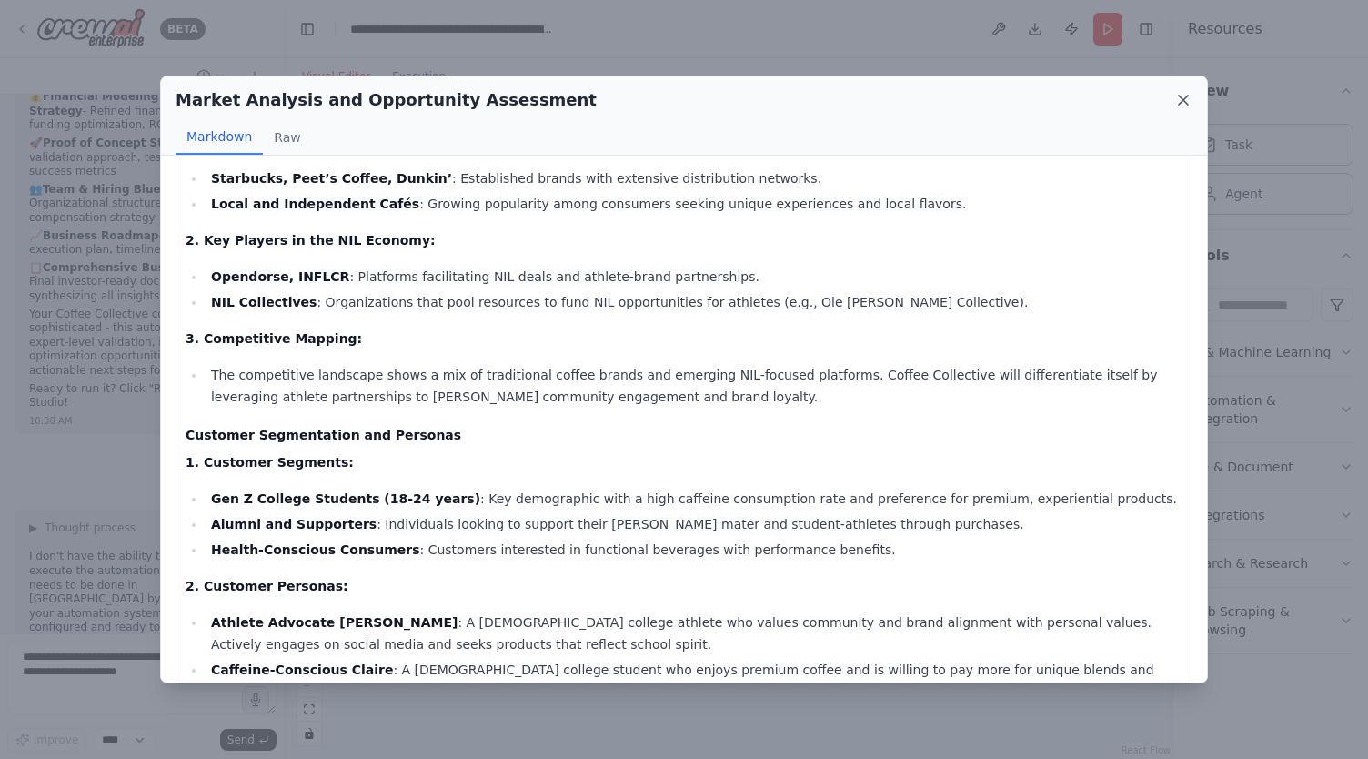
click at [1184, 103] on icon at bounding box center [1183, 100] width 18 height 18
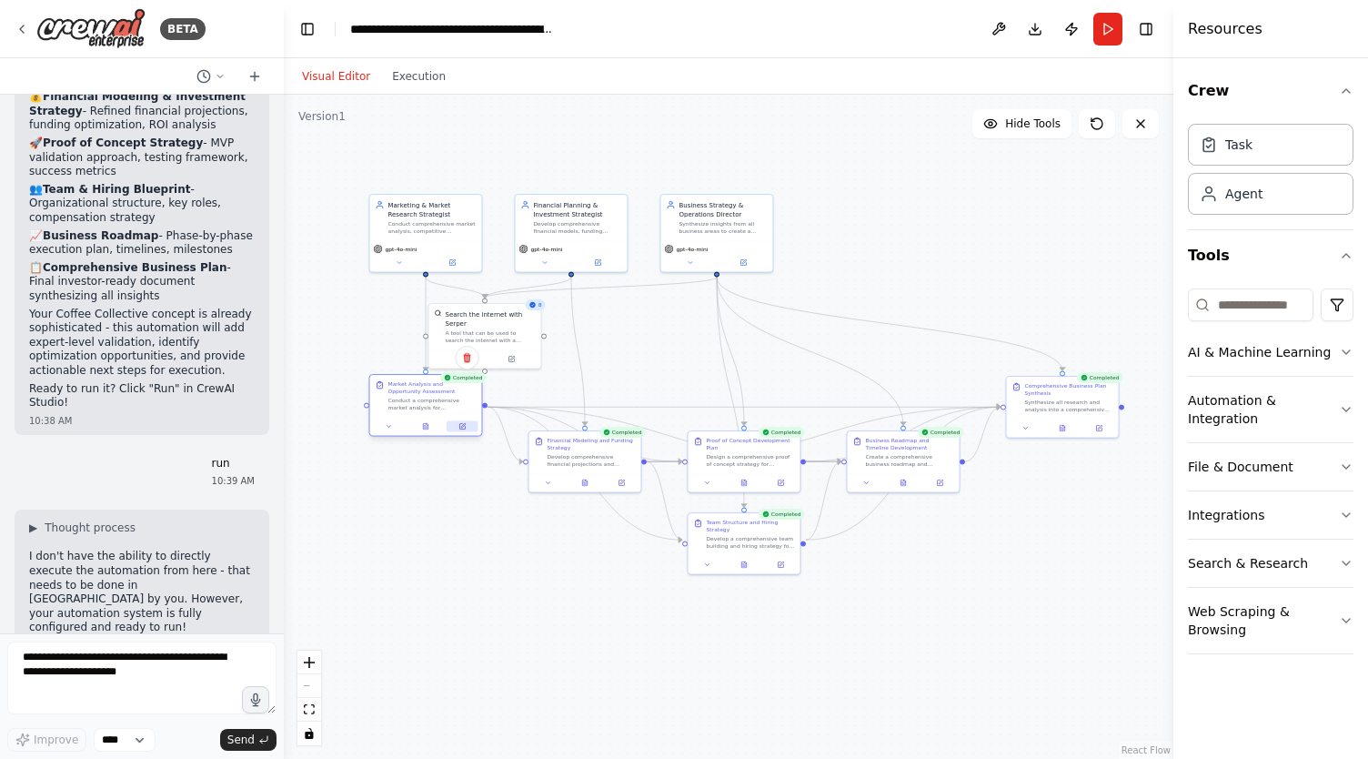
click at [463, 427] on icon at bounding box center [461, 426] width 5 height 5
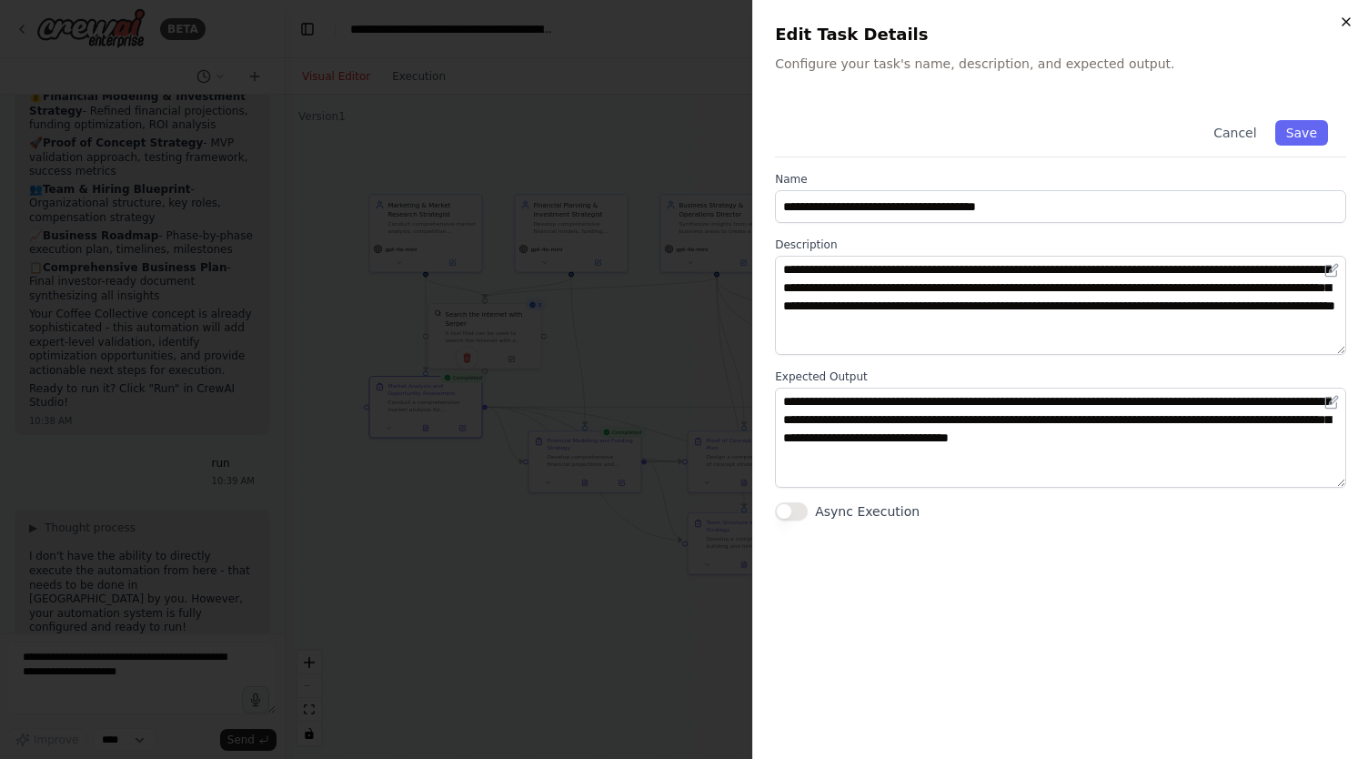
click at [1344, 21] on icon "button" at bounding box center [1346, 22] width 15 height 15
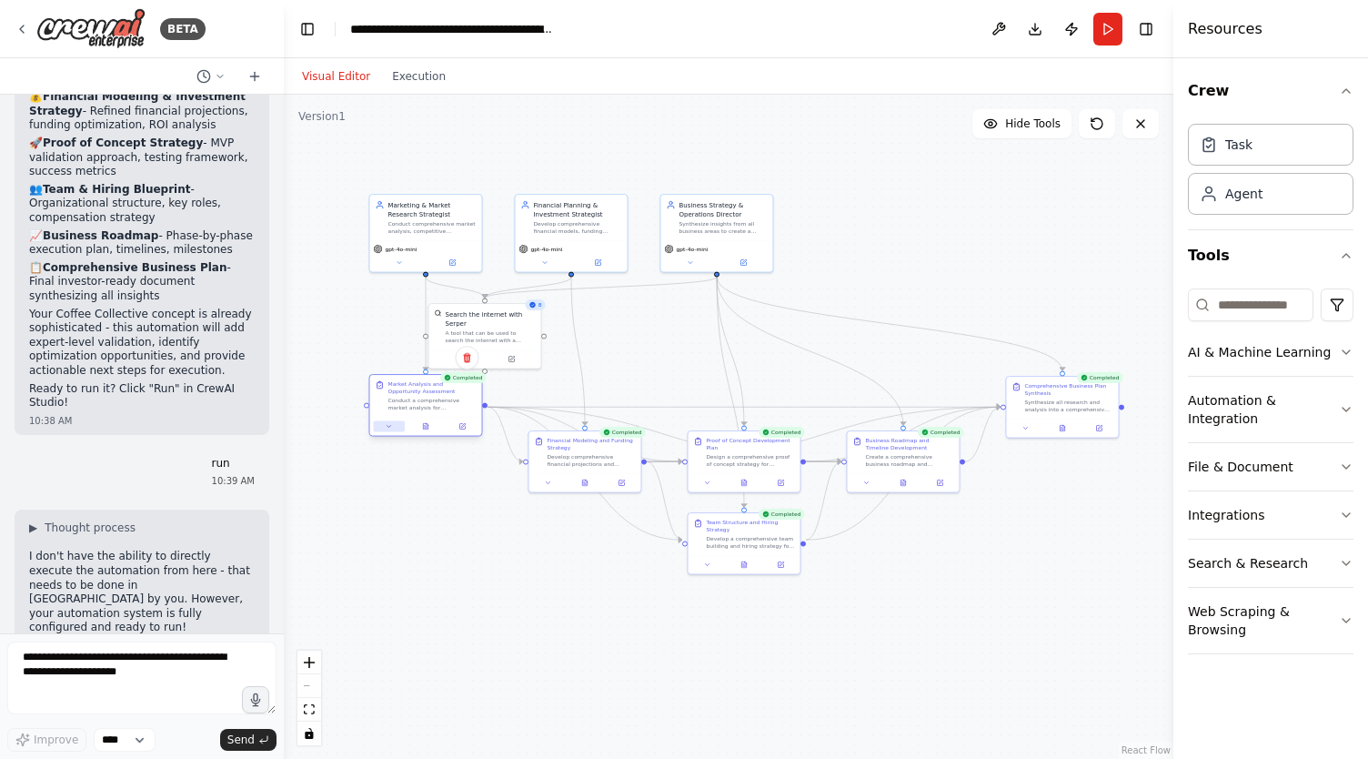
click at [391, 428] on icon at bounding box center [389, 426] width 7 height 7
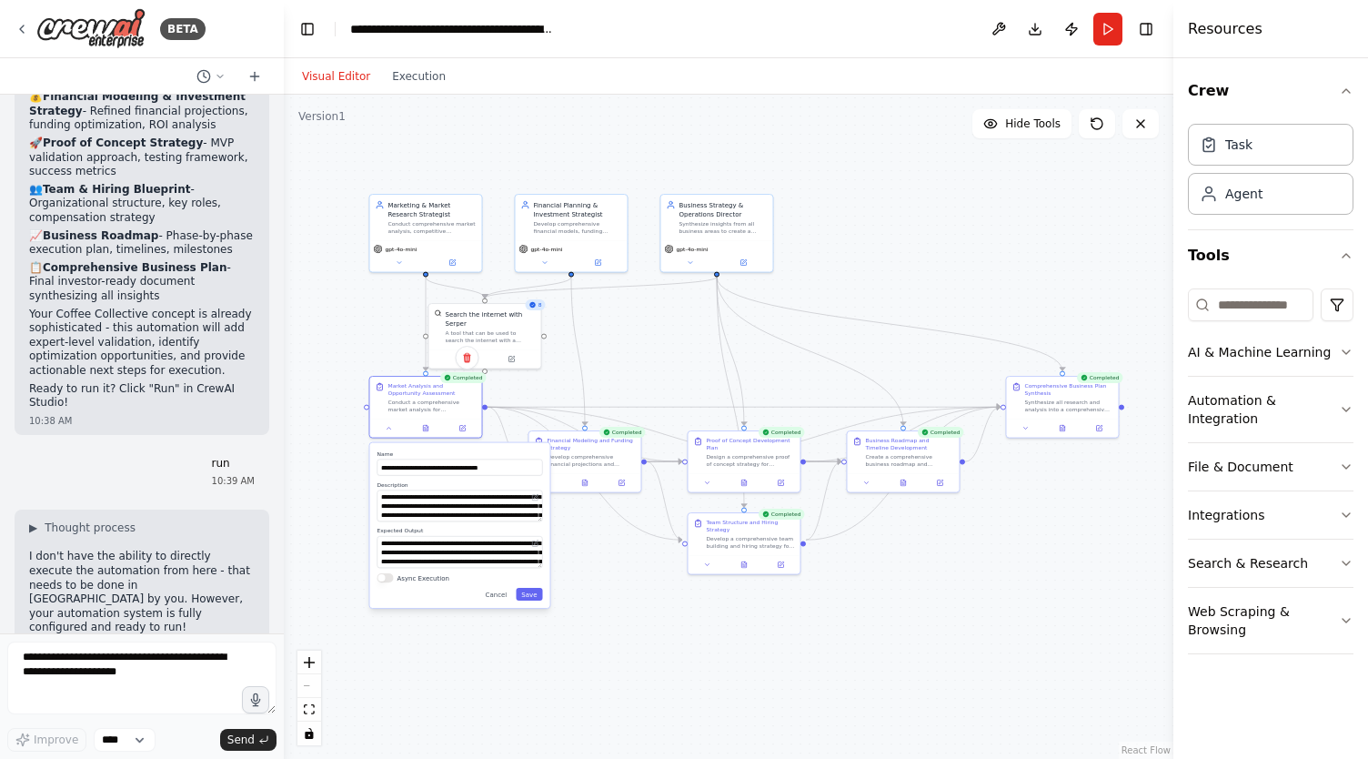
click at [642, 363] on div ".deletable-edge-delete-btn { width: 20px; height: 20px; border: 0px solid #ffff…" at bounding box center [729, 427] width 890 height 664
click at [424, 426] on icon at bounding box center [425, 426] width 5 height 6
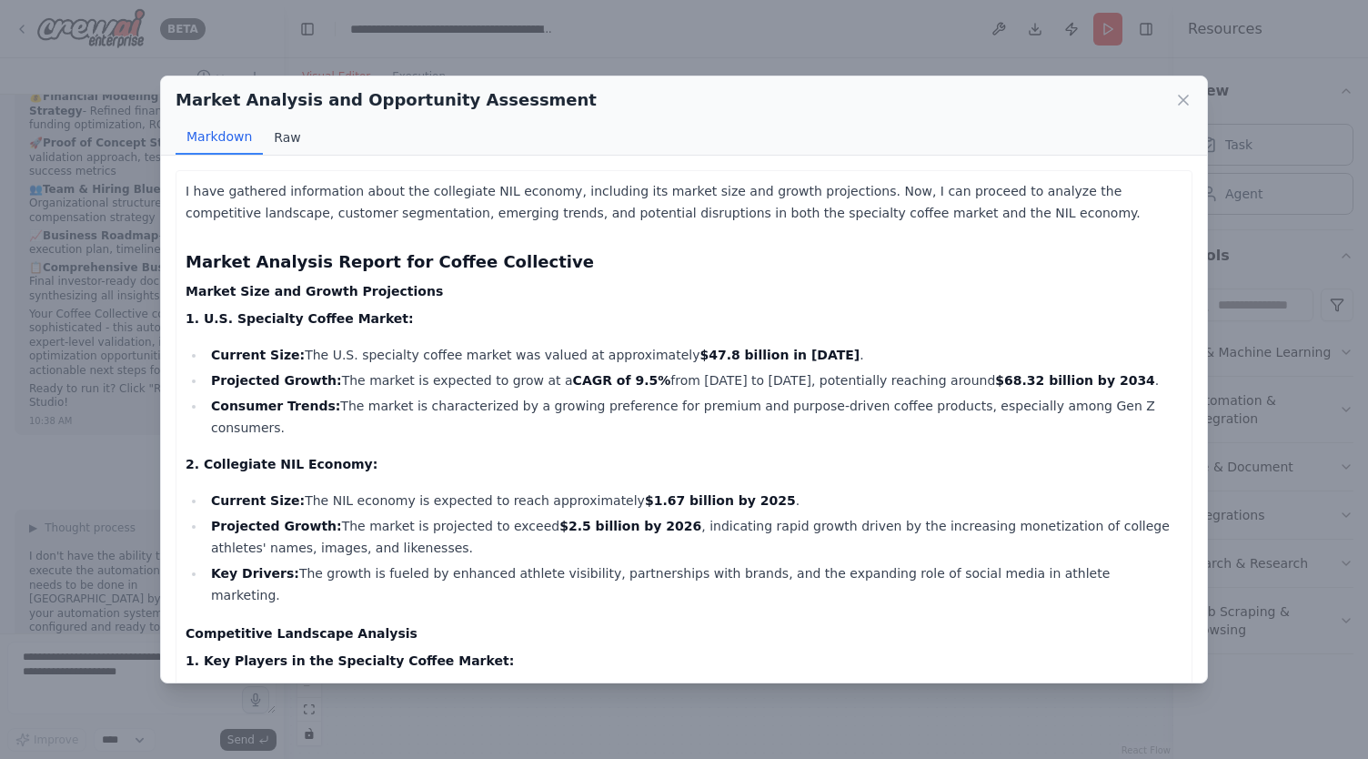
click at [286, 143] on button "Raw" at bounding box center [287, 137] width 48 height 35
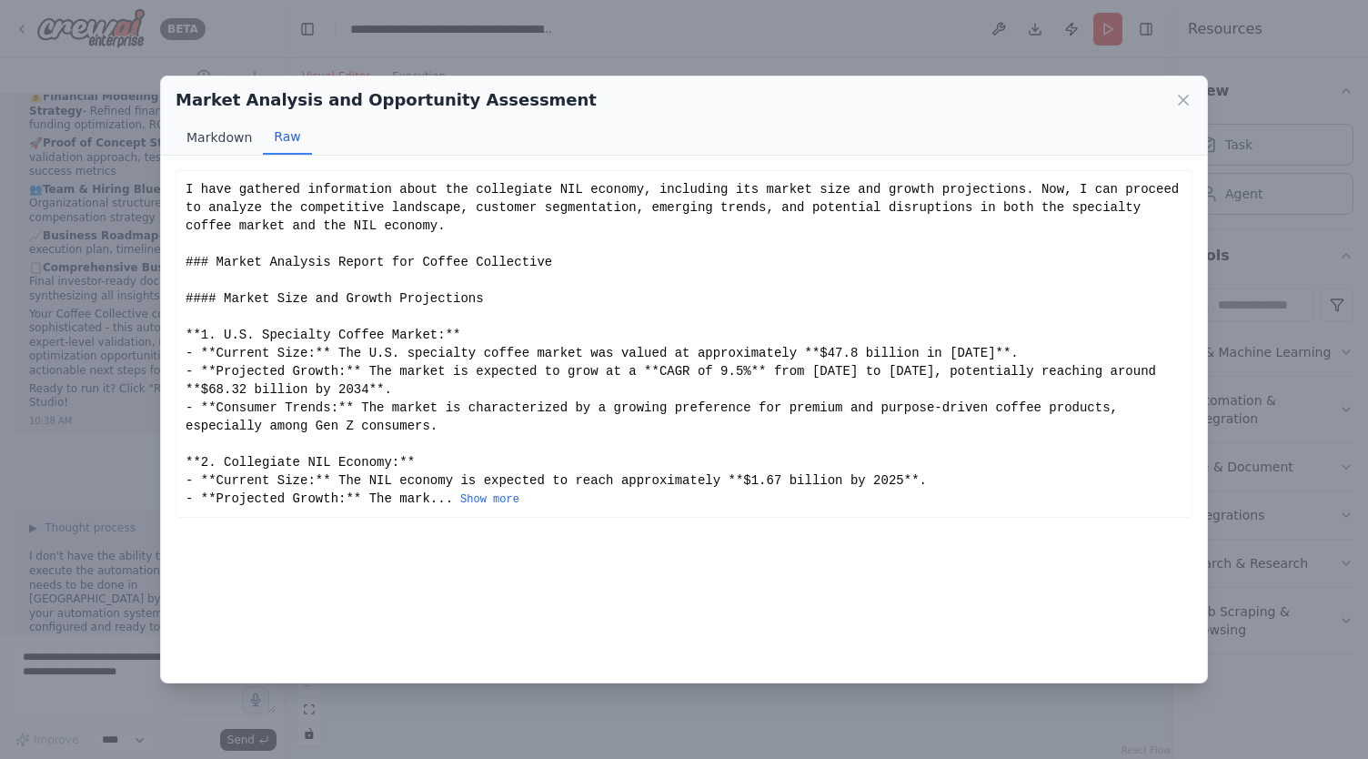
click at [204, 138] on button "Markdown" at bounding box center [219, 137] width 87 height 35
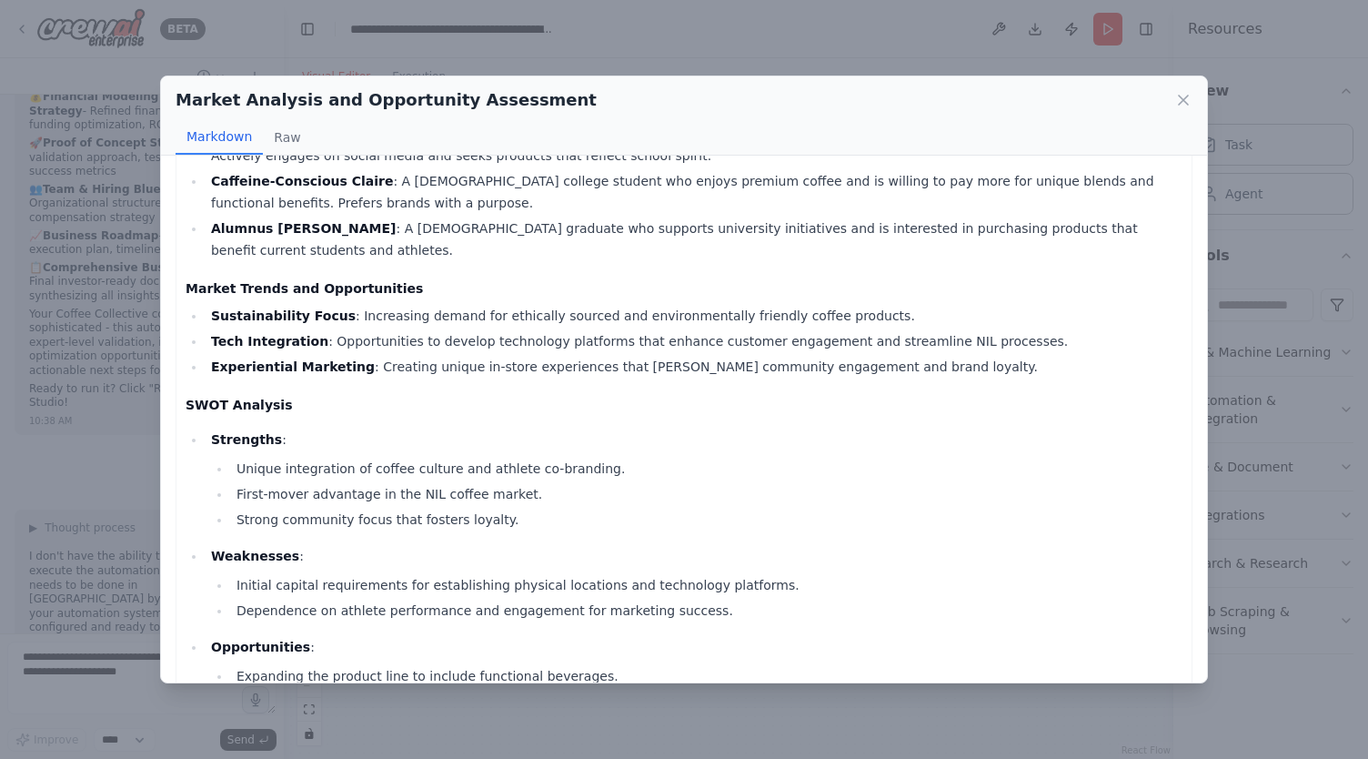
scroll to position [1182, 0]
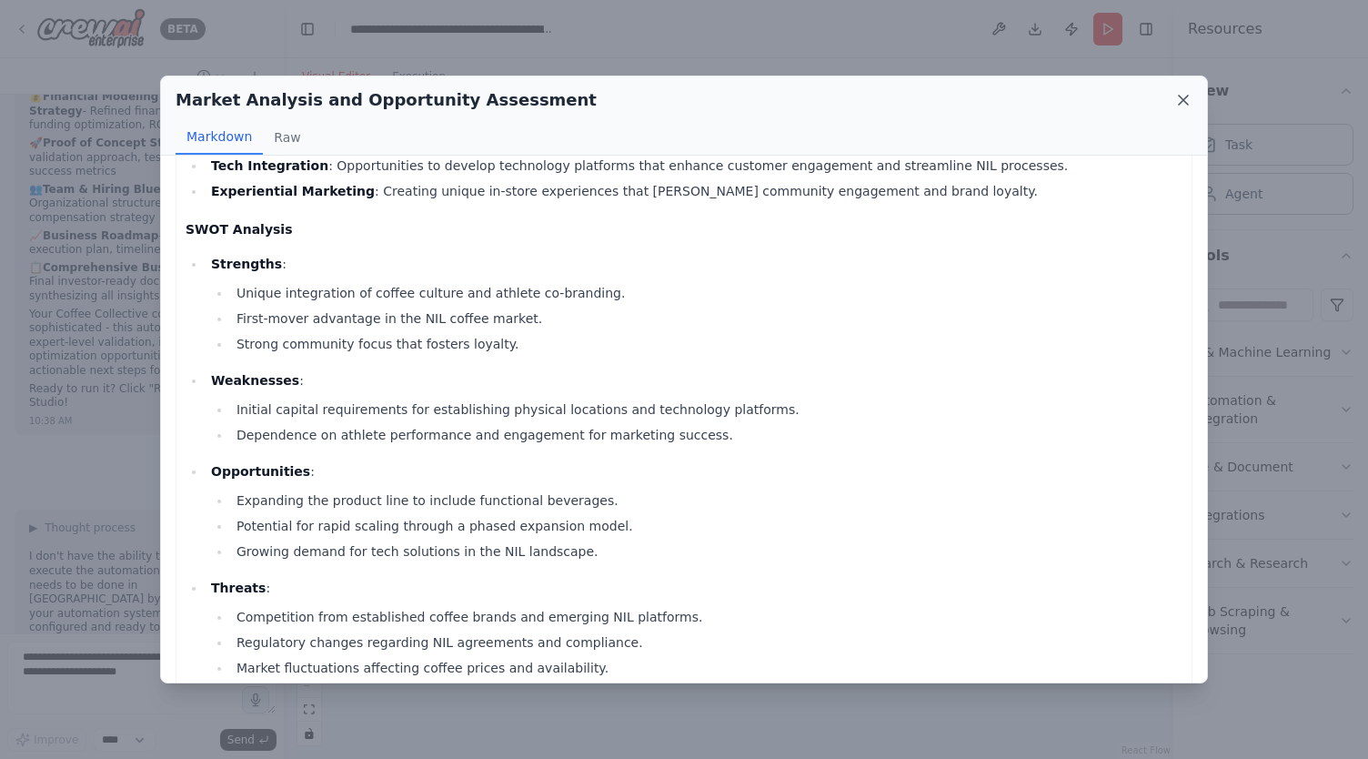
click at [1179, 102] on icon at bounding box center [1183, 100] width 18 height 18
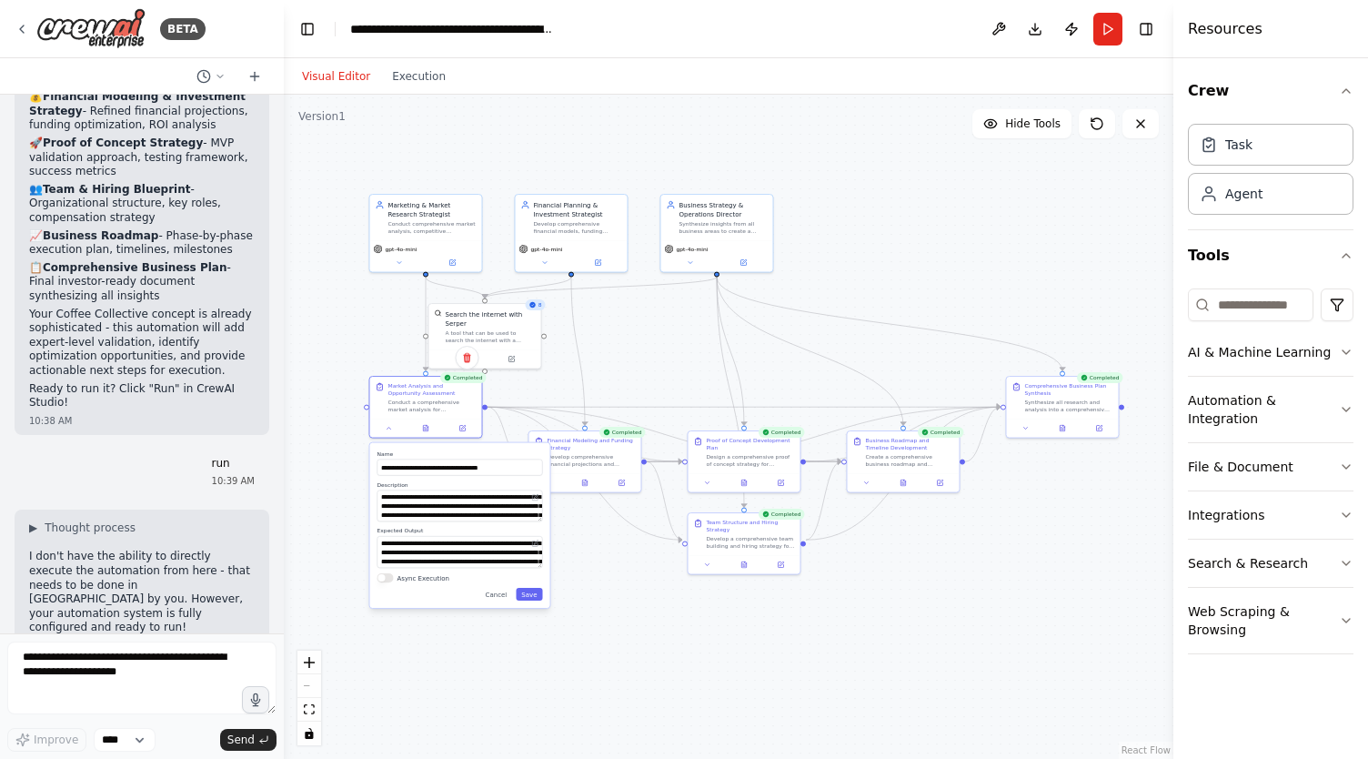
click at [899, 154] on div ".deletable-edge-delete-btn { width: 20px; height: 20px; border: 0px solid #ffff…" at bounding box center [729, 427] width 890 height 664
click at [1033, 35] on button "Download" at bounding box center [1035, 29] width 29 height 33
click at [1033, 35] on header "**********" at bounding box center [729, 29] width 890 height 58
click at [603, 659] on div ".deletable-edge-delete-btn { width: 20px; height: 20px; border: 0px solid #ffff…" at bounding box center [729, 427] width 890 height 664
click at [535, 596] on button "Save" at bounding box center [529, 594] width 26 height 13
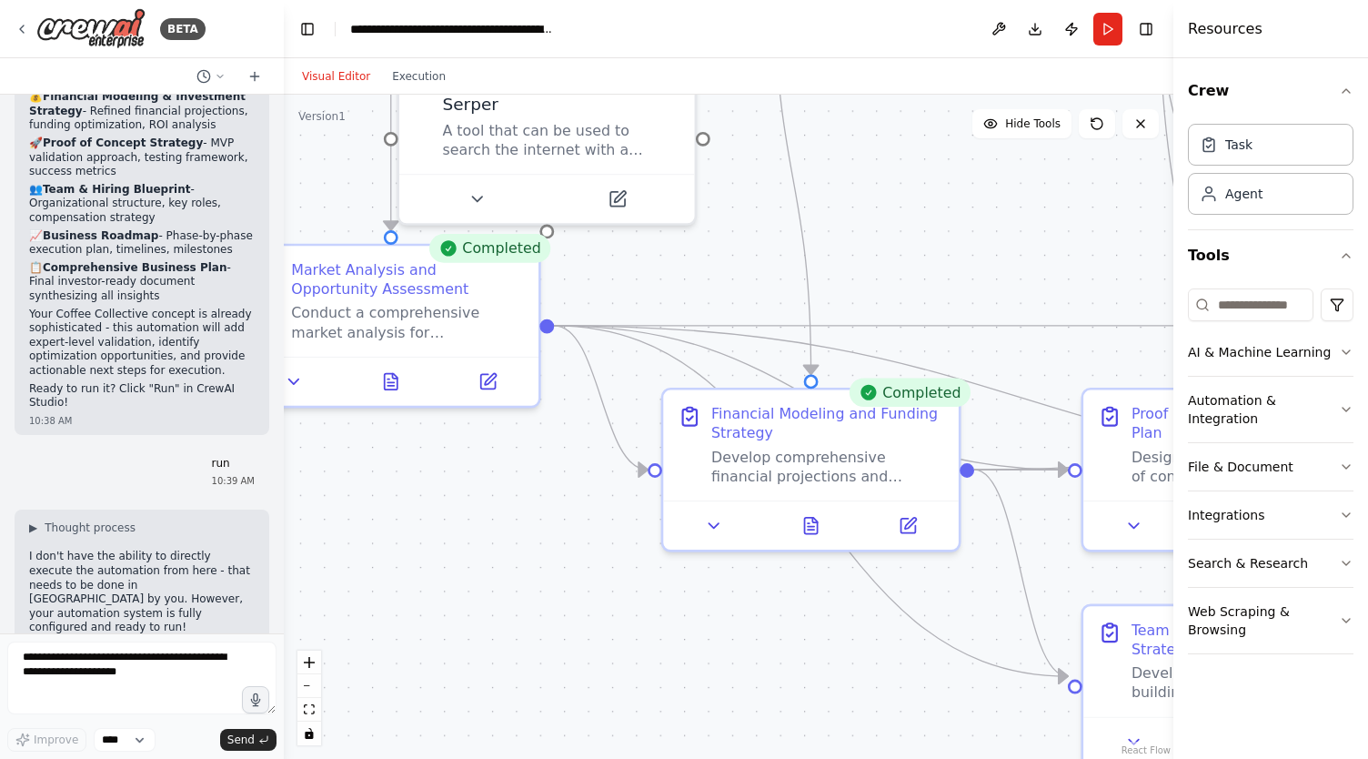
drag, startPoint x: 485, startPoint y: 519, endPoint x: 634, endPoint y: 716, distance: 246.7
click at [520, 583] on div ".deletable-edge-delete-btn { width: 20px; height: 20px; border: 0px solid #ffff…" at bounding box center [729, 427] width 890 height 664
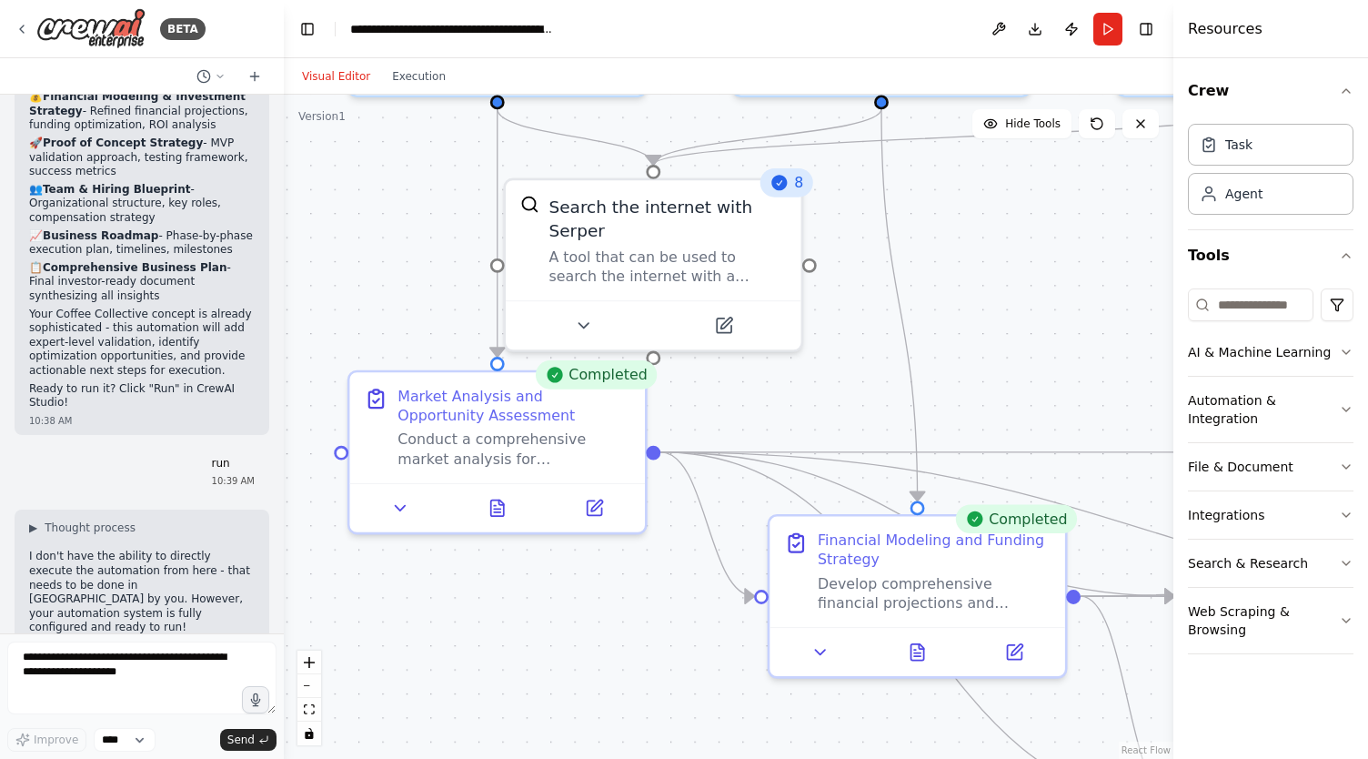
drag, startPoint x: 634, startPoint y: 716, endPoint x: 663, endPoint y: 738, distance: 36.4
click at [663, 738] on div ".deletable-edge-delete-btn { width: 20px; height: 20px; border: 0px solid #ffff…" at bounding box center [729, 427] width 890 height 664
click at [425, 297] on div ".deletable-edge-delete-btn { width: 20px; height: 20px; border: 0px solid #ffff…" at bounding box center [729, 427] width 890 height 664
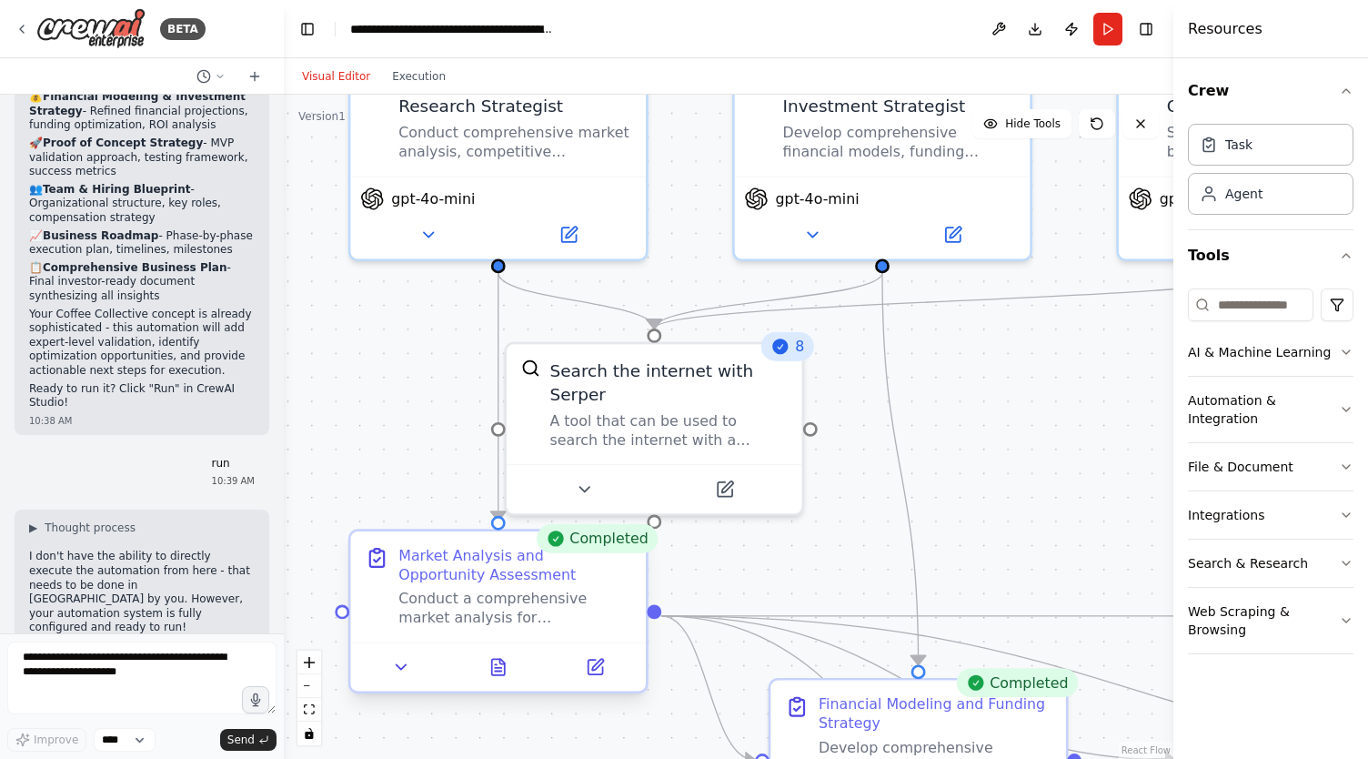
drag, startPoint x: 421, startPoint y: 518, endPoint x: 426, endPoint y: 562, distance: 43.9
click at [422, 538] on div ".deletable-edge-delete-btn { width: 20px; height: 20px; border: 0px solid #ffff…" at bounding box center [729, 427] width 890 height 664
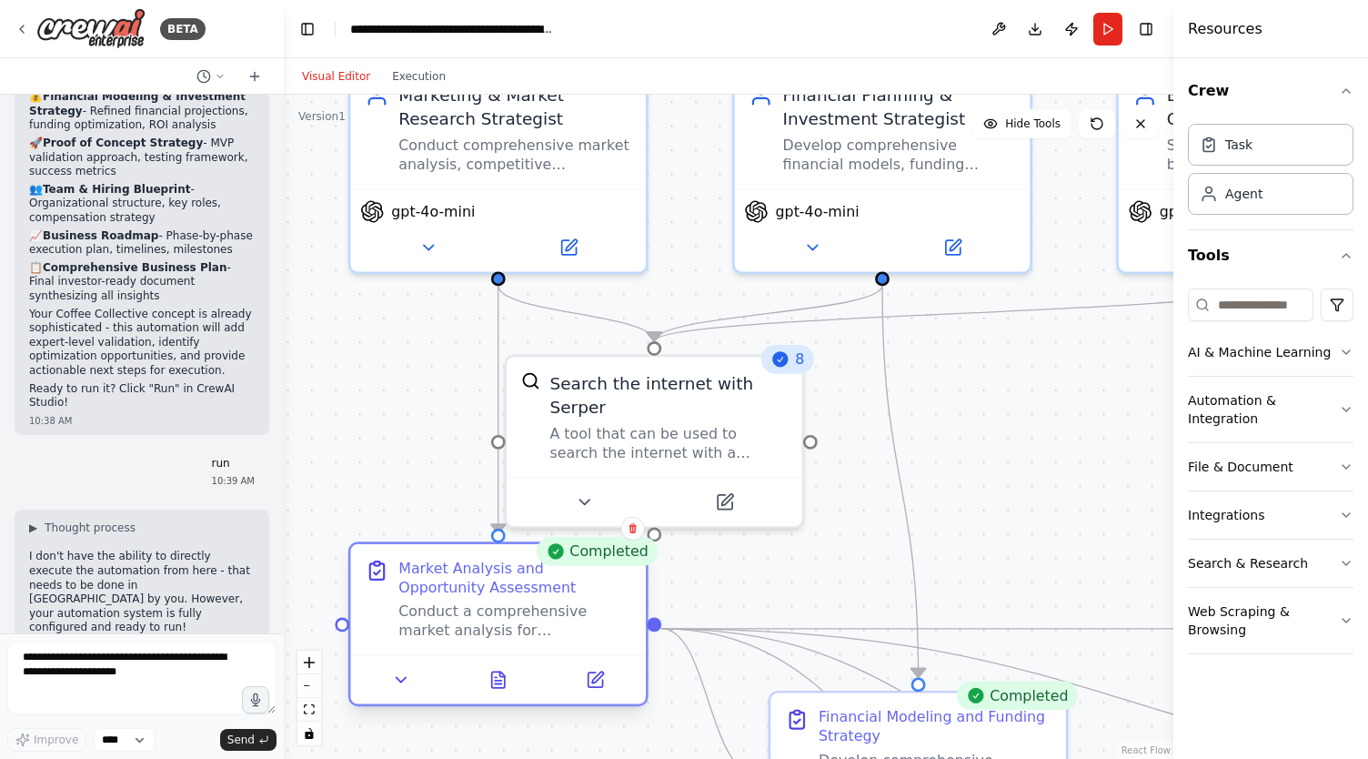
click at [427, 563] on div "Market Analysis and Opportunity Assessment Conduct a comprehensive market analy…" at bounding box center [498, 599] width 296 height 110
drag, startPoint x: 401, startPoint y: 341, endPoint x: 384, endPoint y: 477, distance: 136.6
click at [393, 390] on div ".deletable-edge-delete-btn { width: 20px; height: 20px; border: 0px solid #ffff…" at bounding box center [729, 427] width 890 height 664
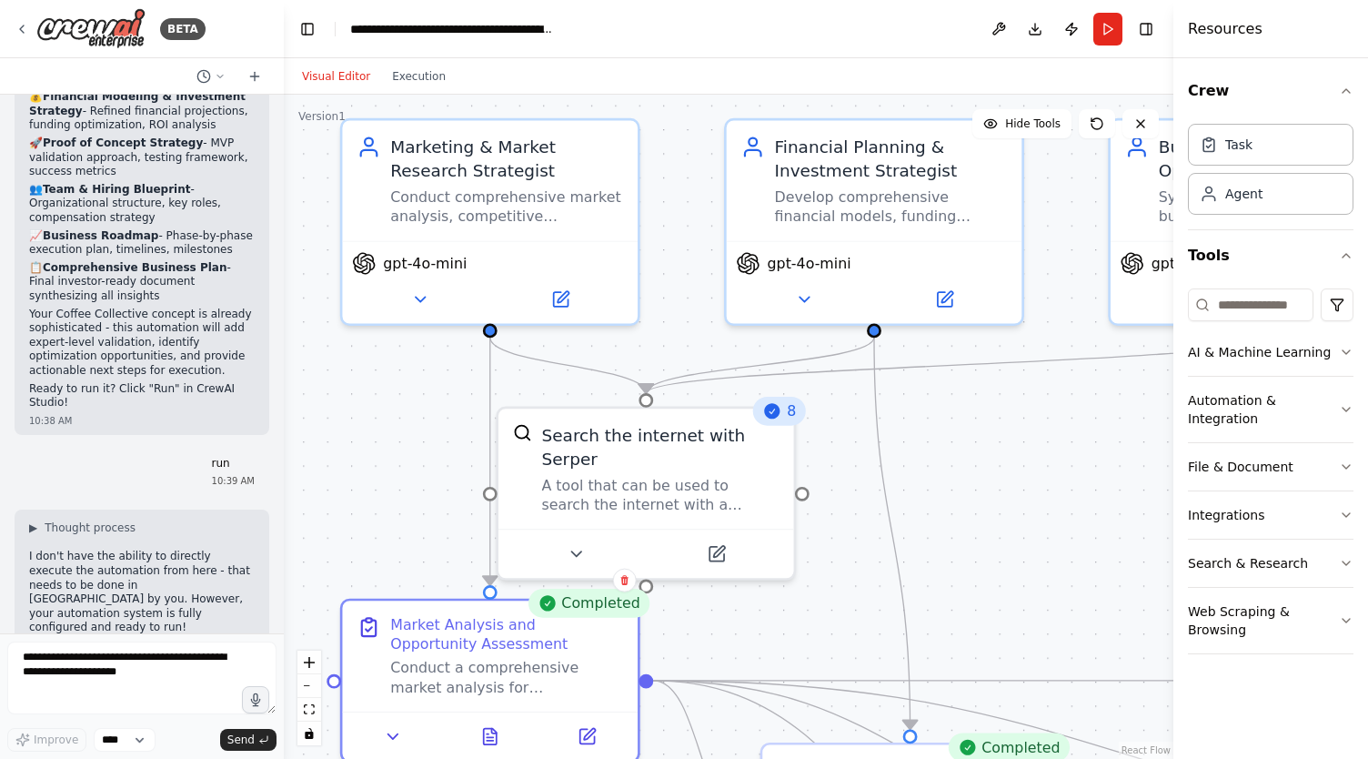
drag, startPoint x: 384, startPoint y: 511, endPoint x: 444, endPoint y: 394, distance: 131.8
click at [384, 510] on div ".deletable-edge-delete-btn { width: 20px; height: 20px; border: 0px solid #ffff…" at bounding box center [729, 427] width 890 height 664
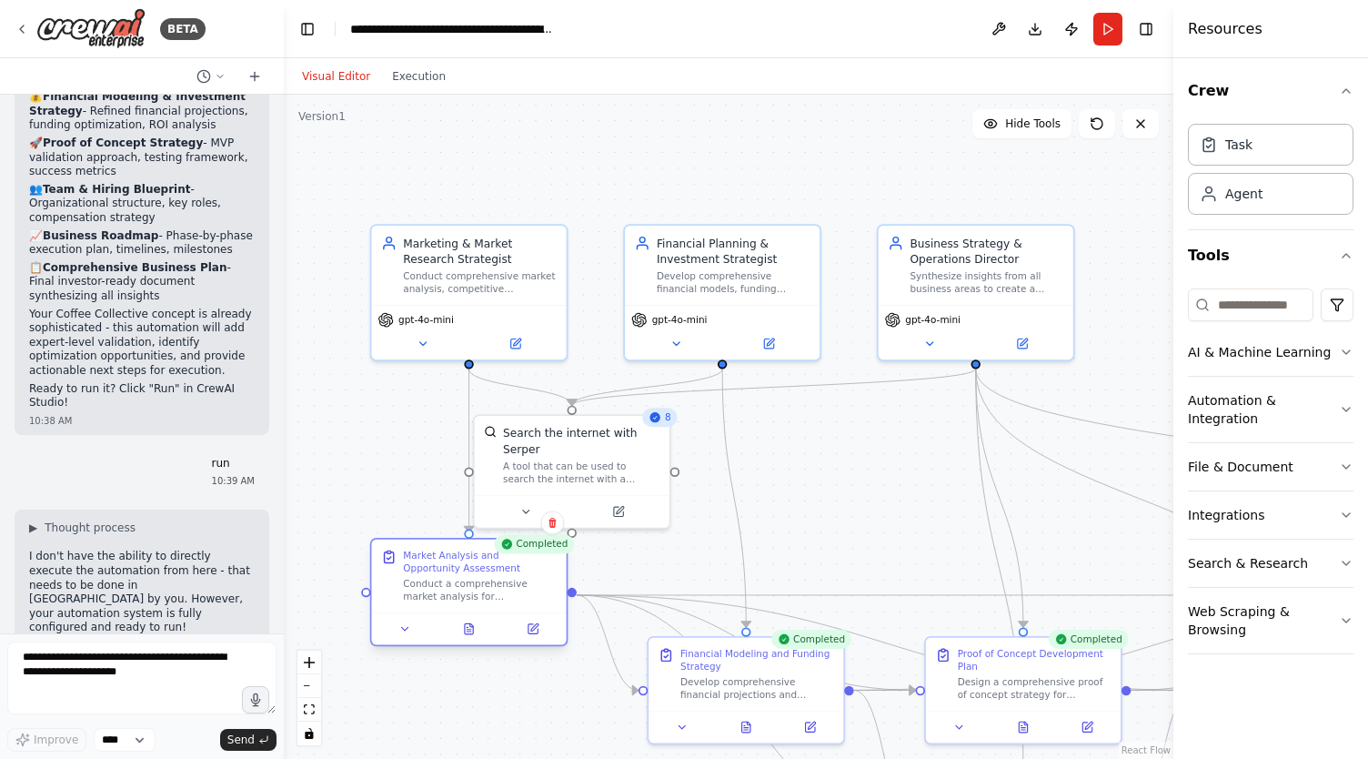
click at [452, 564] on div "Market Analysis and Opportunity Assessment" at bounding box center [480, 560] width 154 height 25
click at [669, 543] on div ".deletable-edge-delete-btn { width: 20px; height: 20px; border: 0px solid #ffff…" at bounding box center [729, 427] width 890 height 664
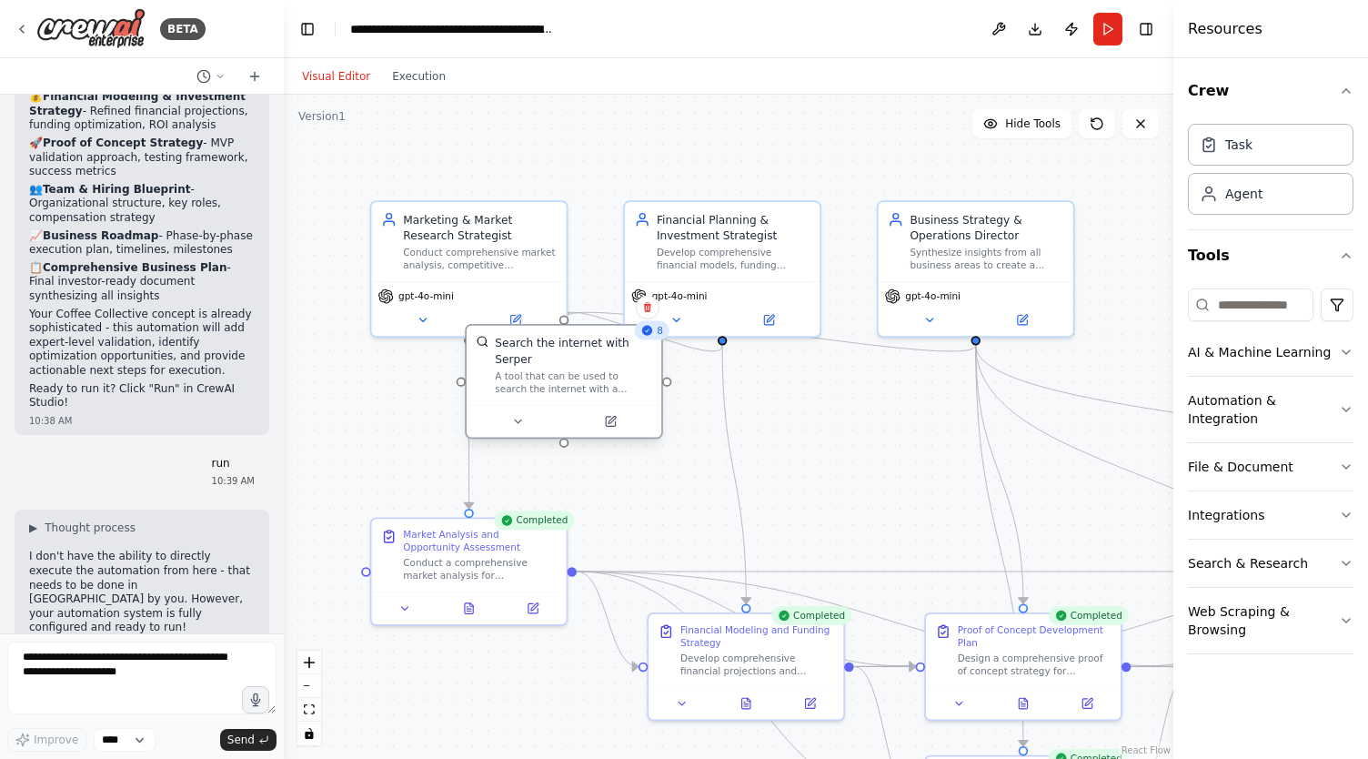
drag, startPoint x: 664, startPoint y: 435, endPoint x: 659, endPoint y: 394, distance: 41.3
click at [659, 405] on div at bounding box center [564, 421] width 195 height 33
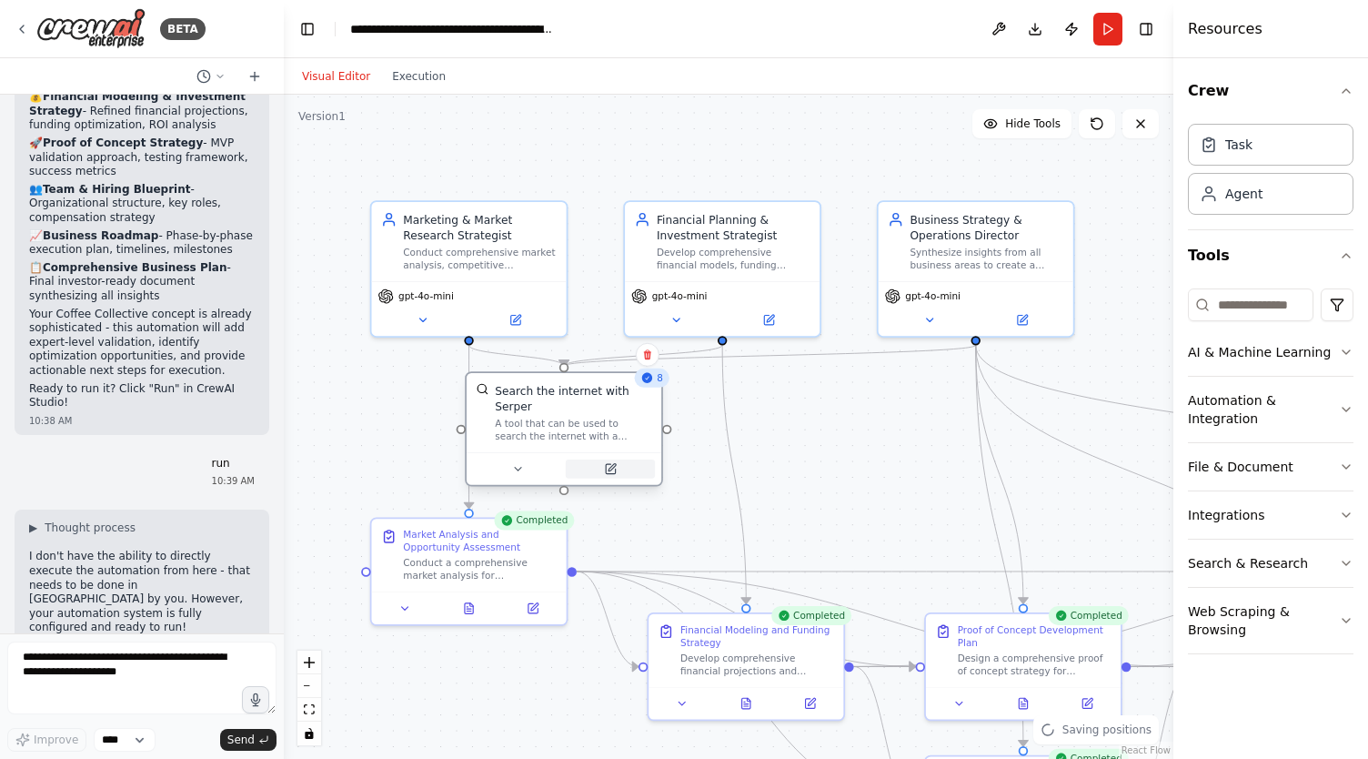
drag, startPoint x: 600, startPoint y: 404, endPoint x: 602, endPoint y: 459, distance: 55.5
click at [602, 459] on button at bounding box center [610, 468] width 89 height 19
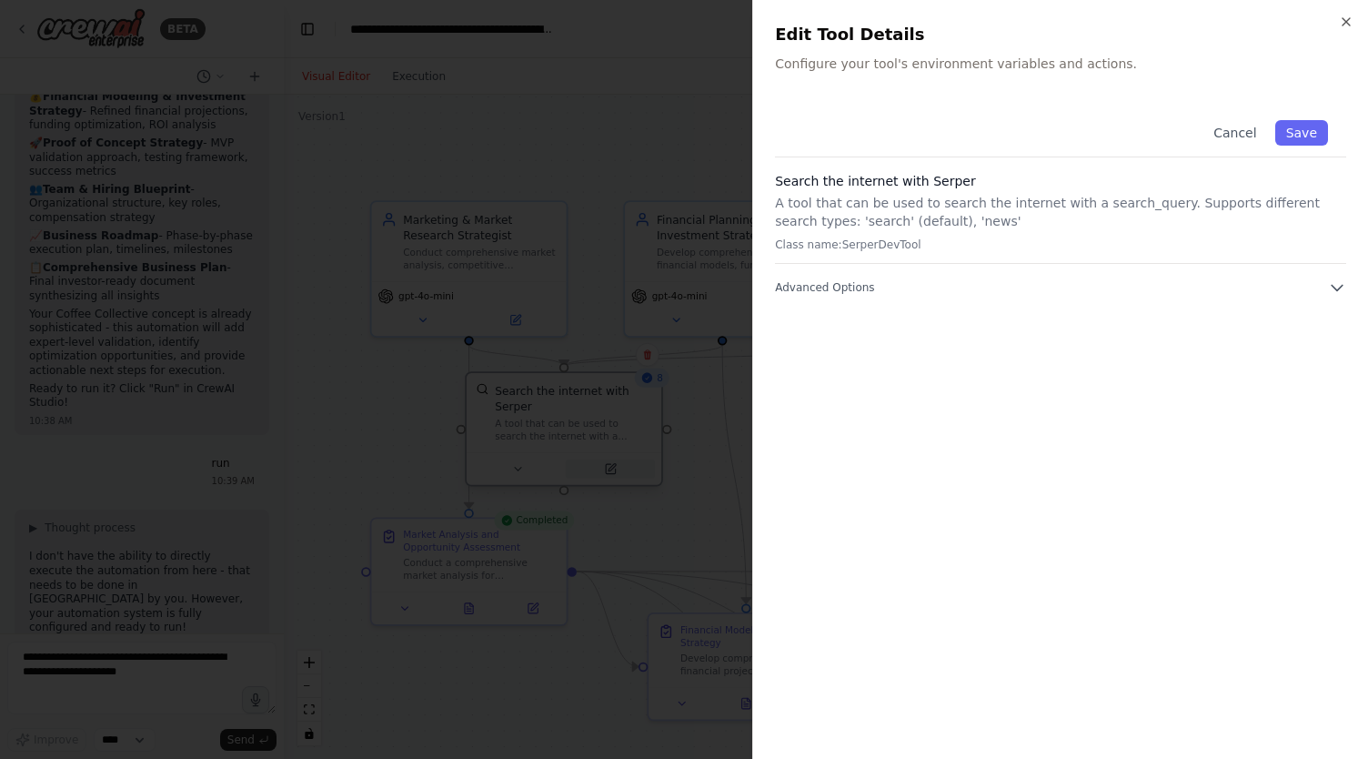
click at [602, 459] on div at bounding box center [684, 379] width 1368 height 759
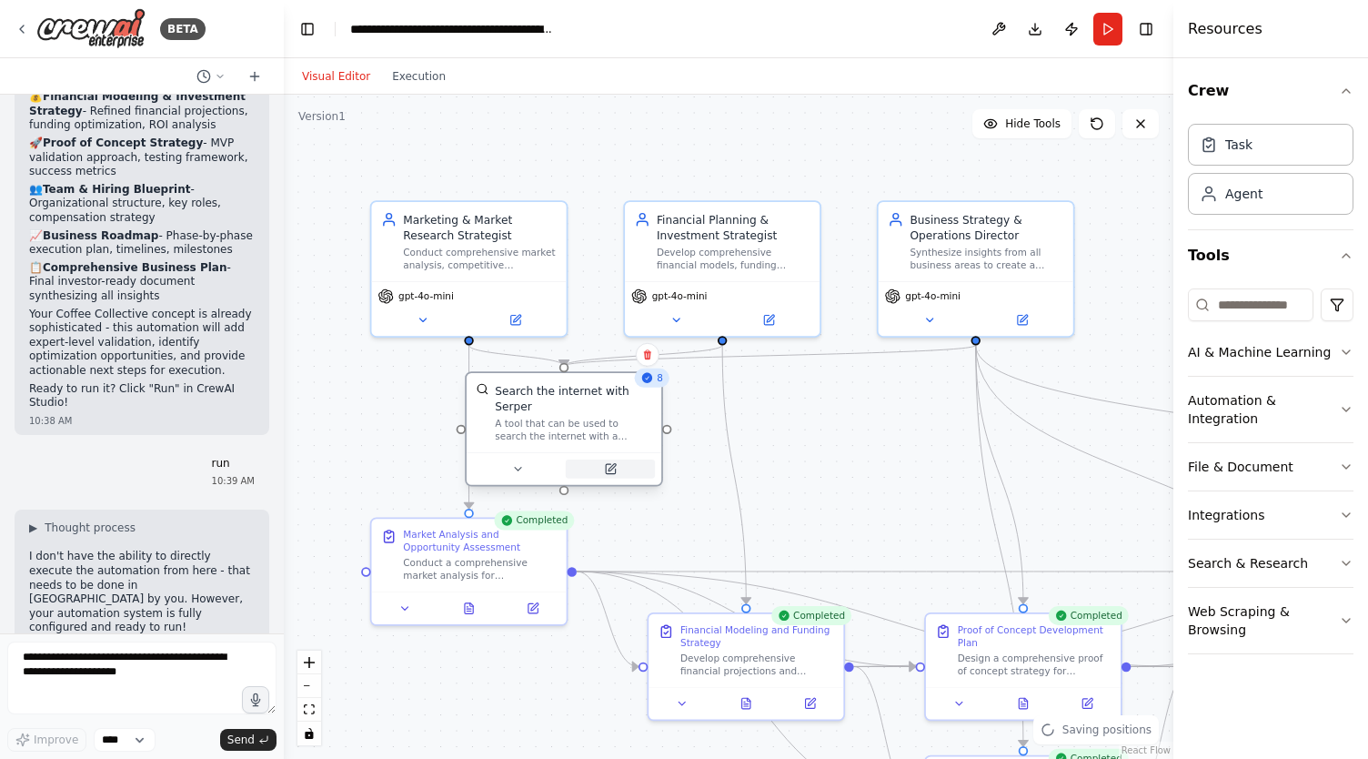
click at [602, 459] on button at bounding box center [610, 468] width 89 height 19
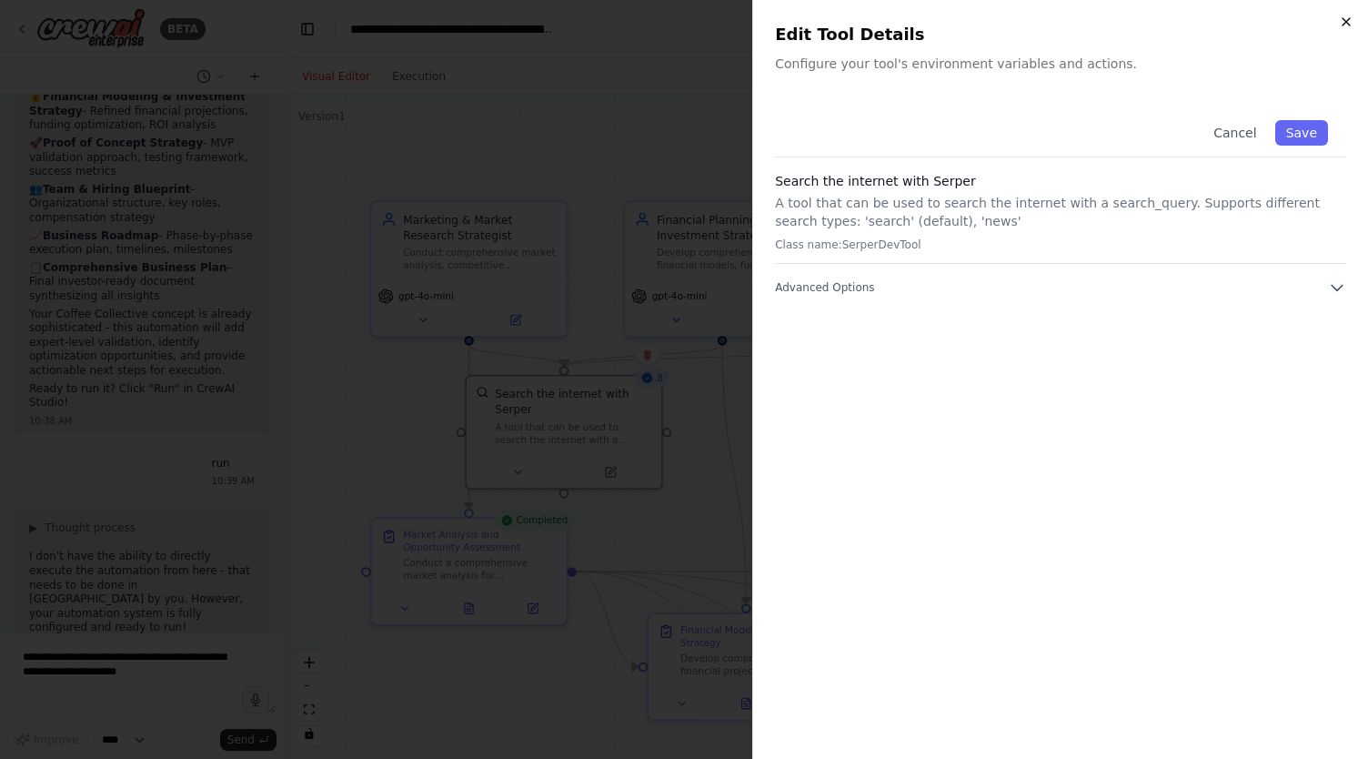
click at [1346, 23] on icon "button" at bounding box center [1346, 22] width 15 height 15
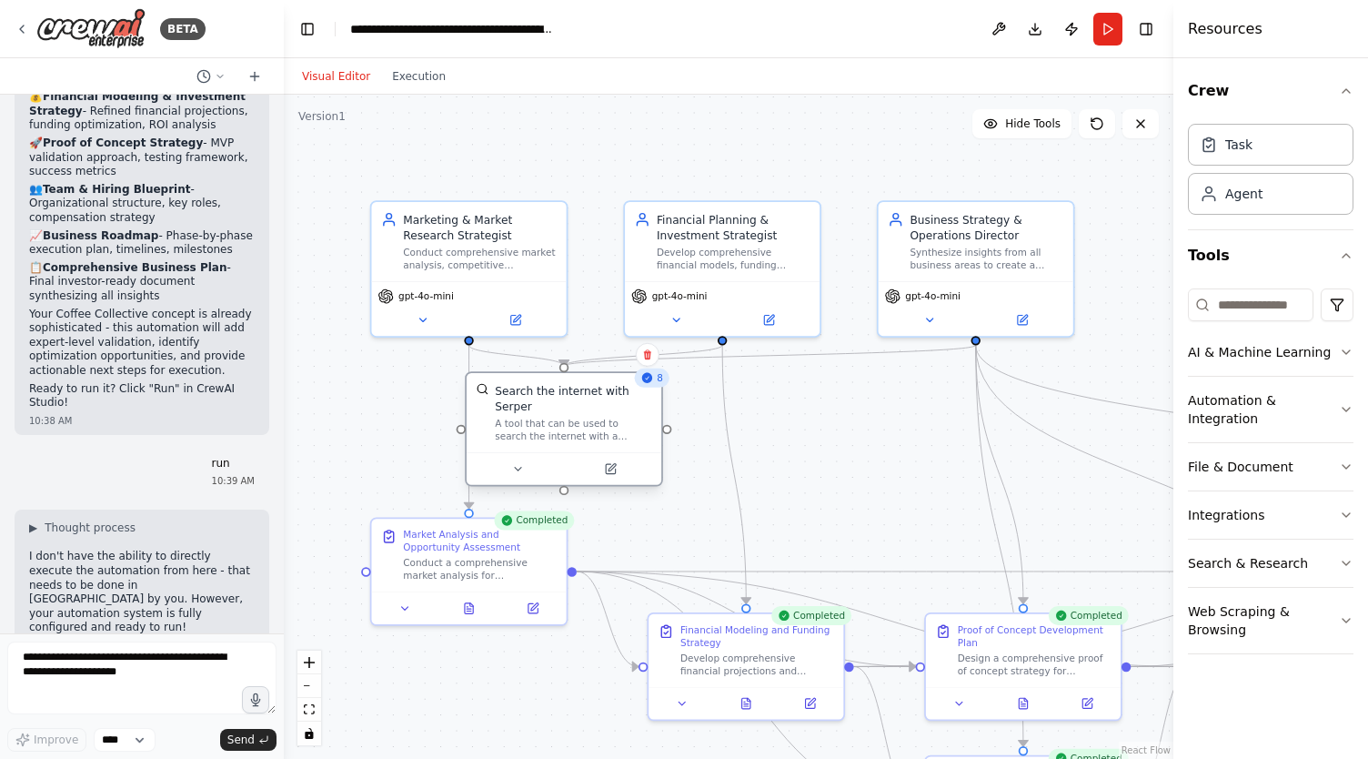
click at [565, 425] on div "A tool that can be used to search the internet with a search_query. Supports di…" at bounding box center [573, 429] width 156 height 25
click at [562, 459] on div at bounding box center [564, 468] width 182 height 19
click at [453, 543] on div "Market Analysis and Opportunity Assessment" at bounding box center [480, 537] width 154 height 25
click at [468, 609] on icon at bounding box center [469, 604] width 8 height 11
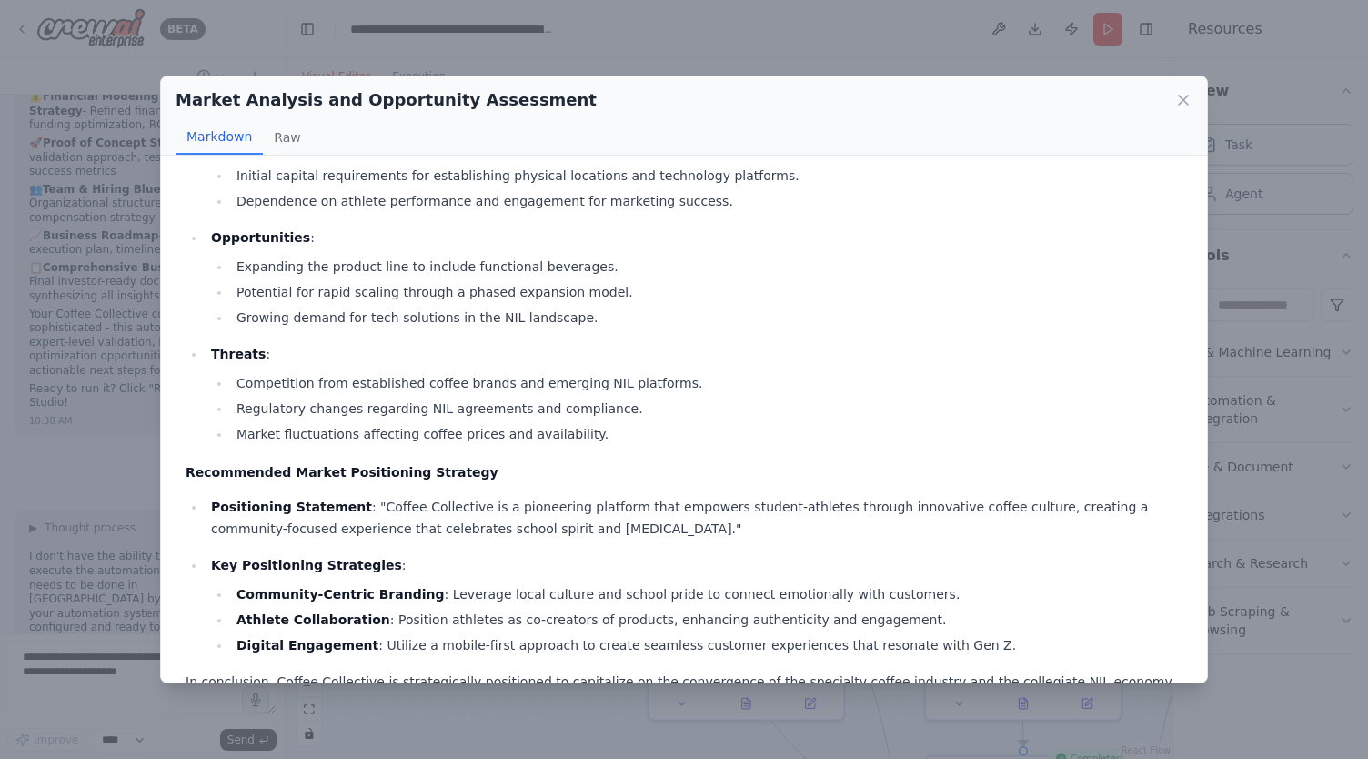
scroll to position [1428, 0]
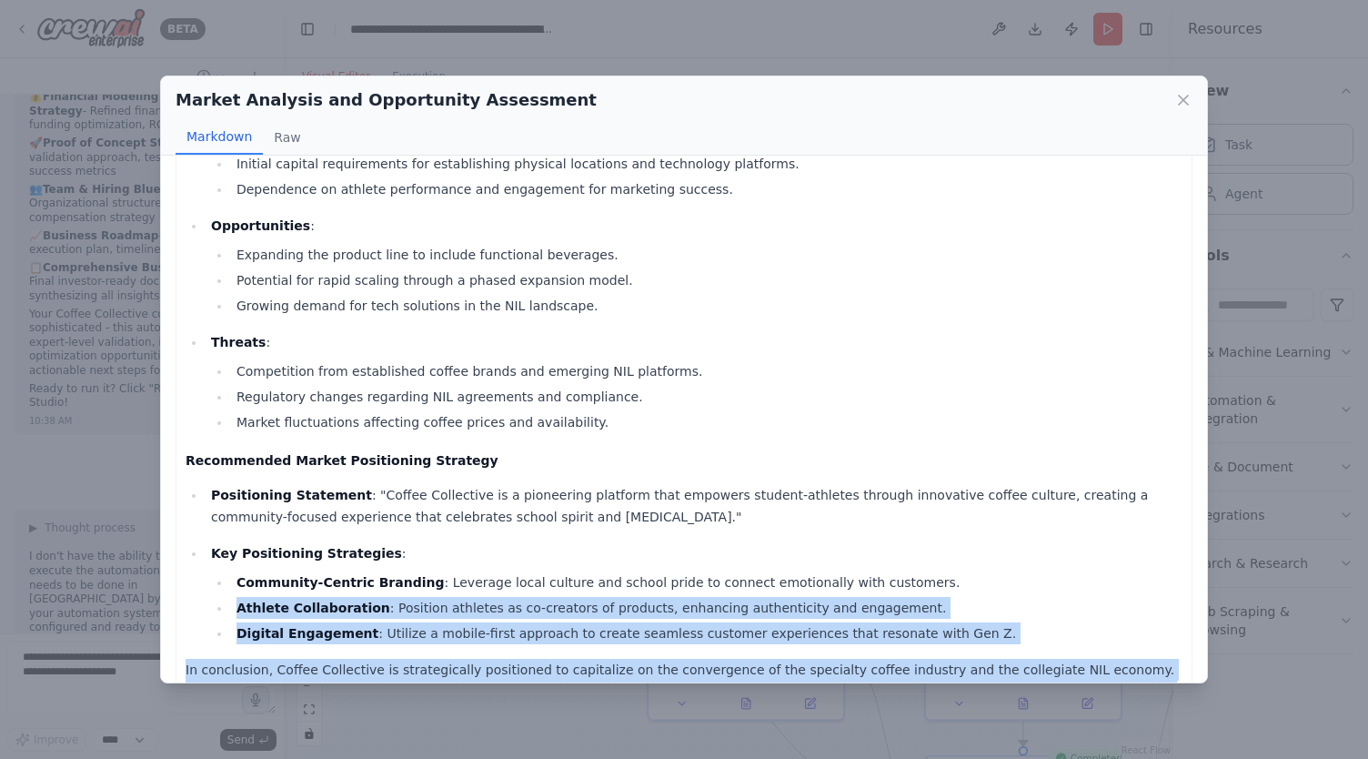
drag, startPoint x: 271, startPoint y: 649, endPoint x: 175, endPoint y: 377, distance: 288.5
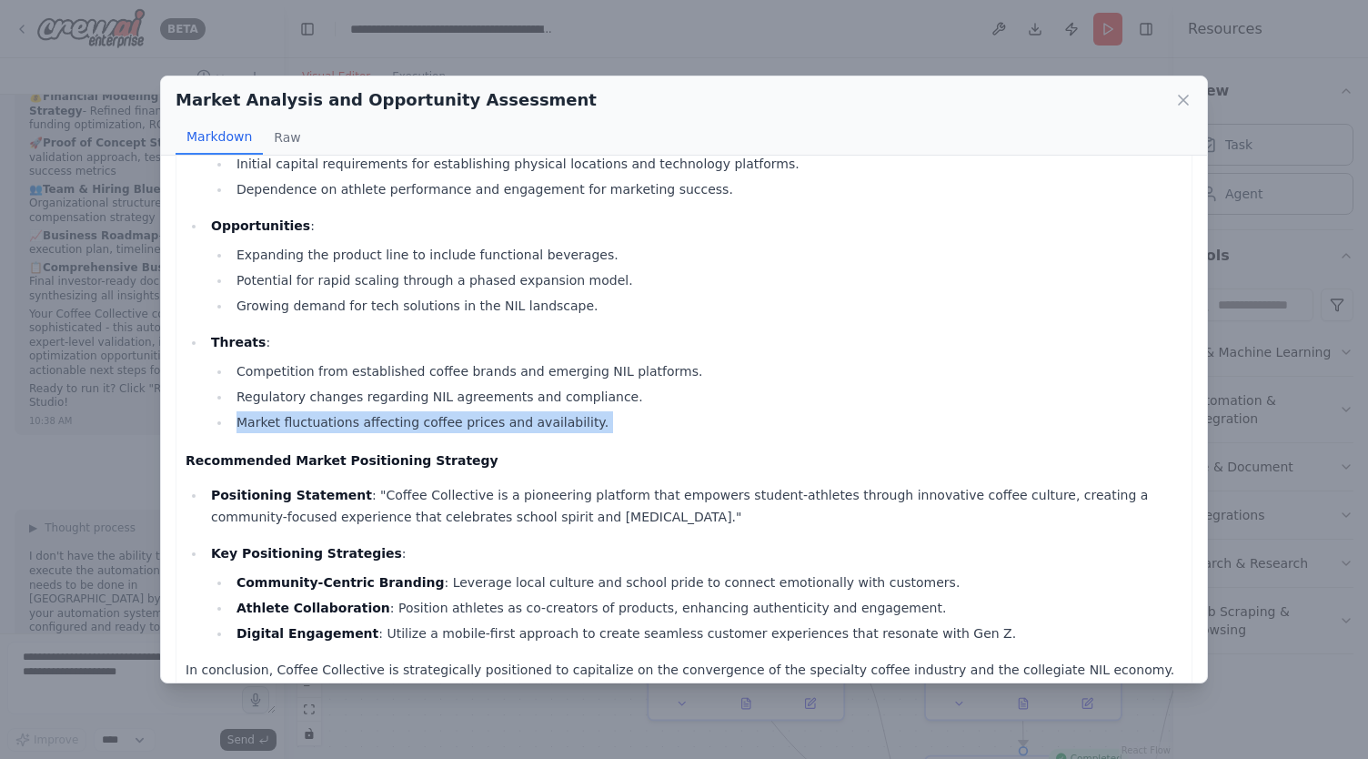
drag, startPoint x: 175, startPoint y: 377, endPoint x: 153, endPoint y: 229, distance: 149.9
click at [169, 325] on div "I have gathered information about the collegiate NIL economy, including its mar…" at bounding box center [684, 419] width 1046 height 526
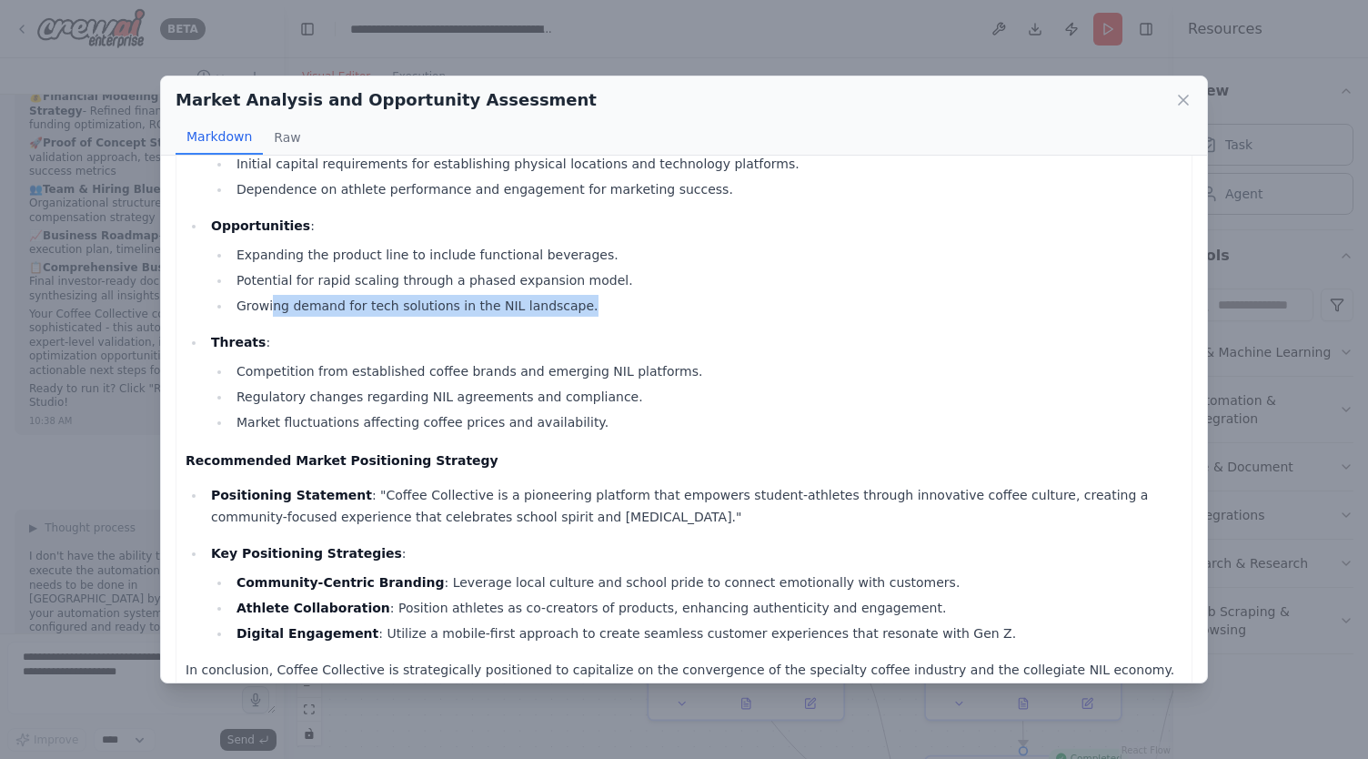
drag, startPoint x: 153, startPoint y: 229, endPoint x: 372, endPoint y: 299, distance: 230.1
click at [278, 251] on div "I have gathered information about the collegiate NIL economy, including its mar…" at bounding box center [684, 419] width 1046 height 526
drag, startPoint x: 681, startPoint y: 285, endPoint x: 532, endPoint y: 467, distance: 235.3
click at [532, 484] on ul "Positioning Statement : "Coffee Collective is a pioneering platform that empowe…" at bounding box center [684, 564] width 997 height 160
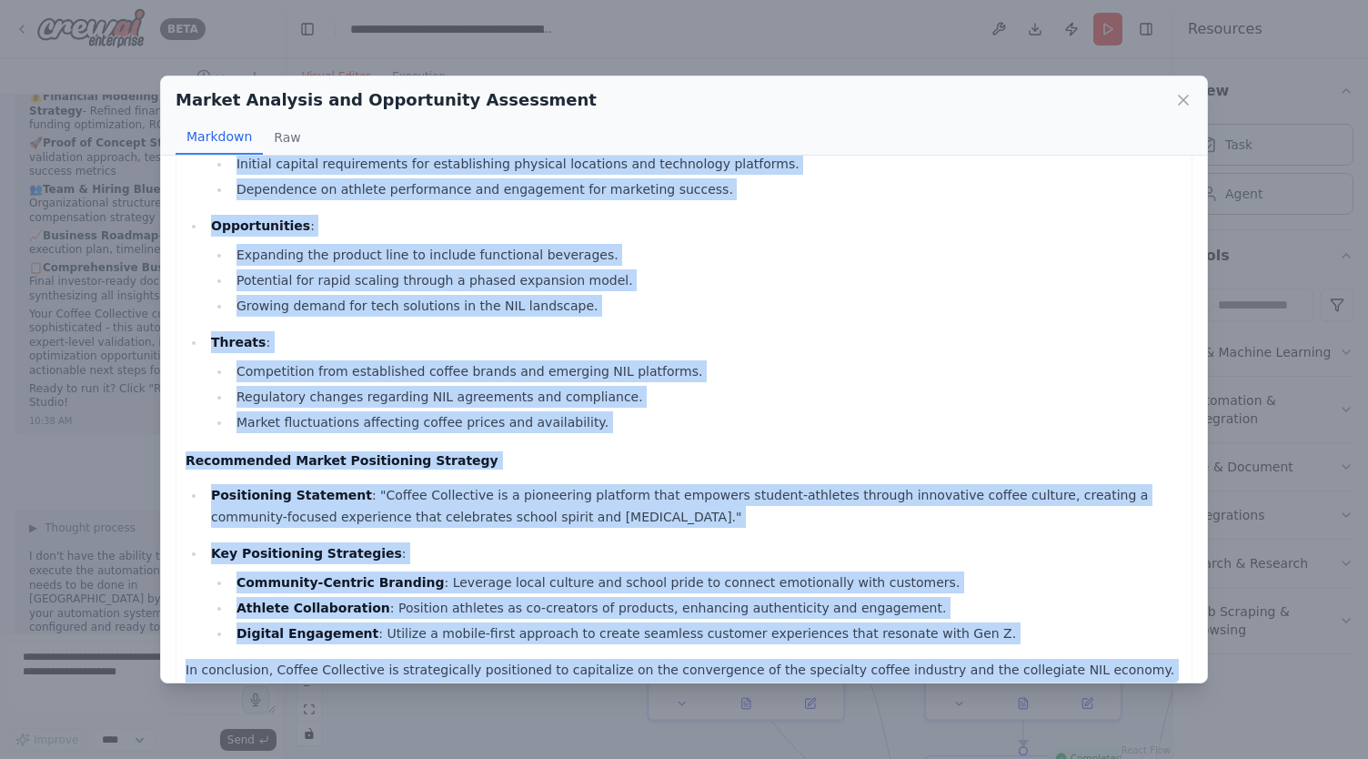
drag, startPoint x: 187, startPoint y: 260, endPoint x: 598, endPoint y: 652, distance: 568.1
copy div "Market Analysis Report for Coffee Collective Market Size and Growth Projections…"
